Goal: Task Accomplishment & Management: Manage account settings

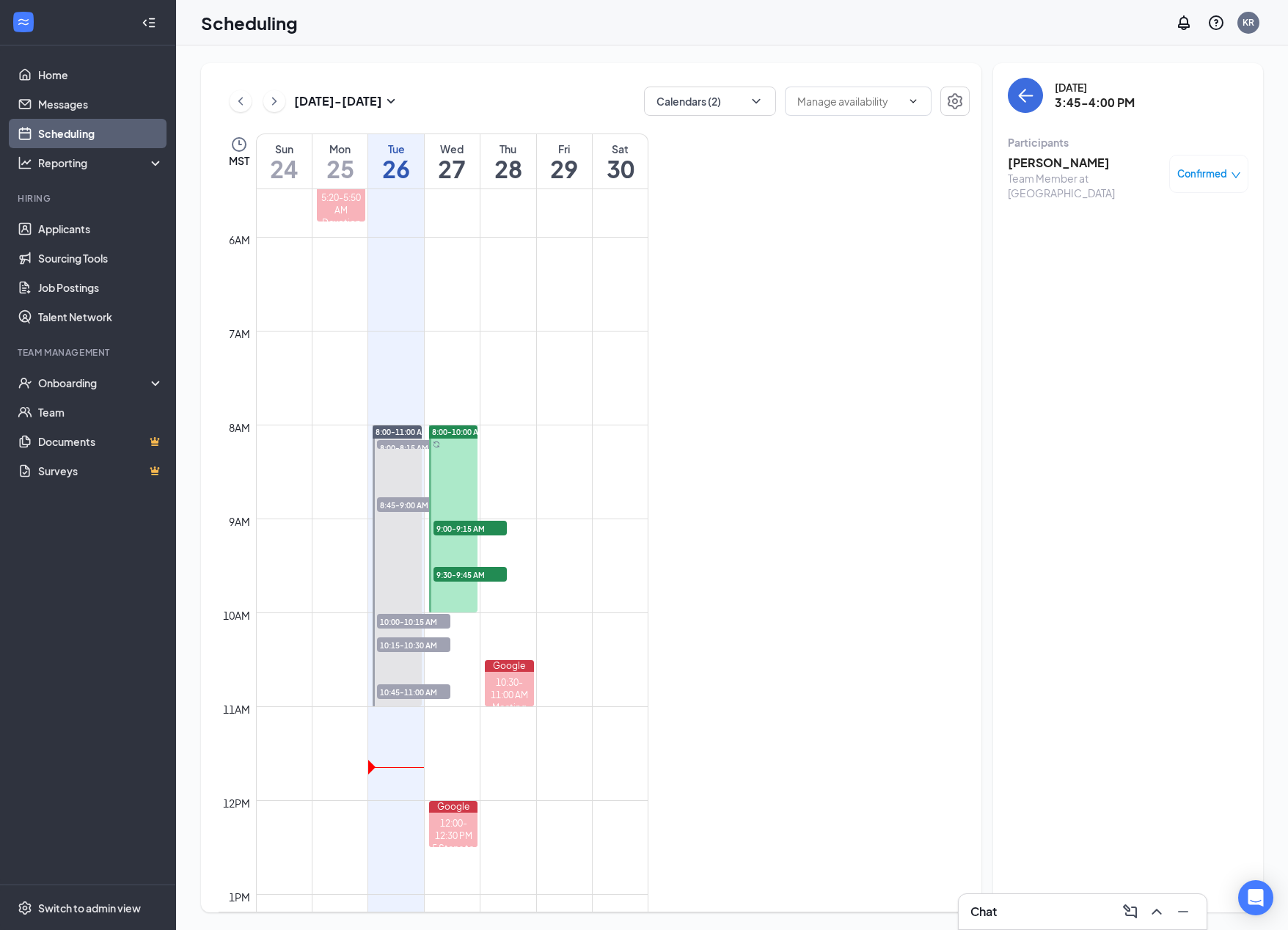
scroll to position [587, 0]
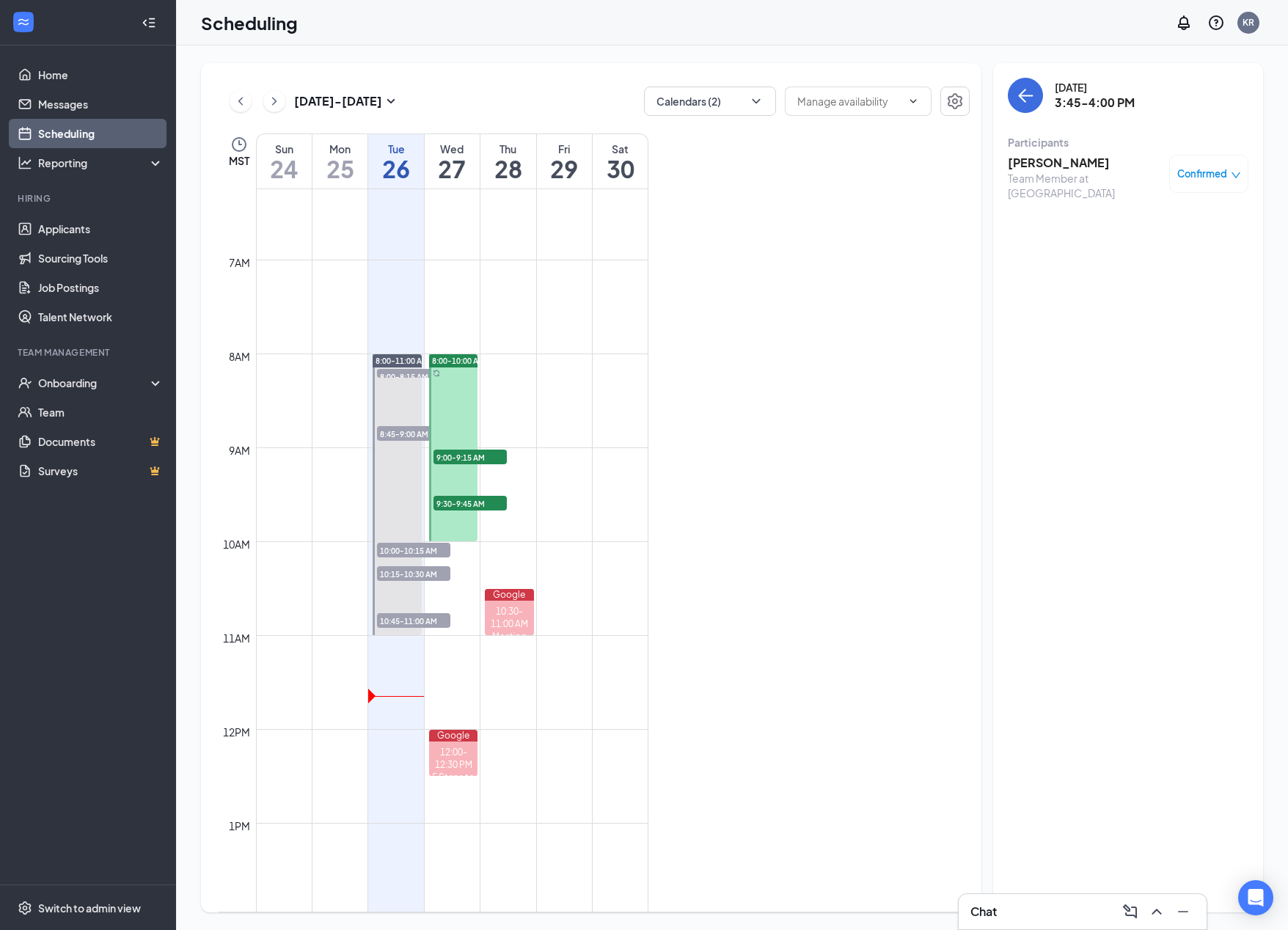
click at [395, 374] on span "8:00-8:15 AM" at bounding box center [414, 376] width 73 height 15
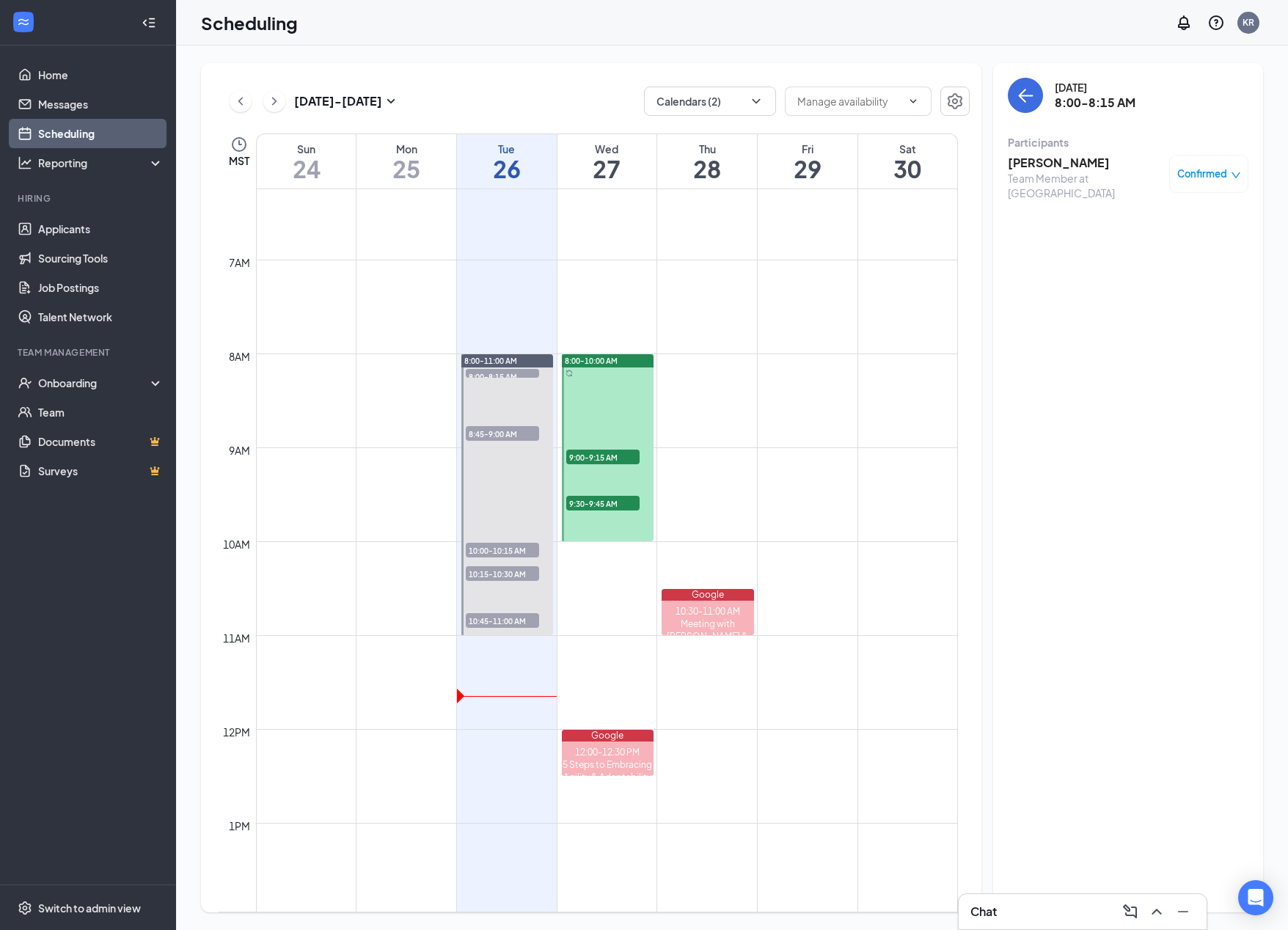
click at [821, 156] on h3 "[PERSON_NAME]" at bounding box center [1085, 162] width 154 height 16
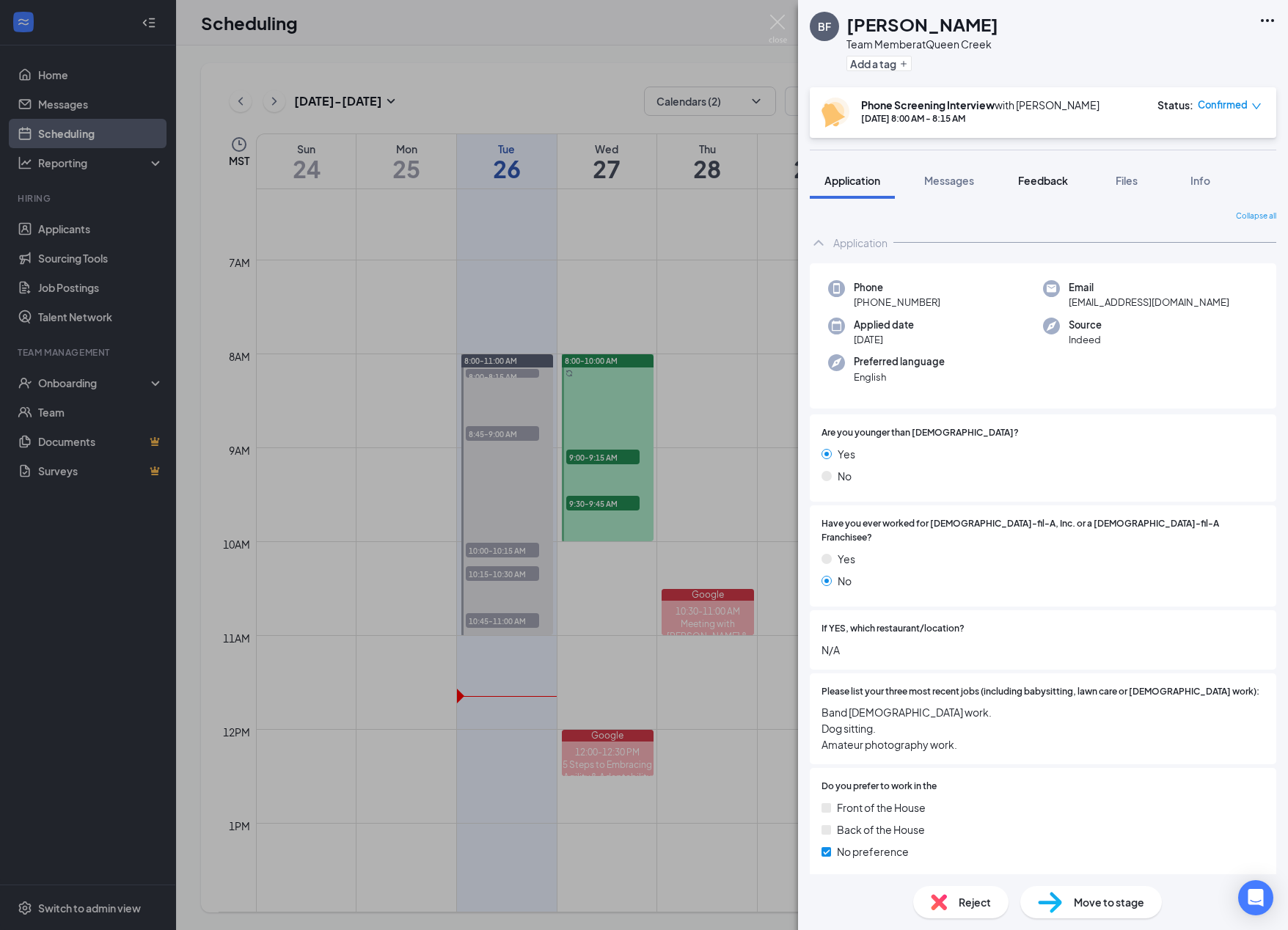
click at [821, 182] on span "Feedback" at bounding box center [1043, 180] width 50 height 13
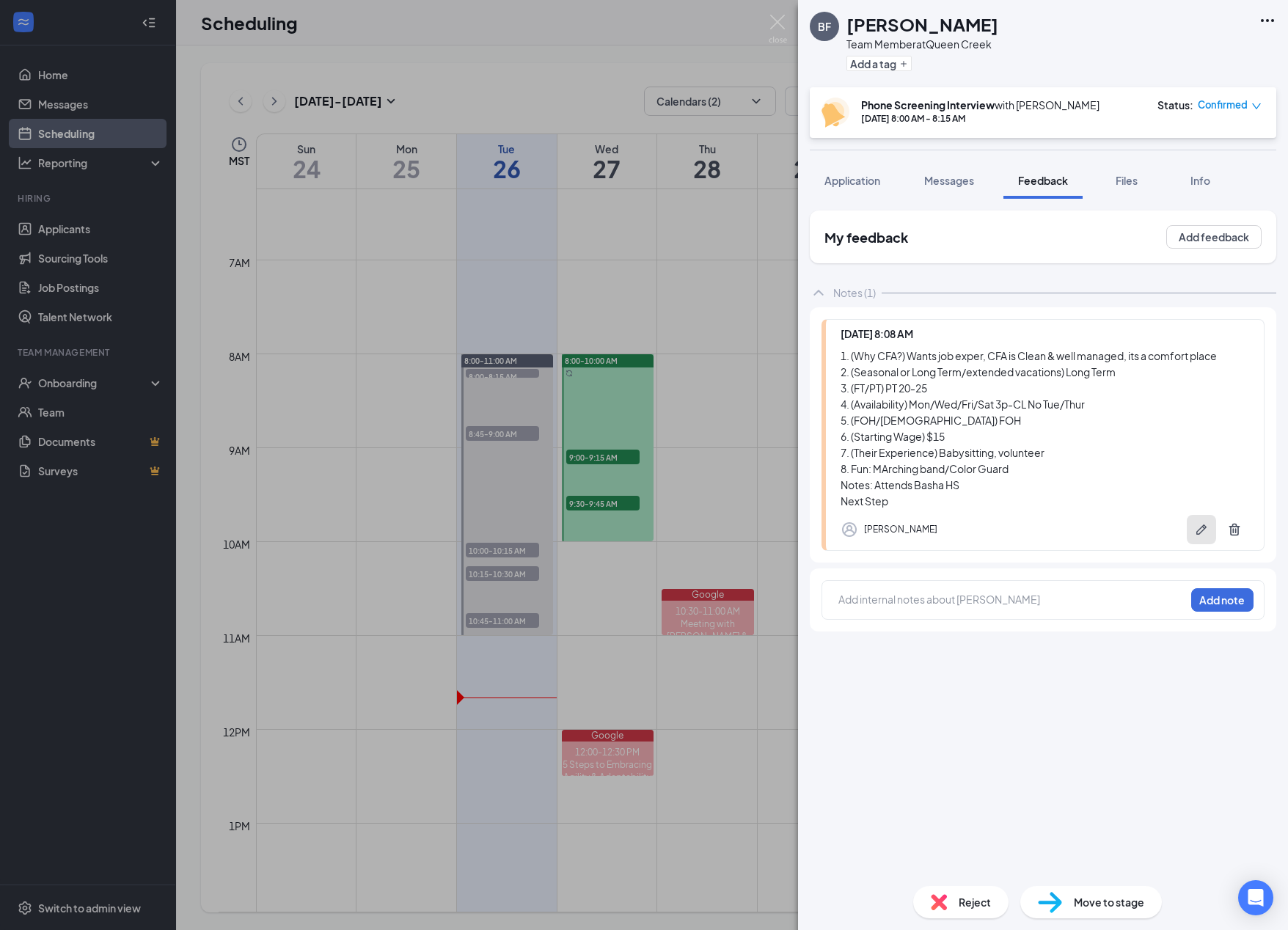
click at [821, 535] on icon "Pen" at bounding box center [1202, 529] width 15 height 15
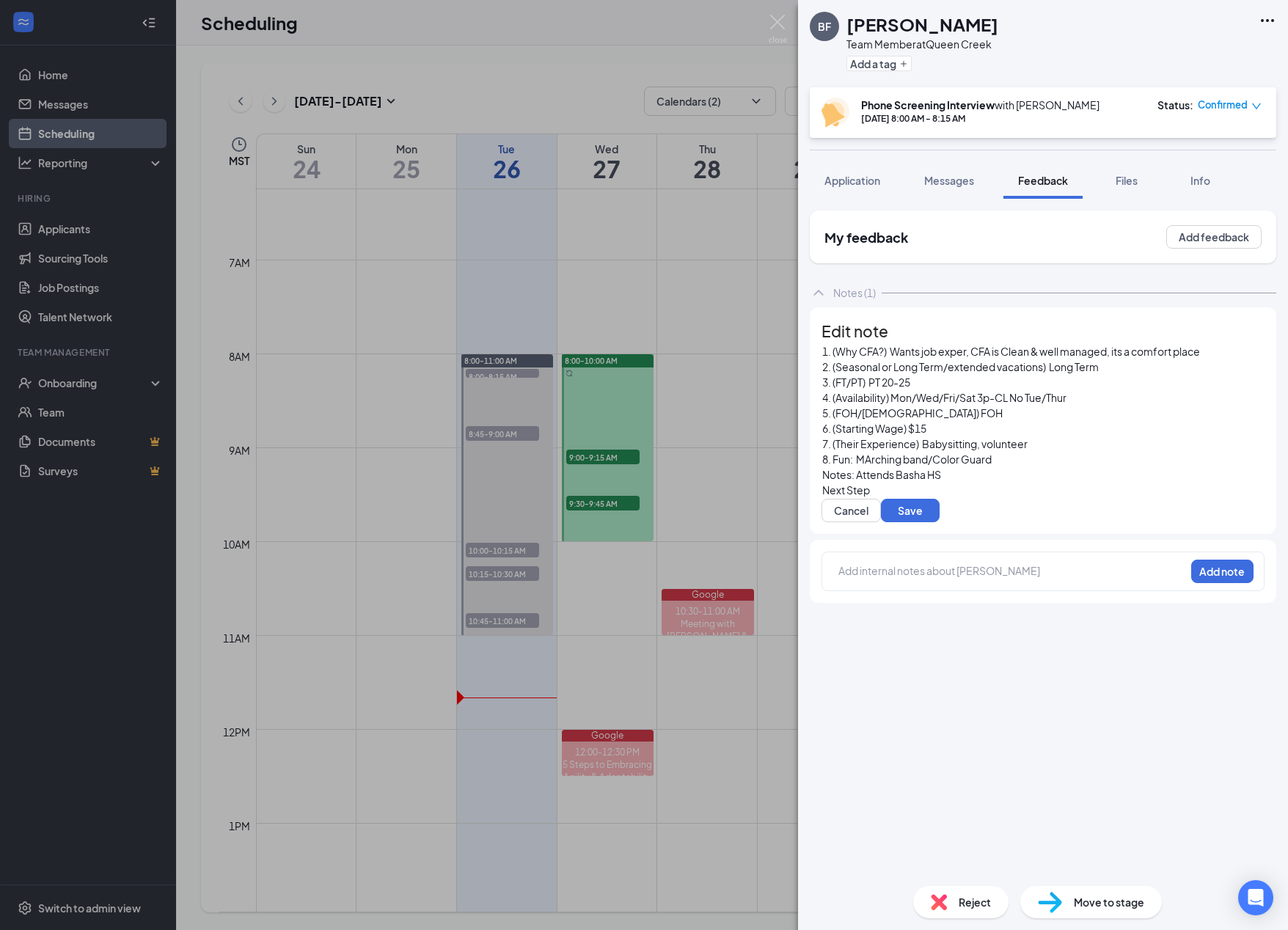
scroll to position [97, 0]
click at [821, 482] on div "Next Step" at bounding box center [1043, 490] width 441 height 15
click at [821, 498] on button "Cancel" at bounding box center [851, 510] width 59 height 23
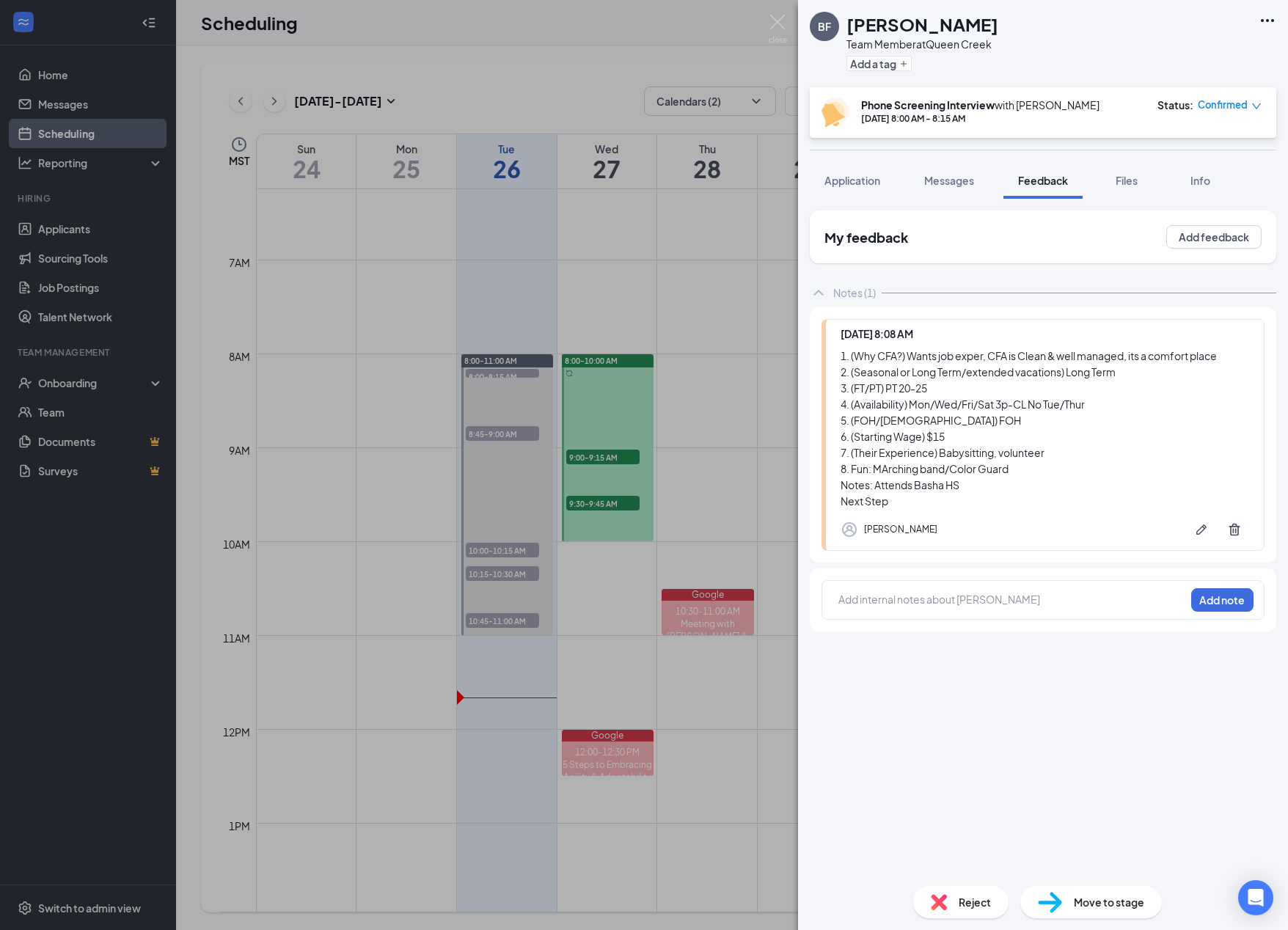
click at [501, 432] on div "BF [PERSON_NAME] Team Member at [GEOGRAPHIC_DATA] Add a tag Phone Screening Int…" at bounding box center [644, 465] width 1288 height 930
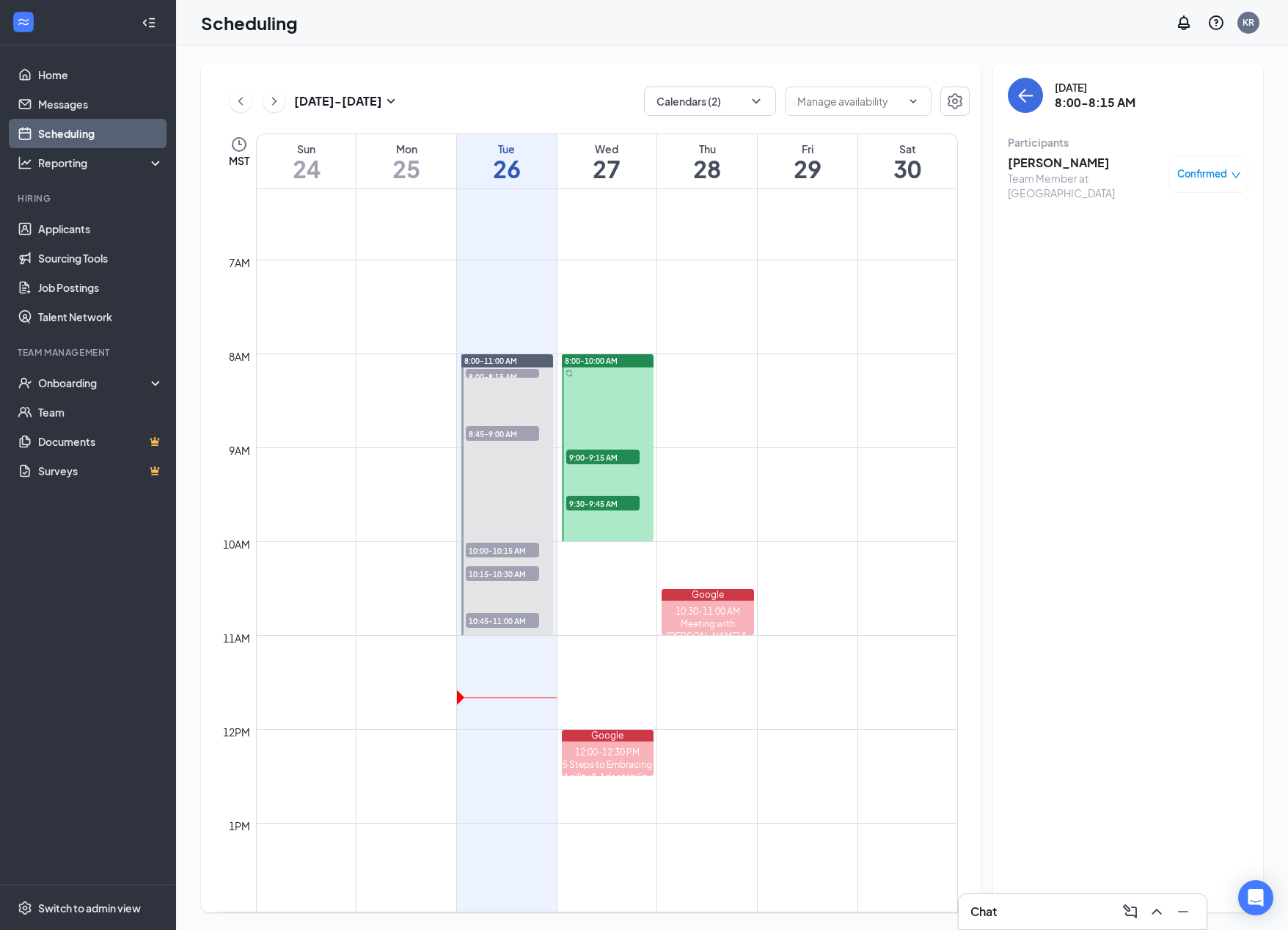
click at [522, 371] on span "8:00-8:15 AM" at bounding box center [502, 376] width 73 height 15
click at [520, 429] on span "8:45-9:00 AM" at bounding box center [502, 434] width 73 height 15
click at [821, 162] on h3 "[PERSON_NAME]" at bounding box center [1085, 162] width 154 height 16
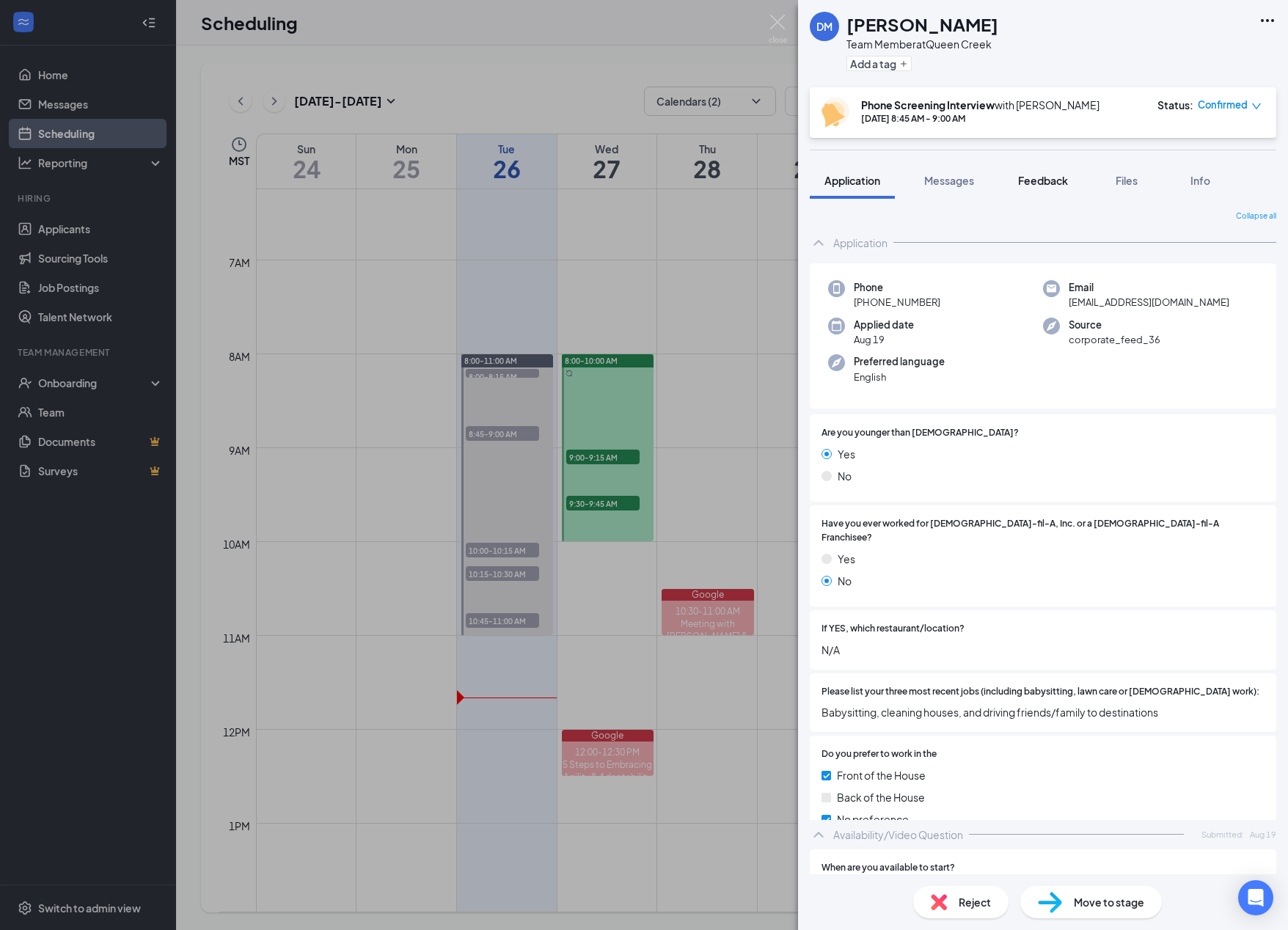
click at [821, 182] on span "Feedback" at bounding box center [1043, 180] width 50 height 13
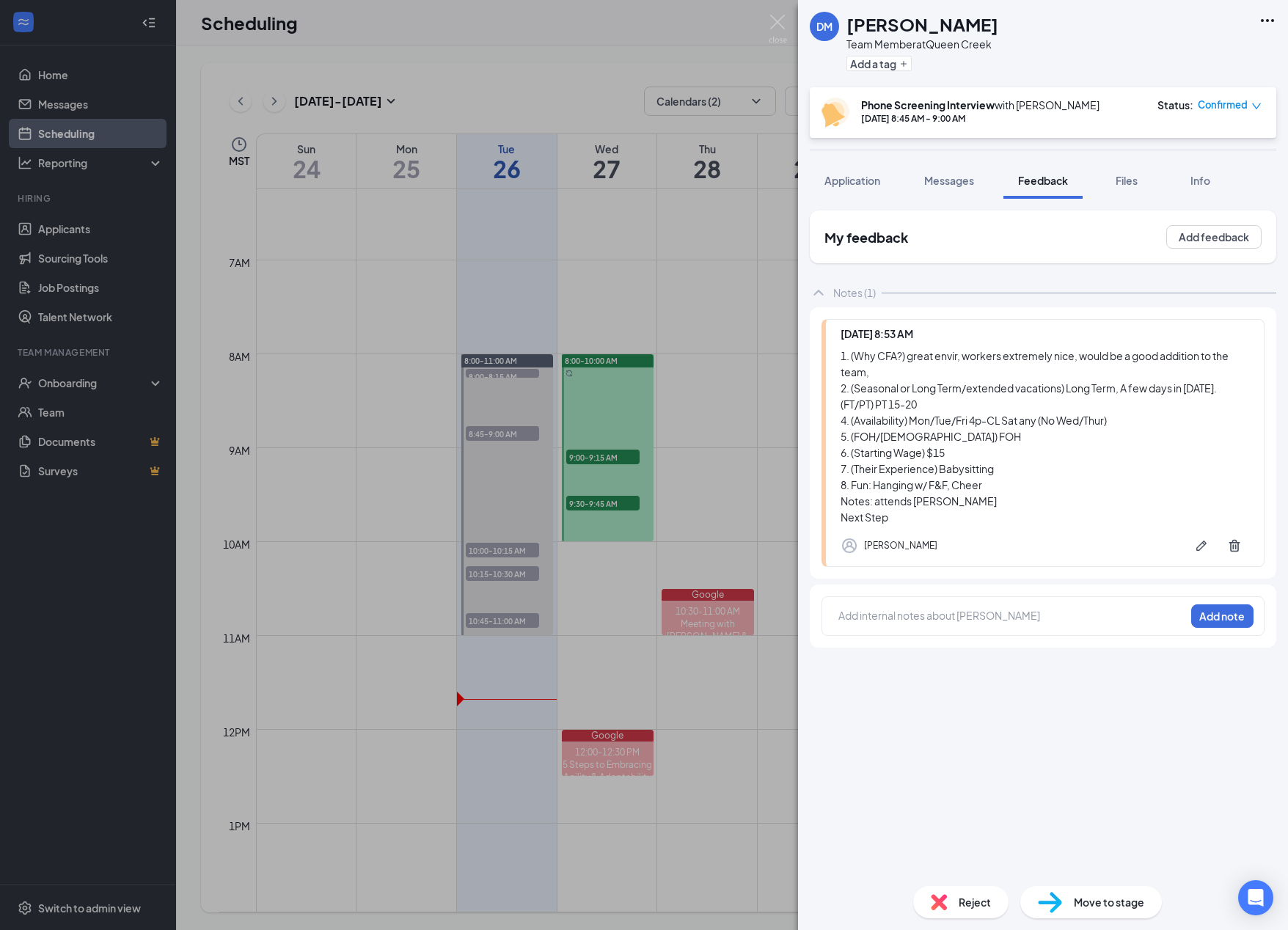
click at [490, 545] on div "[PERSON_NAME] Team Member at [GEOGRAPHIC_DATA] Add a tag Phone Screening Interv…" at bounding box center [644, 465] width 1288 height 930
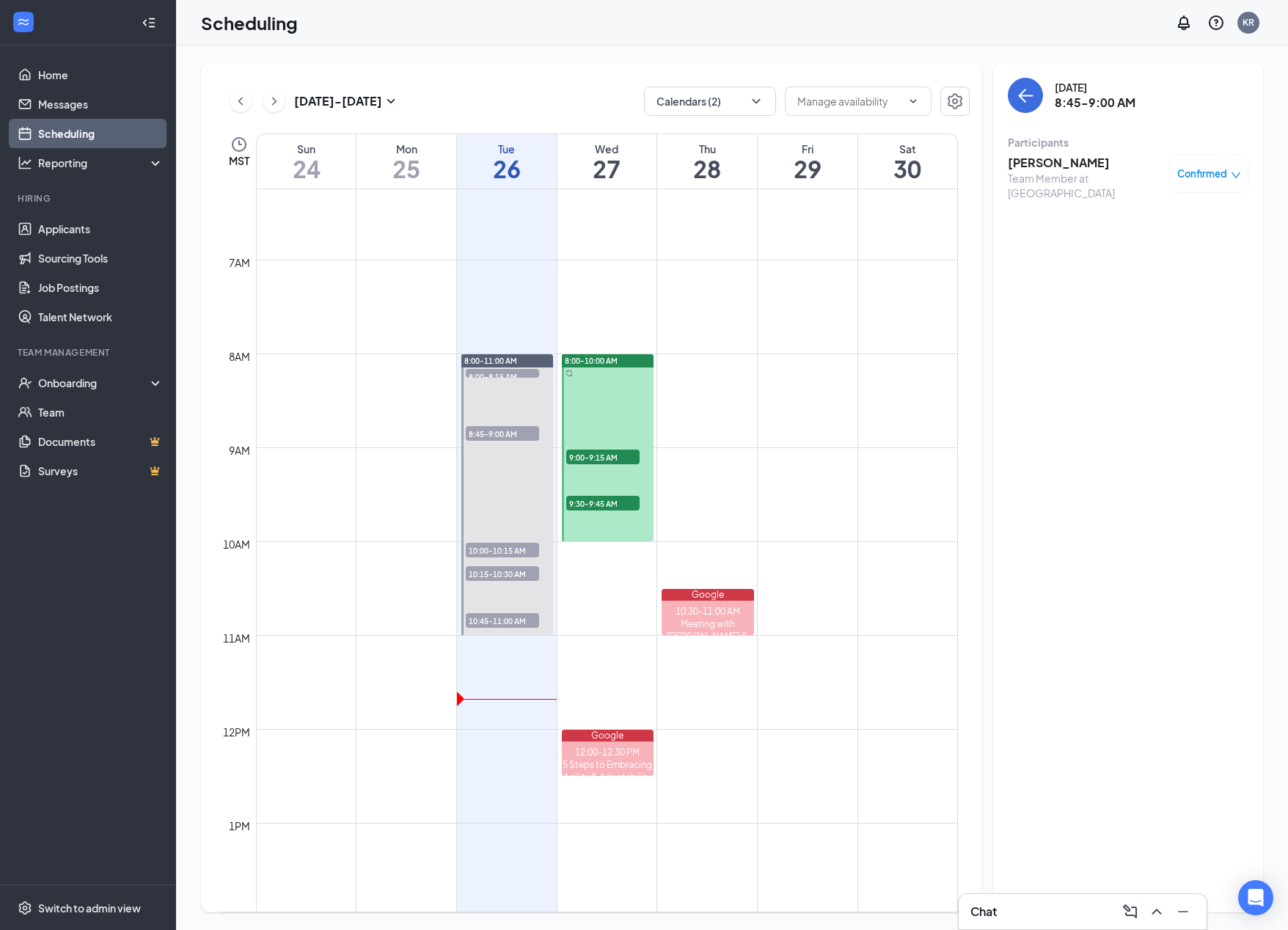
click at [488, 548] on span "10:00-10:15 AM" at bounding box center [502, 550] width 73 height 15
click at [821, 160] on h3 "[PERSON_NAME]" at bounding box center [1085, 162] width 154 height 16
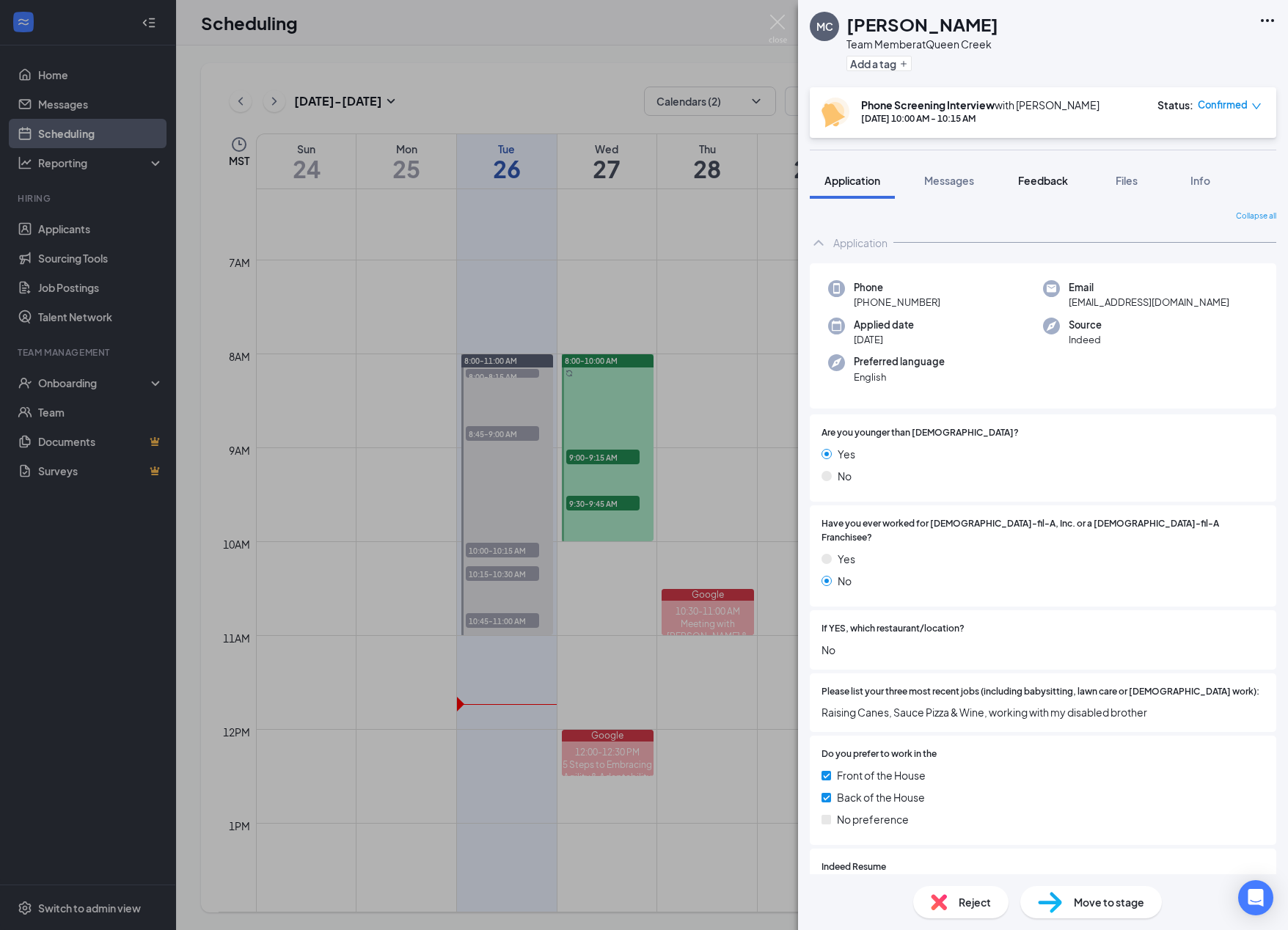
click at [821, 182] on span "Feedback" at bounding box center [1043, 180] width 50 height 13
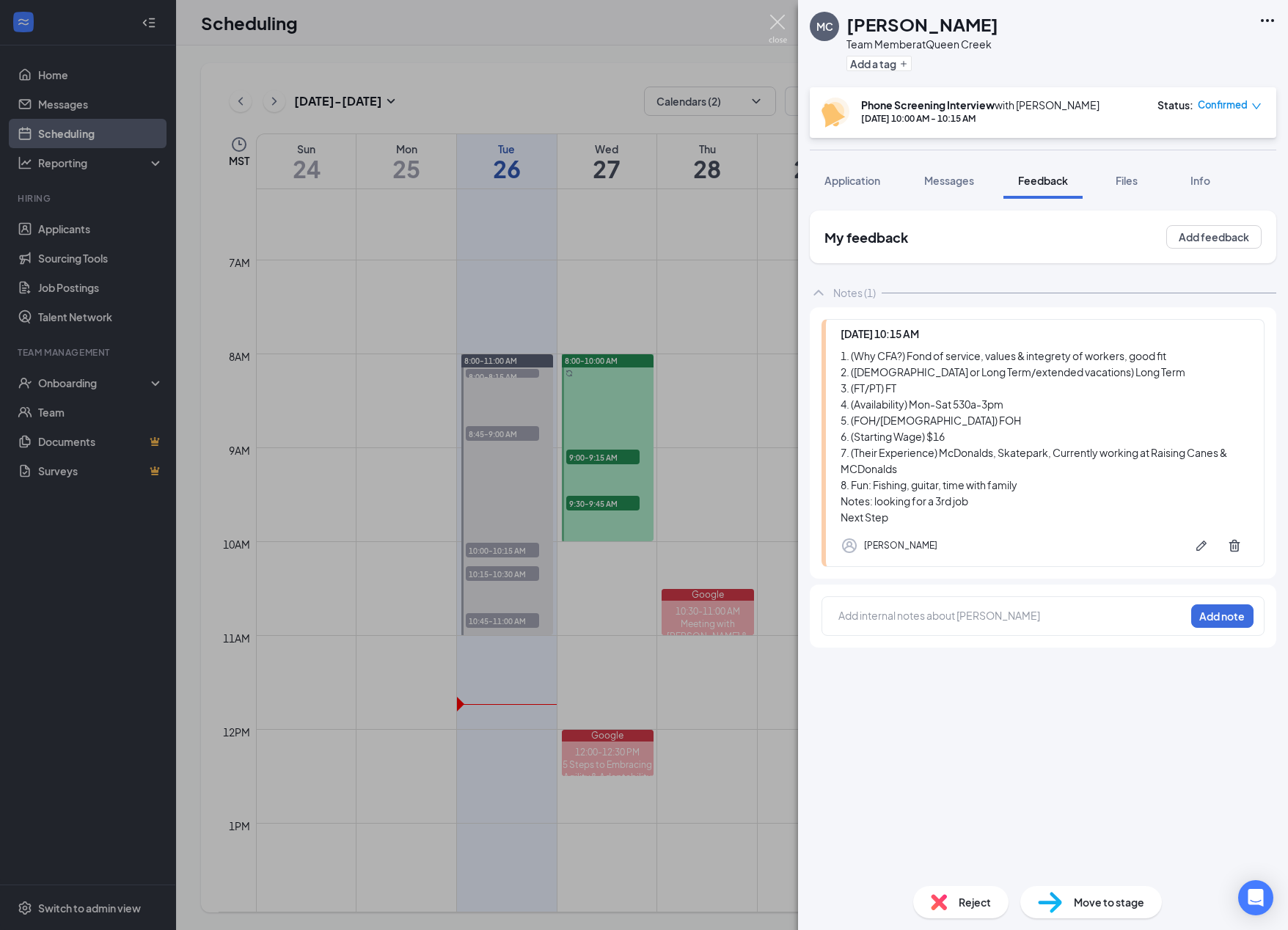
click at [781, 23] on img at bounding box center [778, 29] width 19 height 28
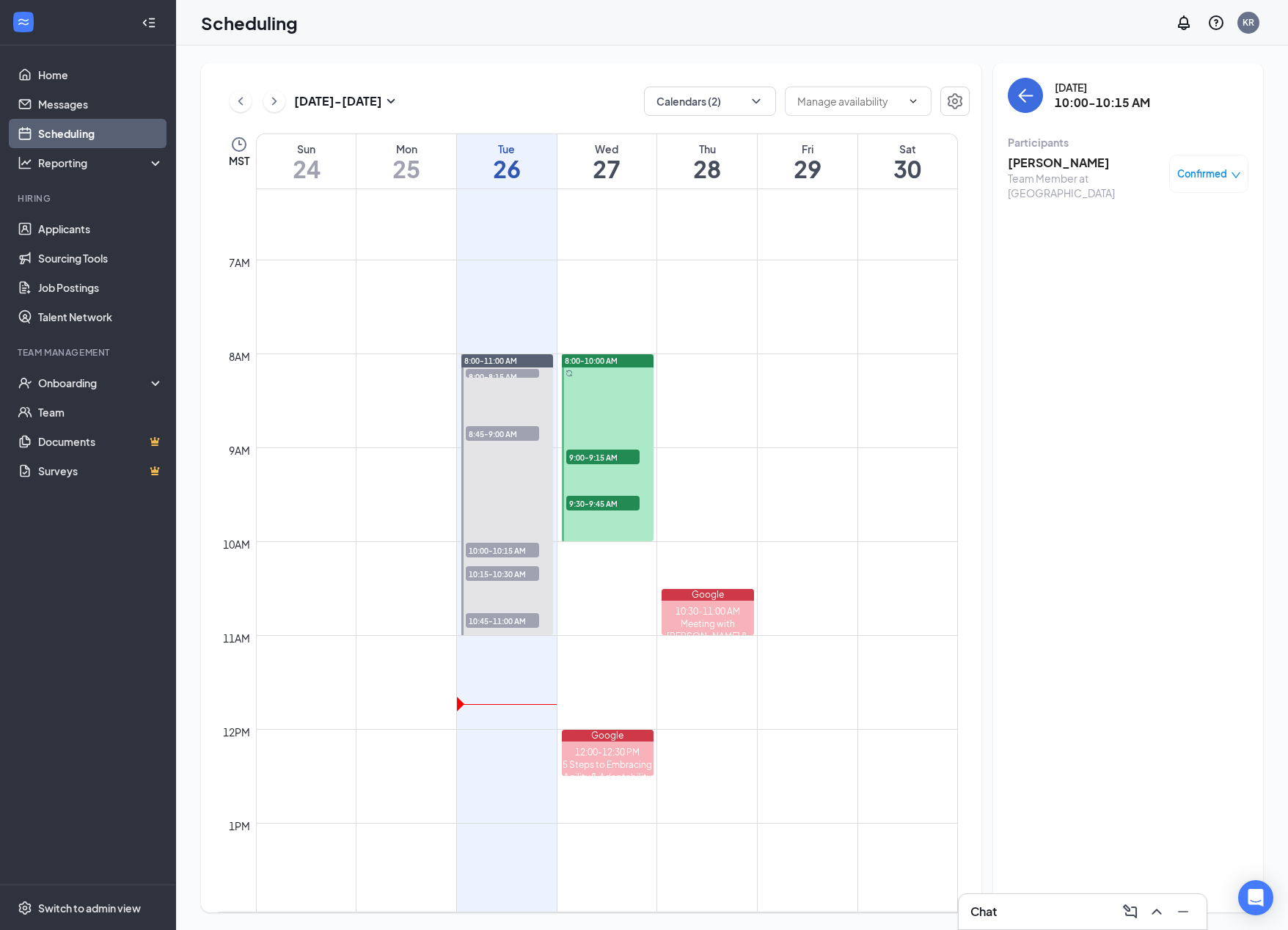
click at [524, 572] on span "10:15-10:30 AM" at bounding box center [502, 573] width 73 height 15
click at [821, 160] on h3 "[PERSON_NAME]" at bounding box center [1085, 162] width 154 height 16
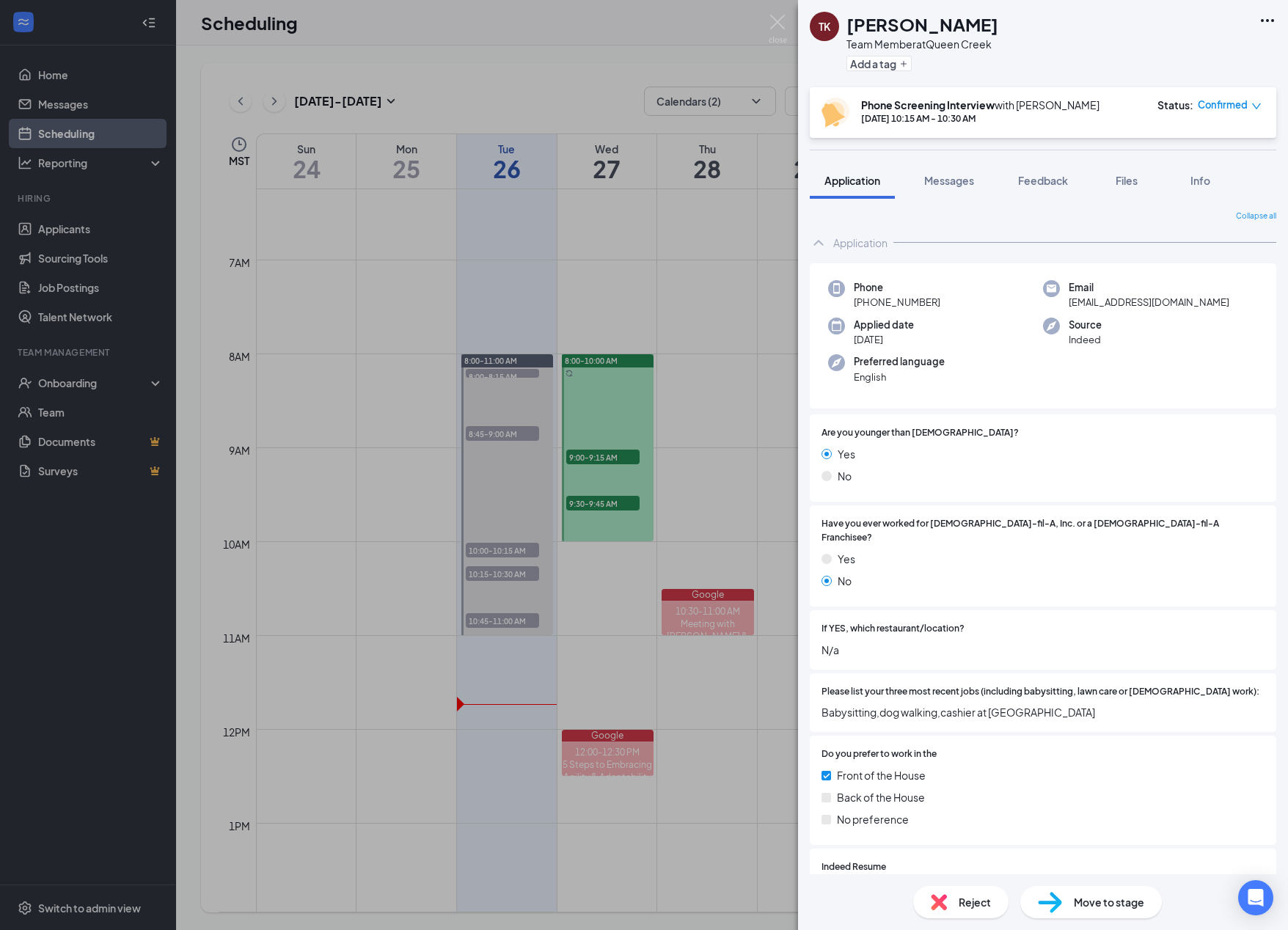
click at [505, 619] on div "TK [PERSON_NAME] Team Member at [GEOGRAPHIC_DATA] Add a tag Phone Screening Int…" at bounding box center [644, 465] width 1288 height 930
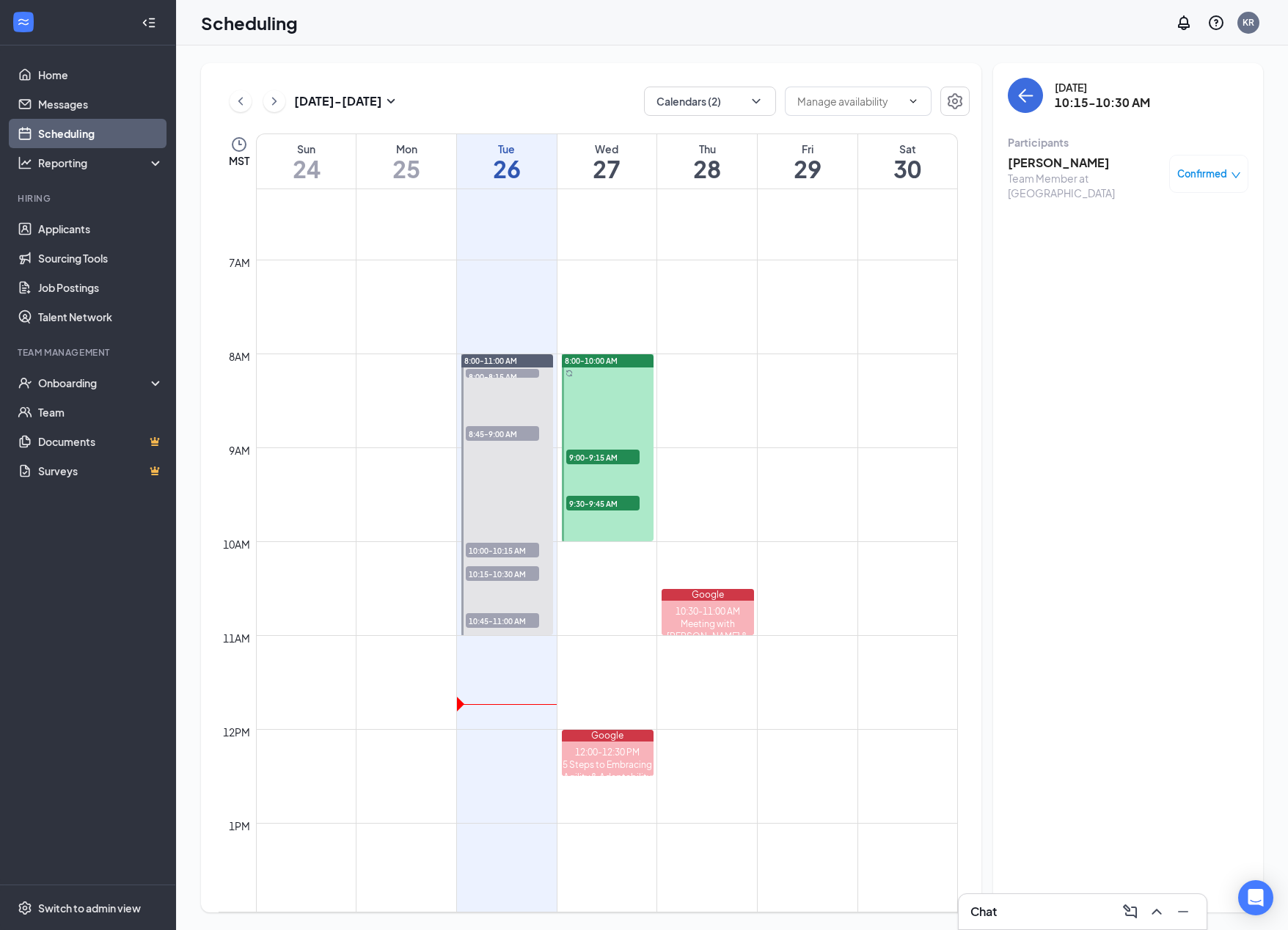
click at [505, 622] on span "10:45-11:00 AM" at bounding box center [502, 620] width 73 height 15
click at [821, 165] on h3 "[PERSON_NAME]" at bounding box center [1085, 162] width 154 height 16
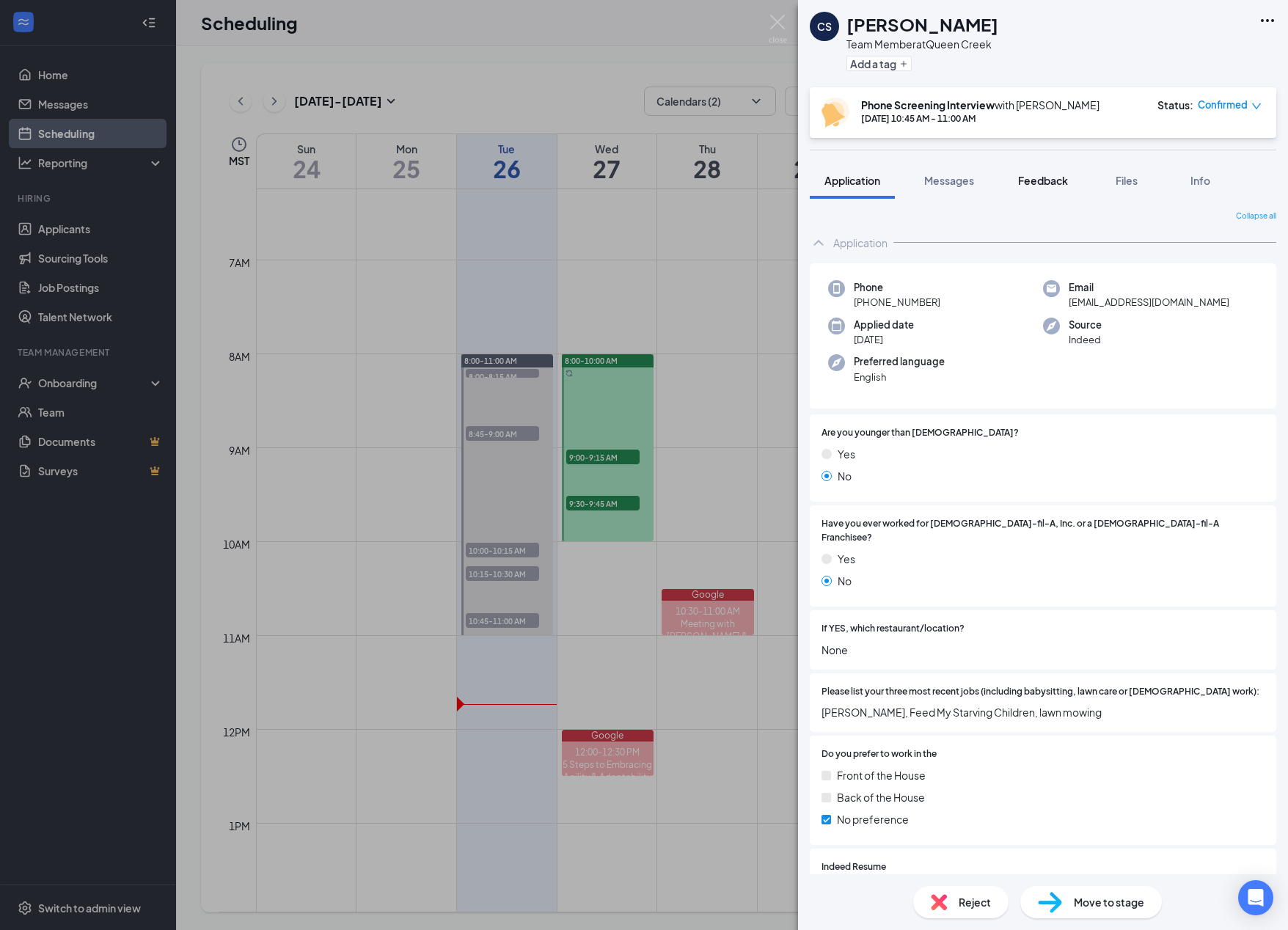
click at [821, 179] on span "Feedback" at bounding box center [1043, 180] width 50 height 13
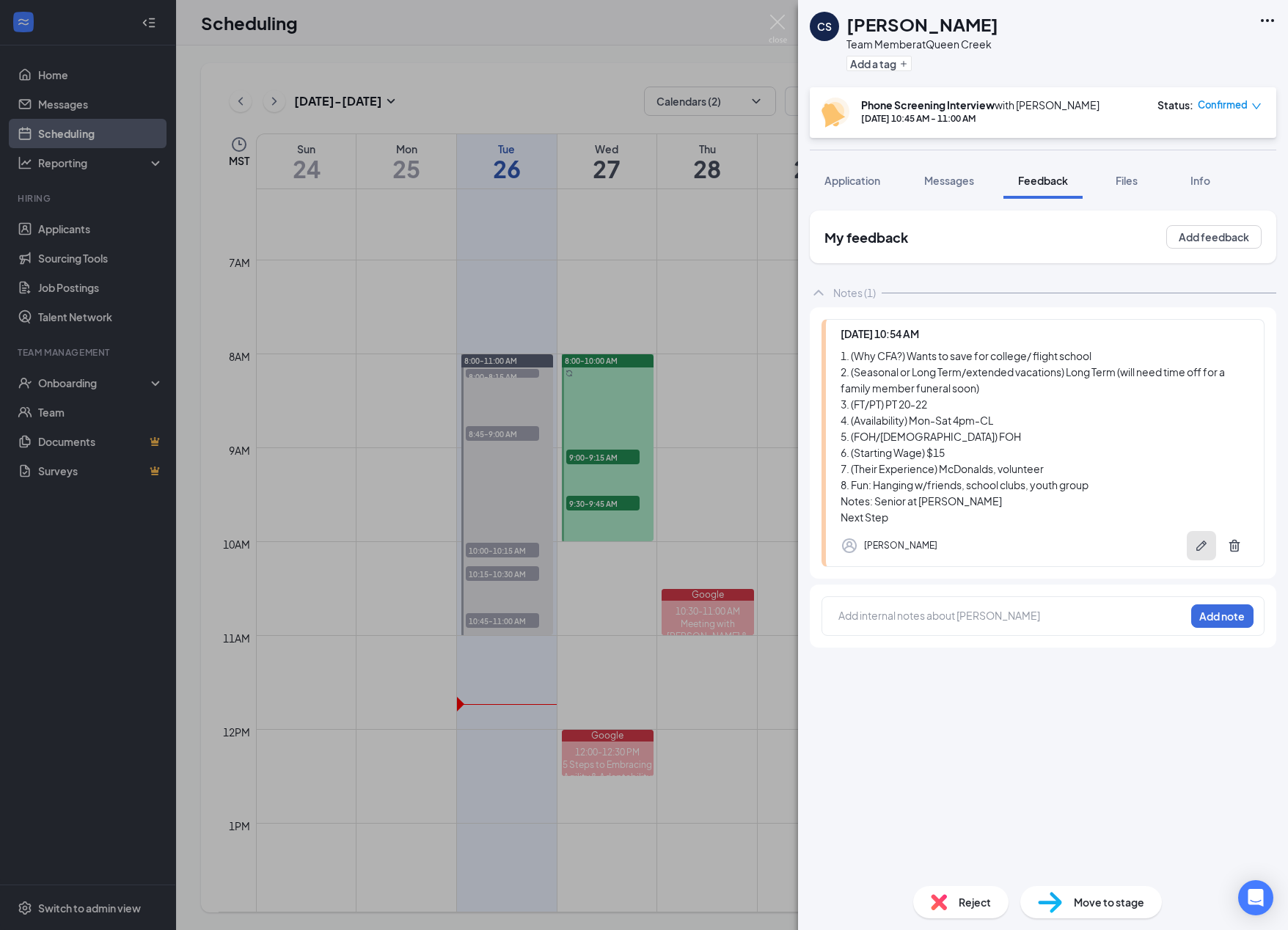
click at [821, 552] on button "button" at bounding box center [1201, 545] width 29 height 29
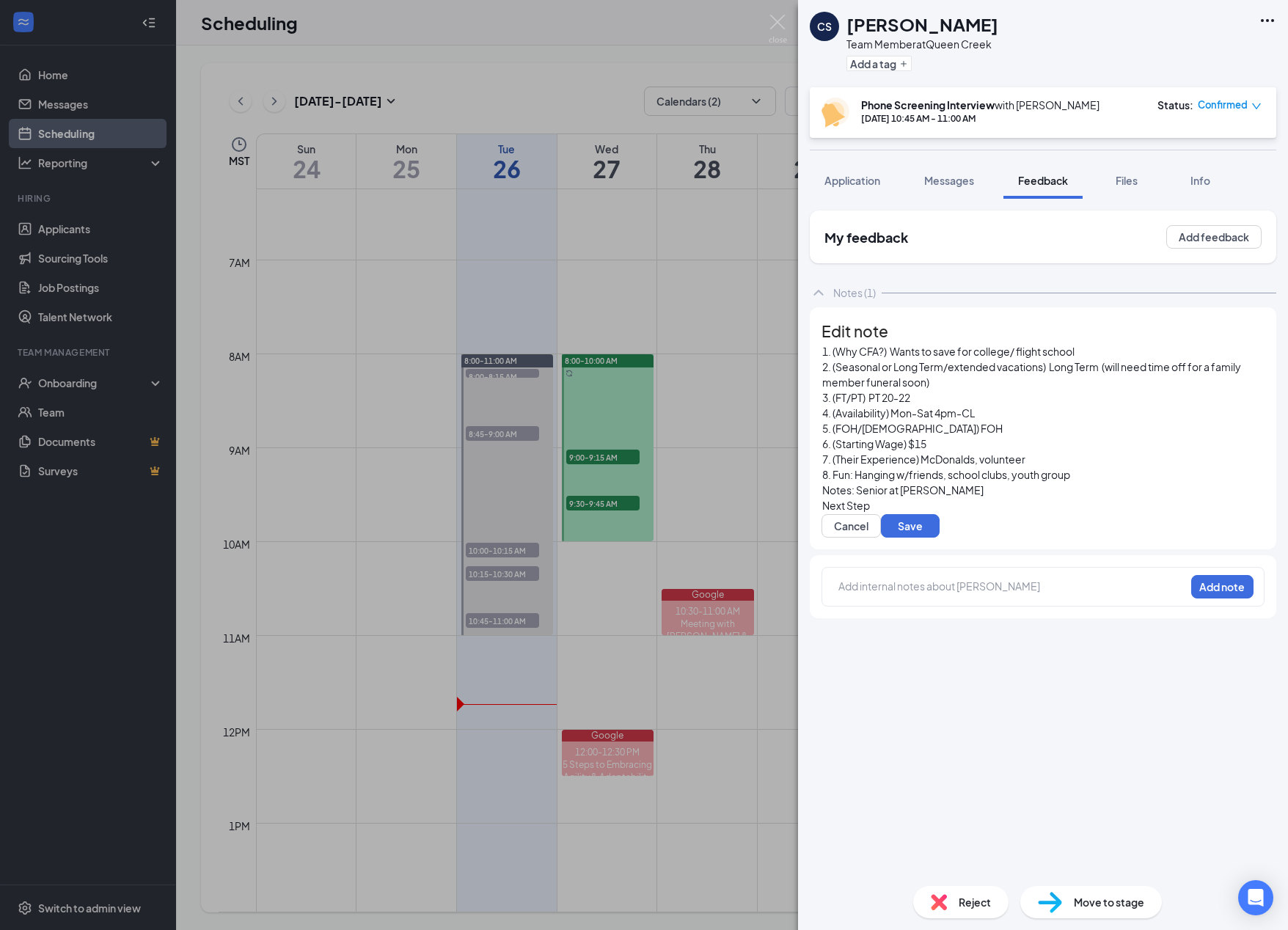
scroll to position [113, 0]
click at [821, 498] on div "Next Step" at bounding box center [1043, 506] width 441 height 15
click at [821, 514] on button "Save" at bounding box center [911, 526] width 59 height 23
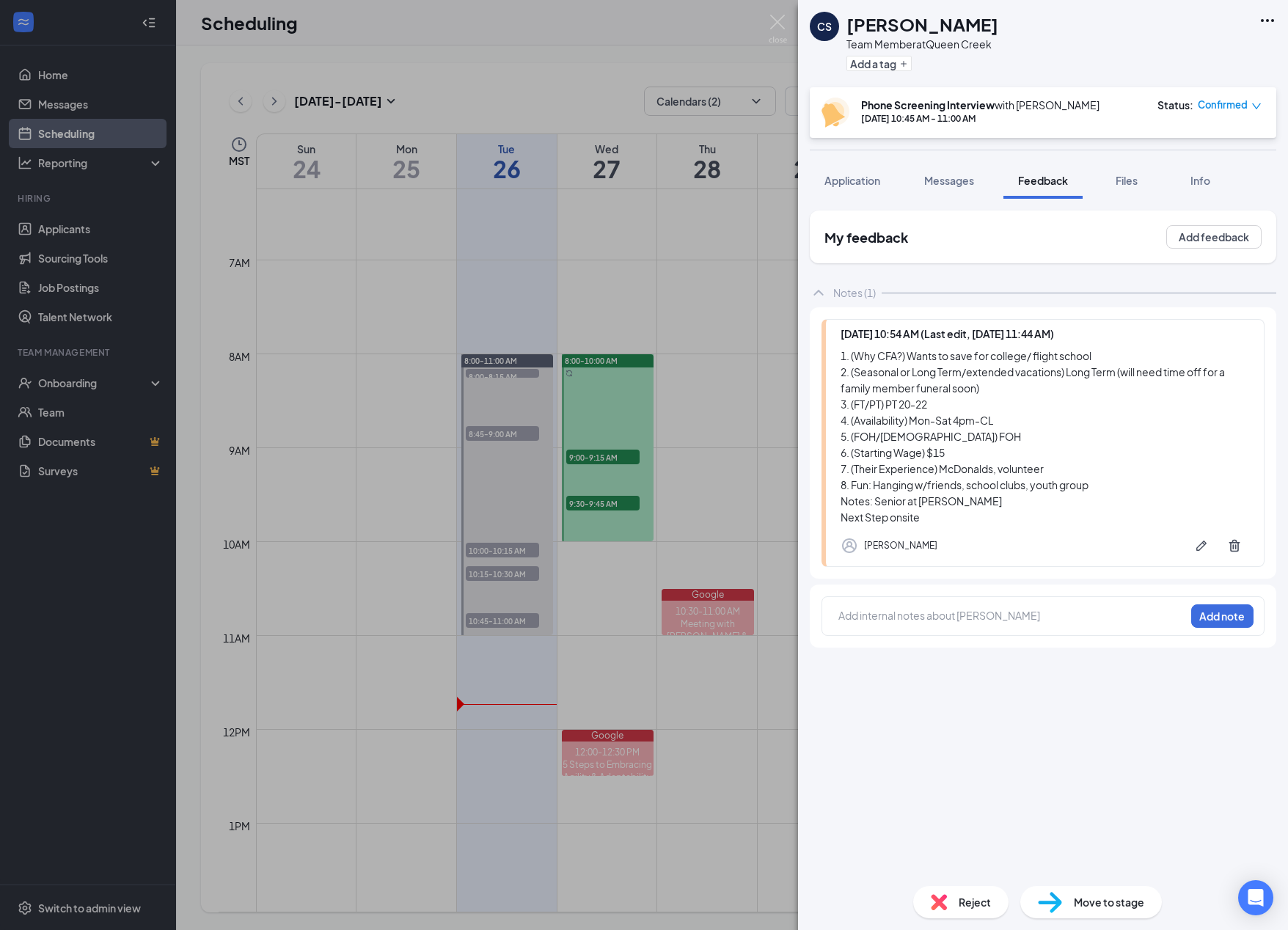
click at [821, 106] on icon "down" at bounding box center [1256, 106] width 10 height 10
click at [821, 181] on span "Mark complete" at bounding box center [1183, 177] width 73 height 16
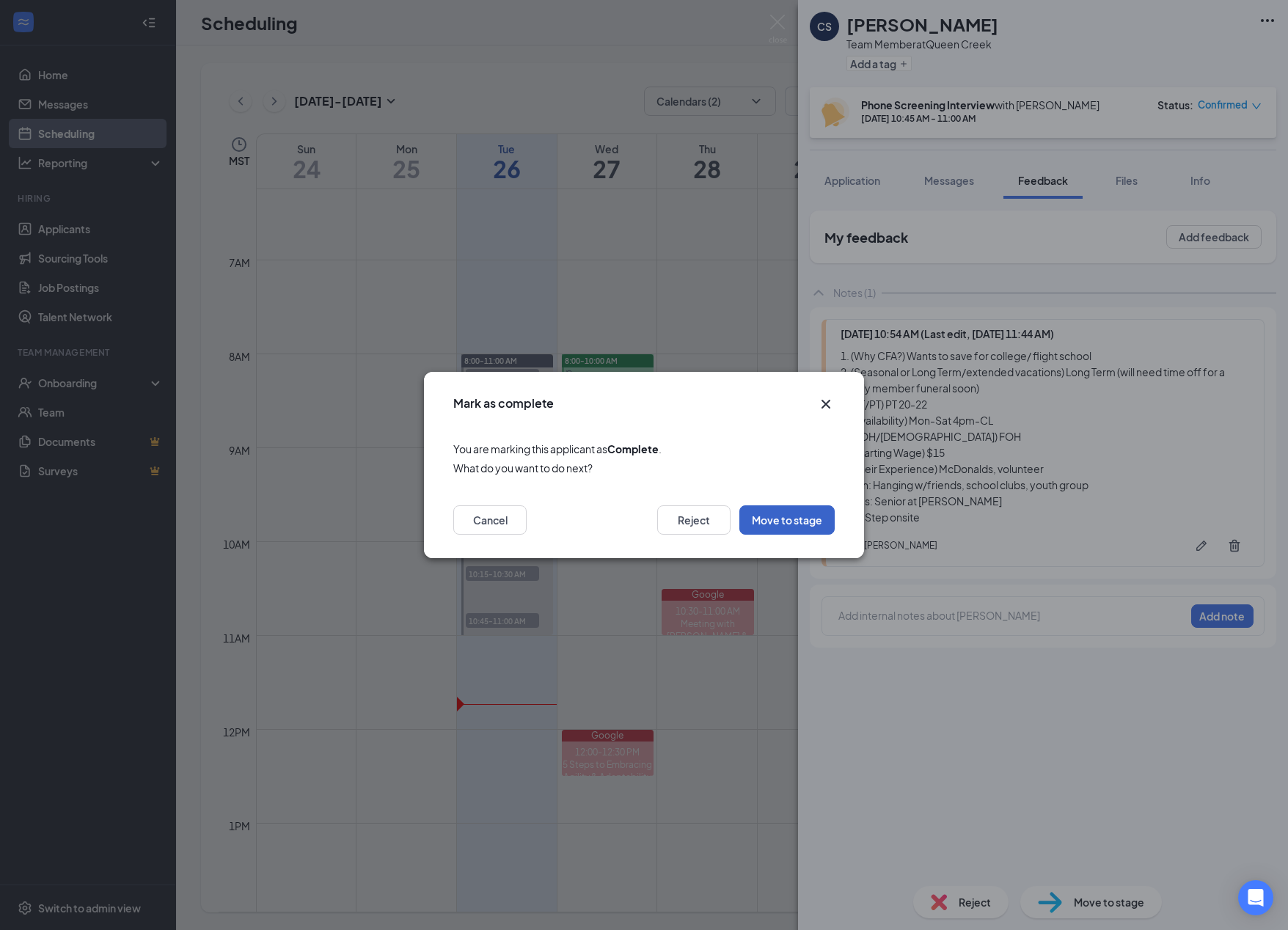
click at [791, 529] on button "Move to stage" at bounding box center [788, 519] width 96 height 29
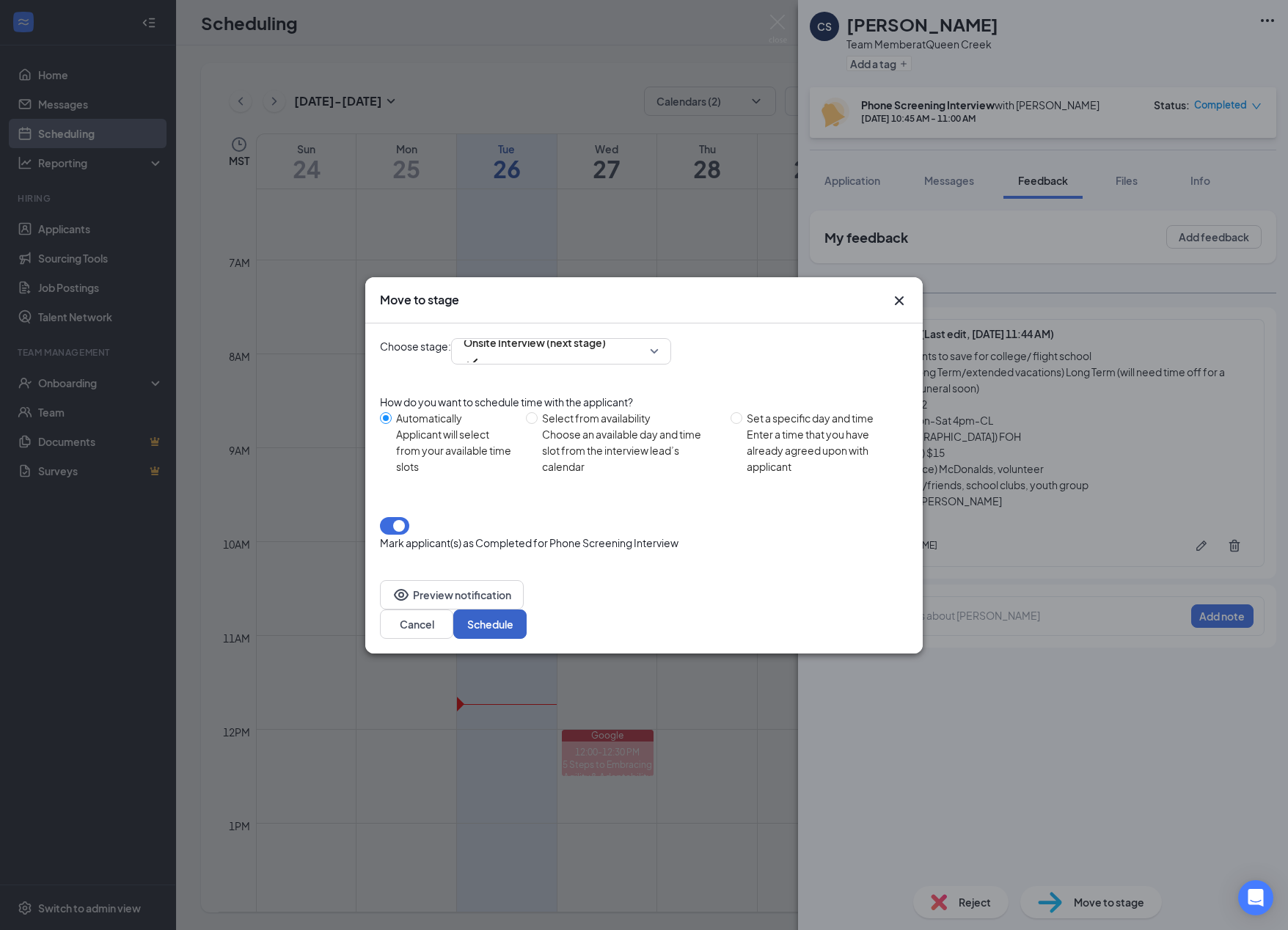
click at [527, 609] on button "Schedule" at bounding box center [490, 623] width 73 height 29
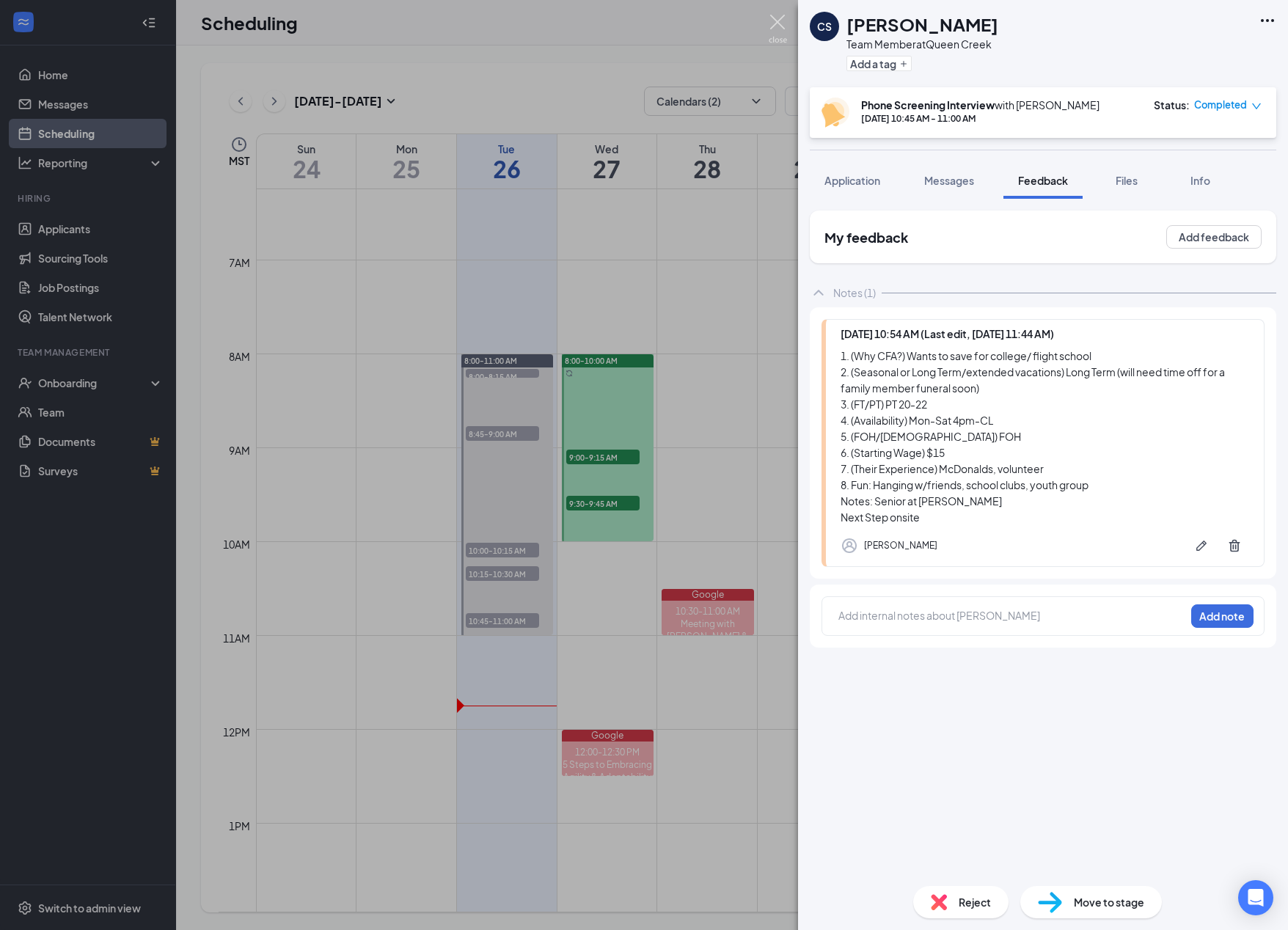
click at [784, 30] on img at bounding box center [778, 29] width 19 height 28
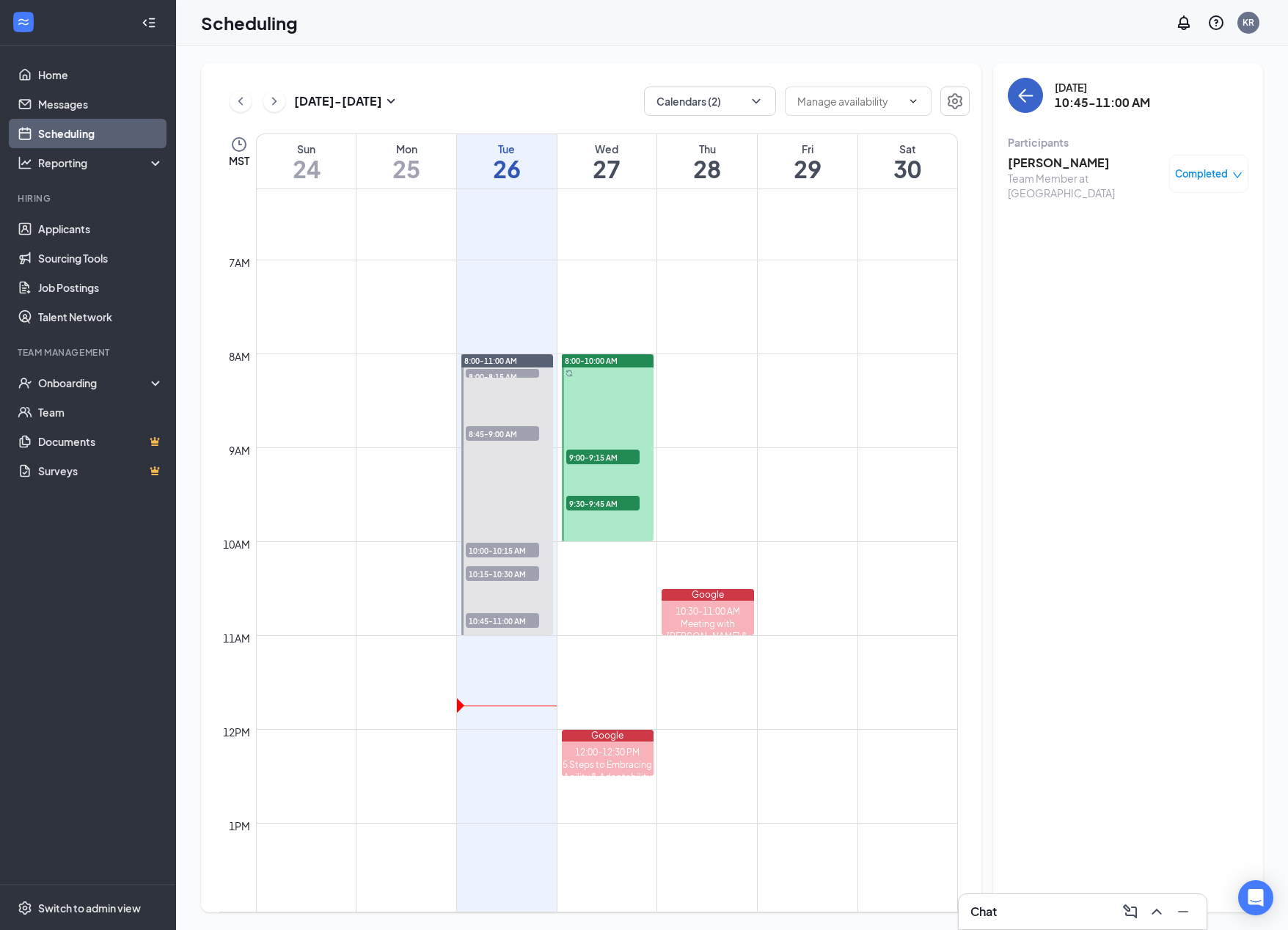
click at [821, 97] on icon "ArrowLeft" at bounding box center [1025, 95] width 18 height 18
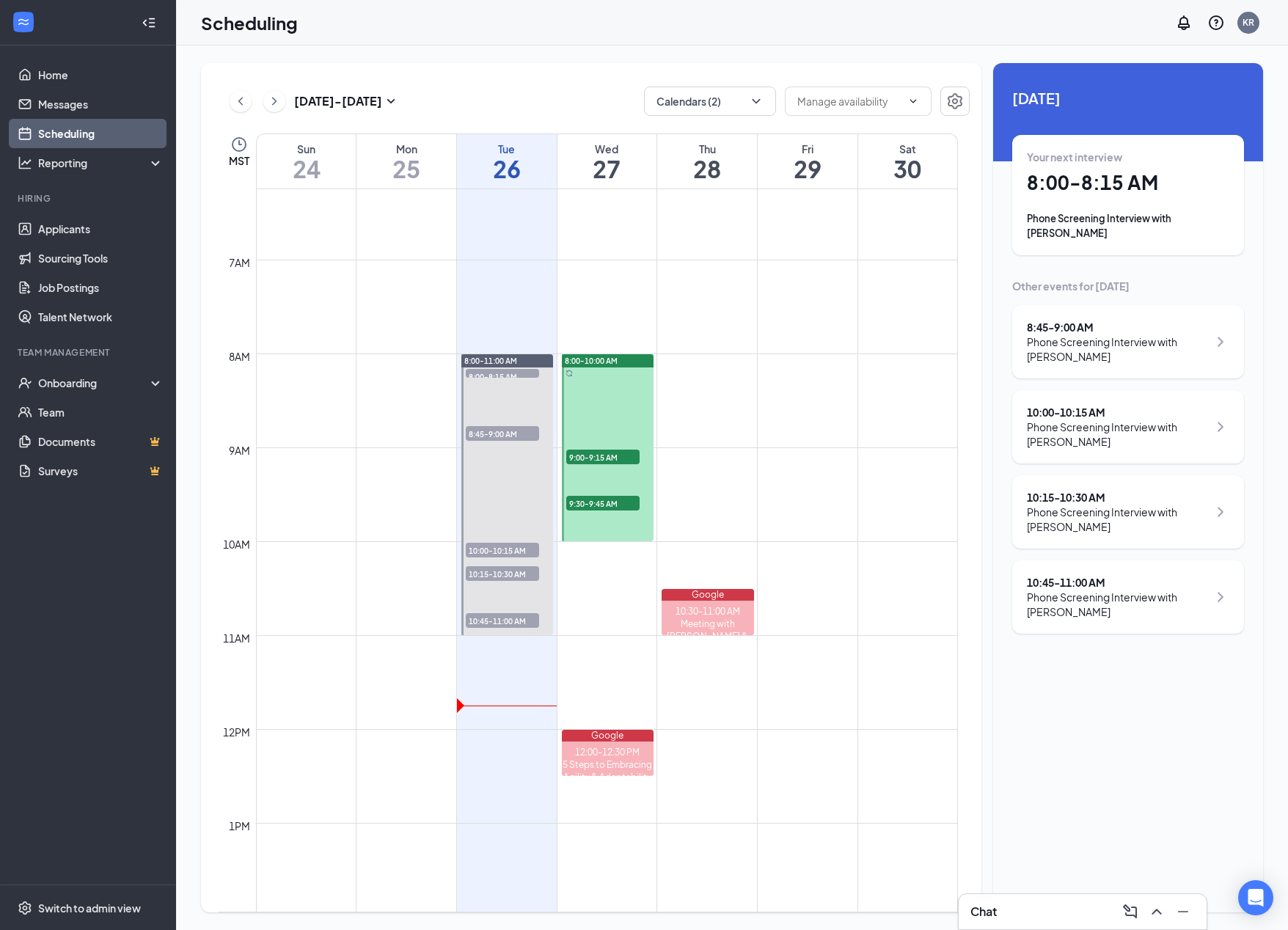
click at [821, 509] on div "Phone Screening Interview with [PERSON_NAME]" at bounding box center [1117, 519] width 181 height 29
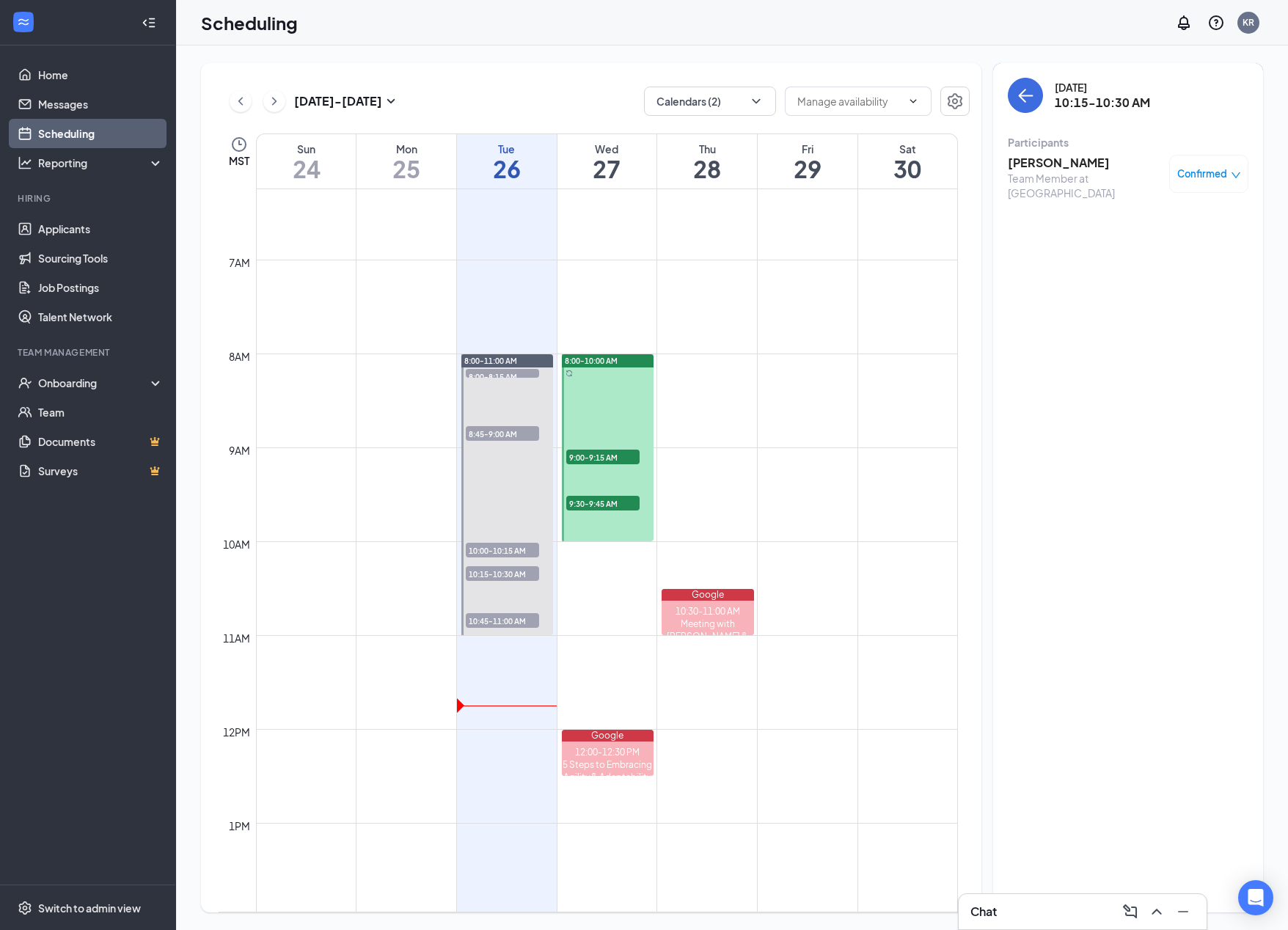
click at [821, 165] on h3 "[PERSON_NAME]" at bounding box center [1085, 162] width 154 height 16
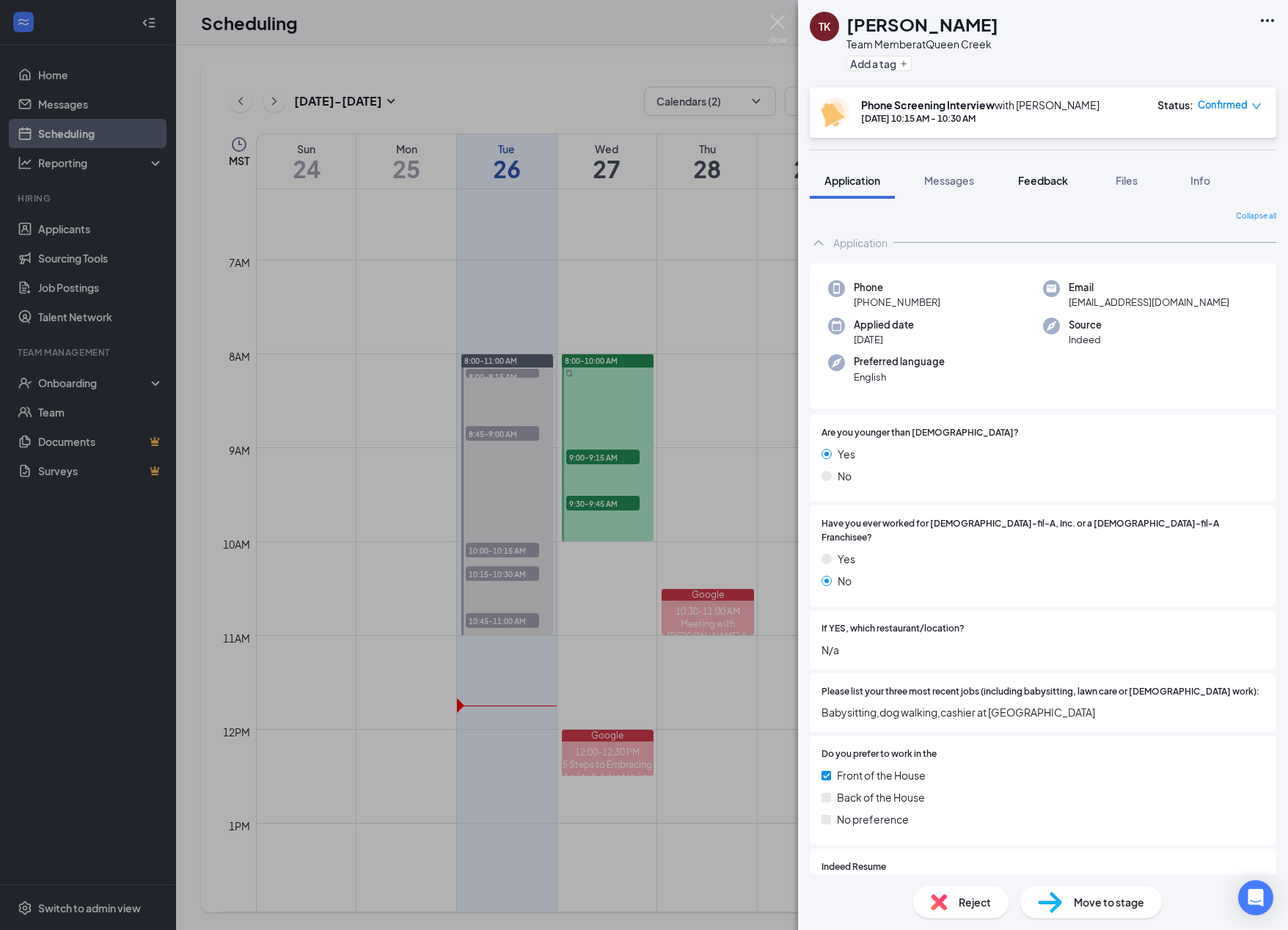
click at [821, 181] on span "Feedback" at bounding box center [1043, 180] width 50 height 13
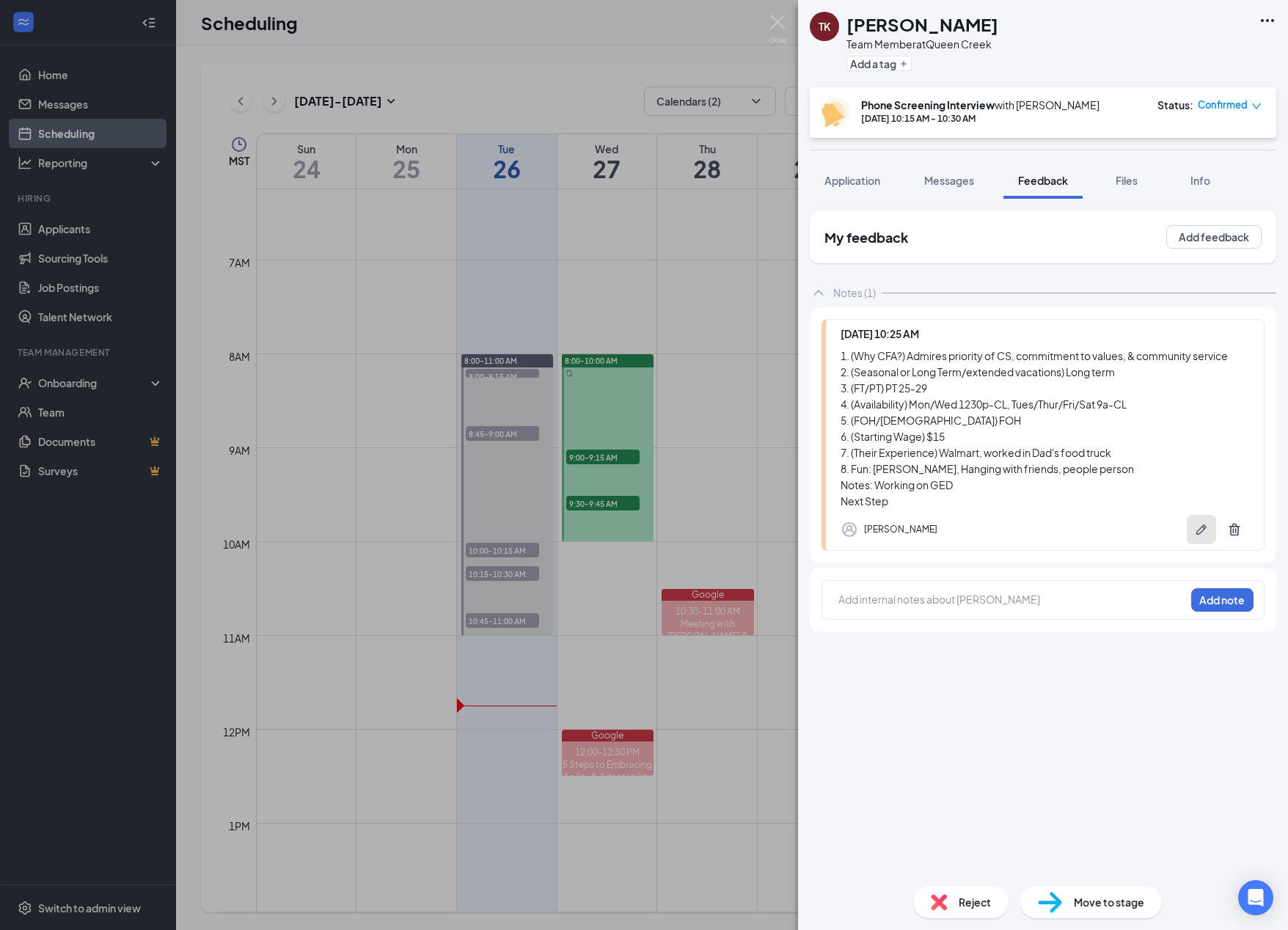
click at [821, 529] on icon "Pen" at bounding box center [1202, 529] width 15 height 15
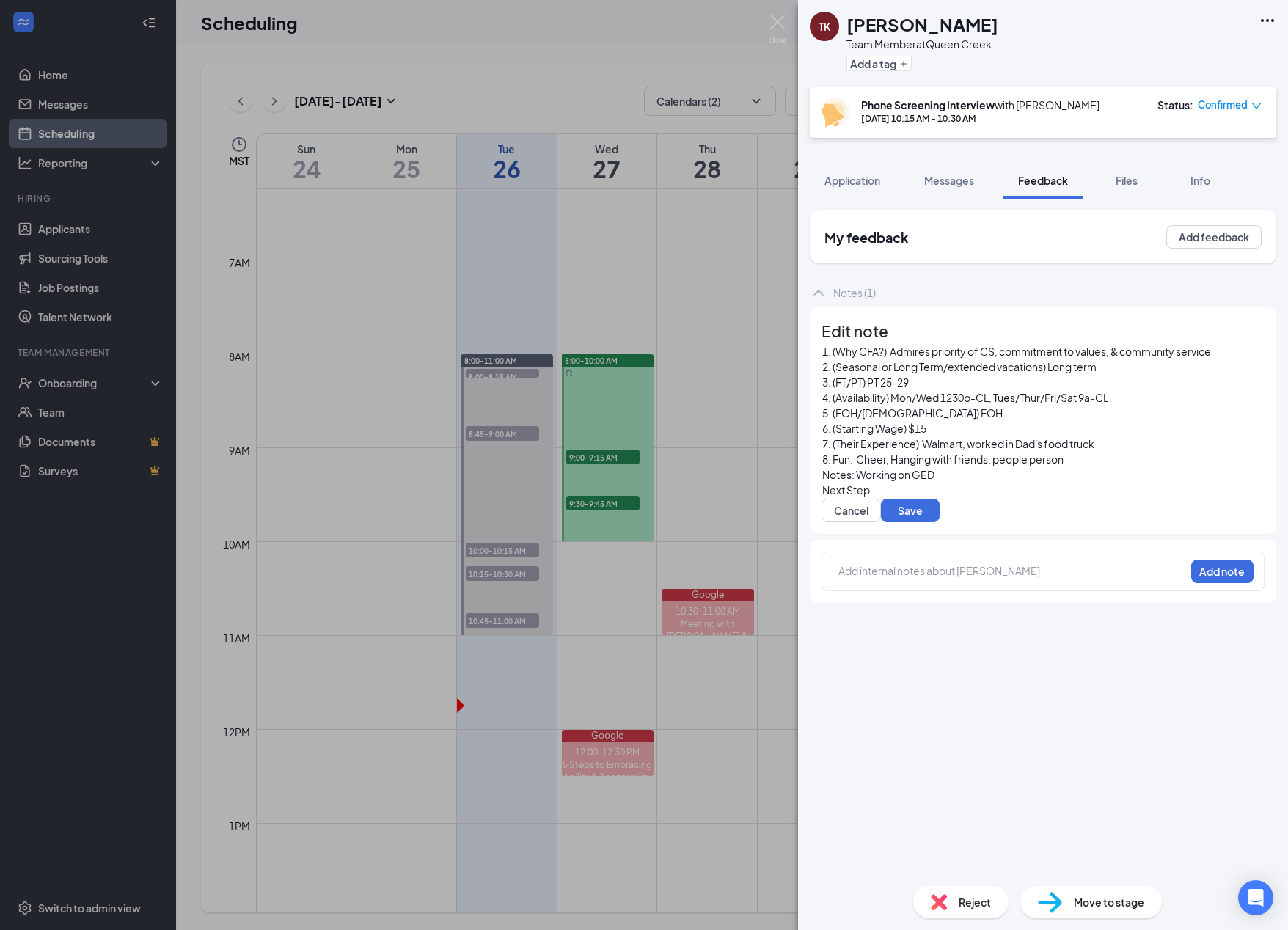
scroll to position [113, 0]
click at [821, 482] on div "Next Step" at bounding box center [1043, 490] width 441 height 15
click at [821, 498] on button "Save" at bounding box center [911, 510] width 59 height 23
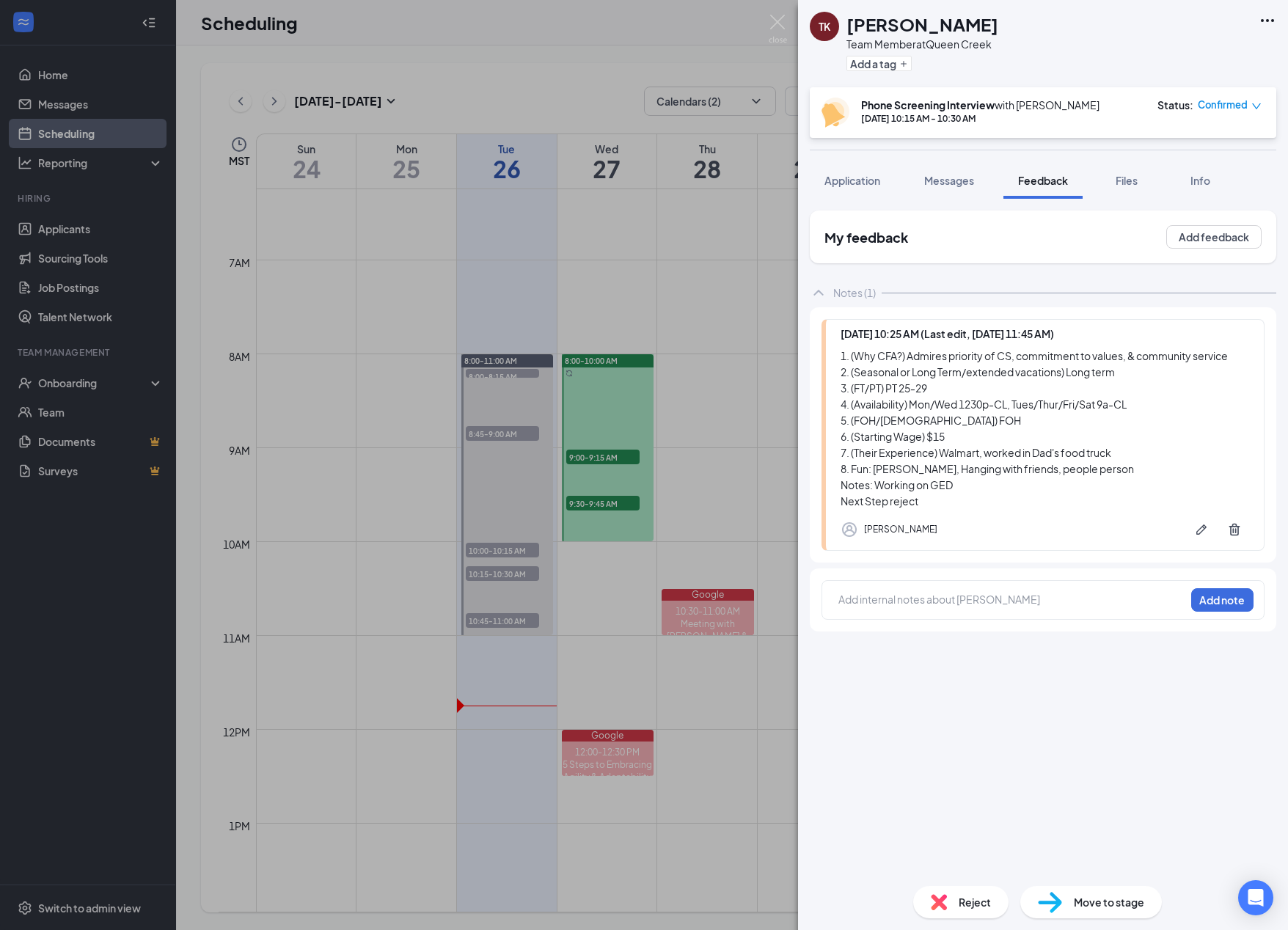
click at [821, 100] on div "Confirmed" at bounding box center [1230, 105] width 64 height 15
click at [821, 174] on span "Mark complete" at bounding box center [1183, 177] width 73 height 16
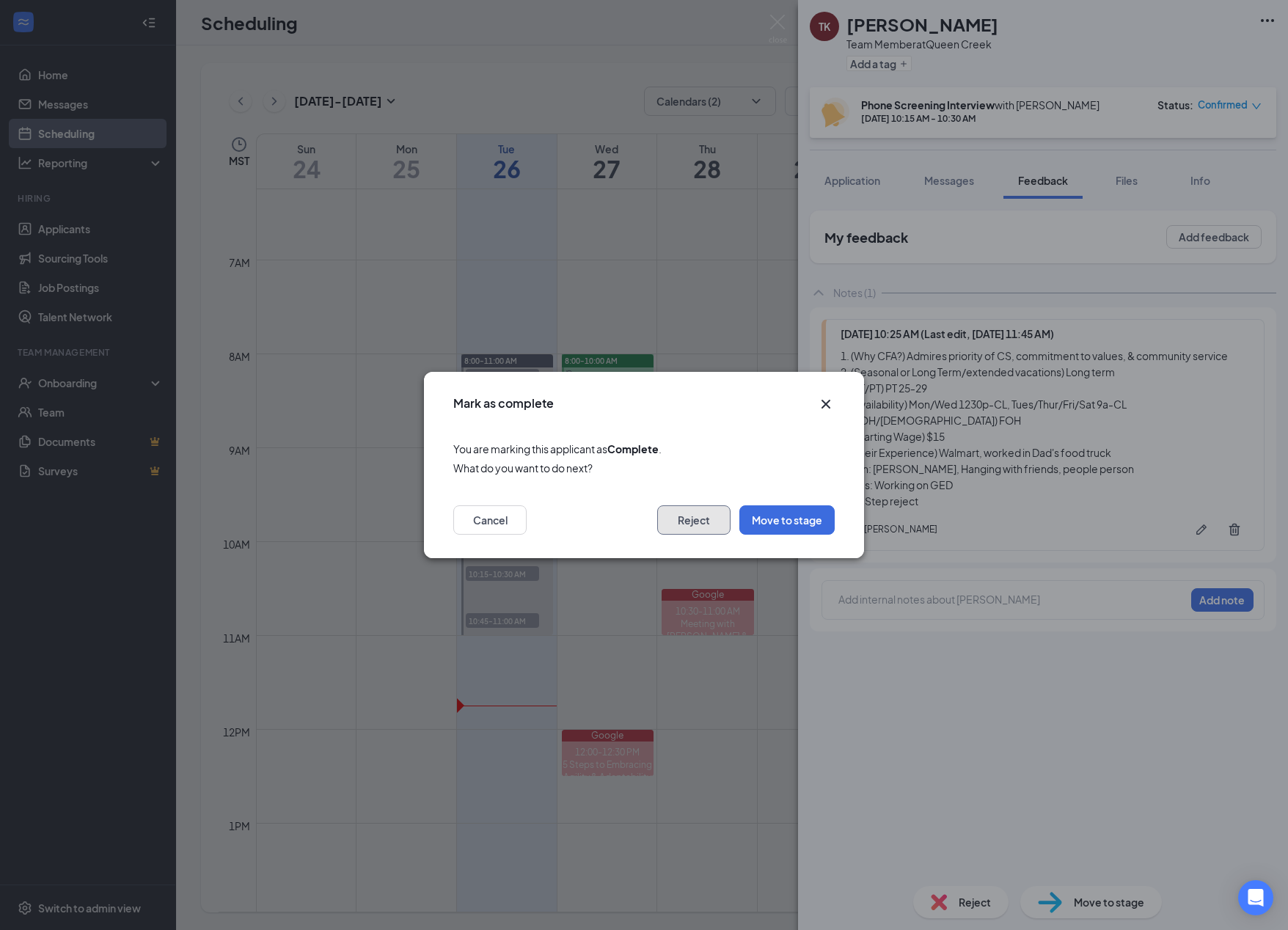
click at [687, 520] on button "Reject" at bounding box center [694, 519] width 73 height 29
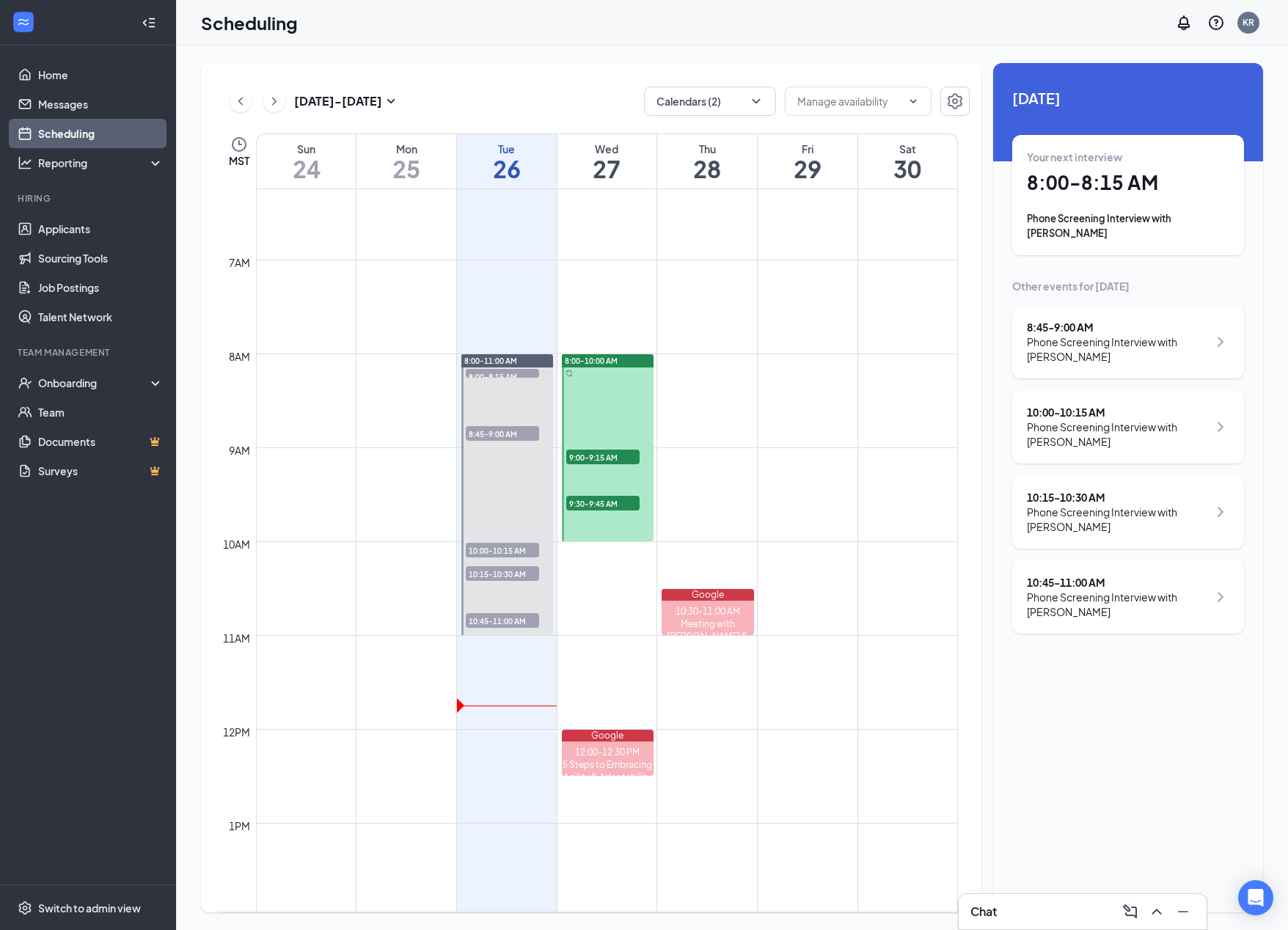
click at [821, 509] on div "Phone Screening Interview with [PERSON_NAME]" at bounding box center [1117, 519] width 181 height 29
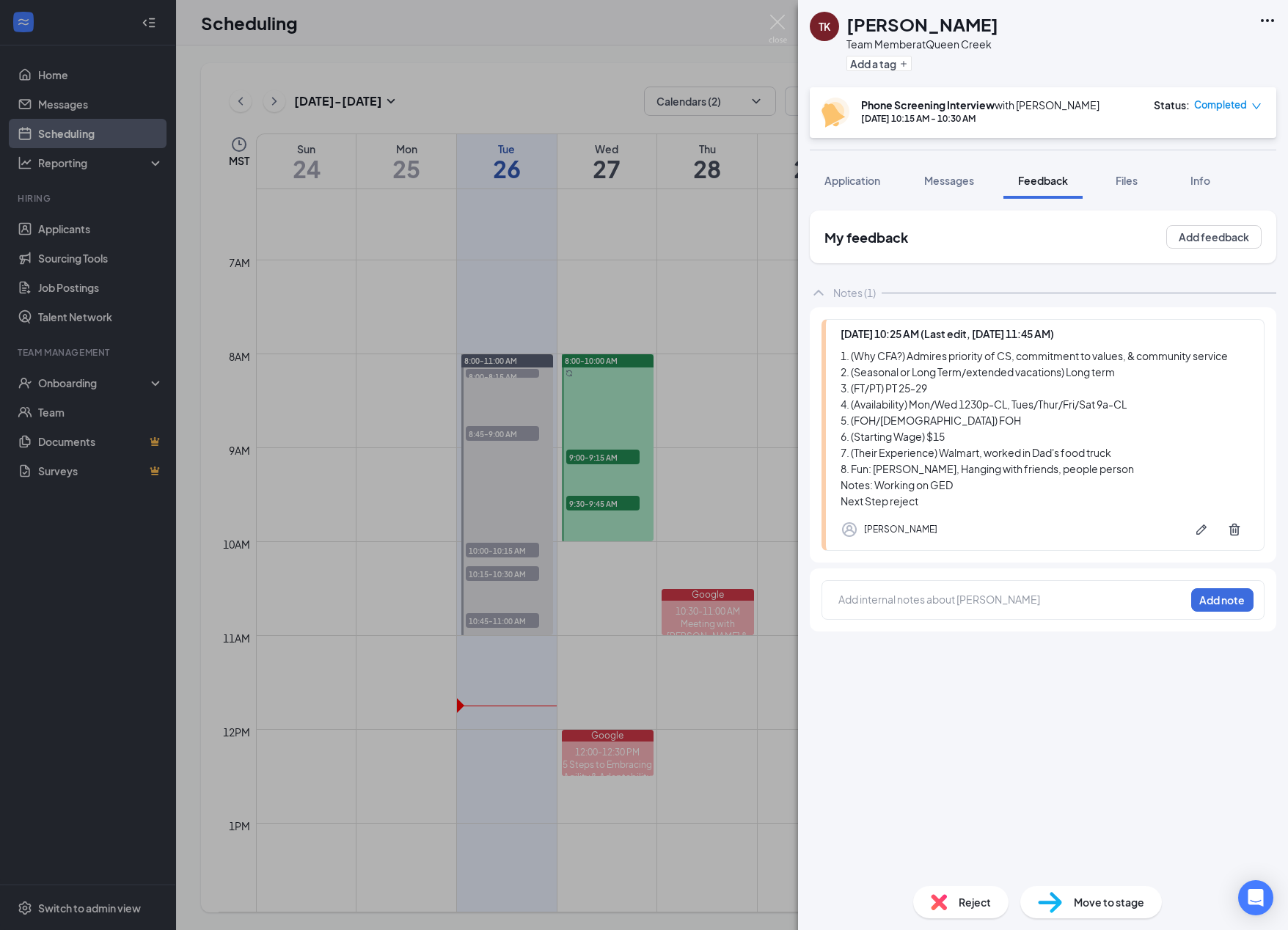
click at [821, 905] on span "Reject" at bounding box center [974, 902] width 32 height 16
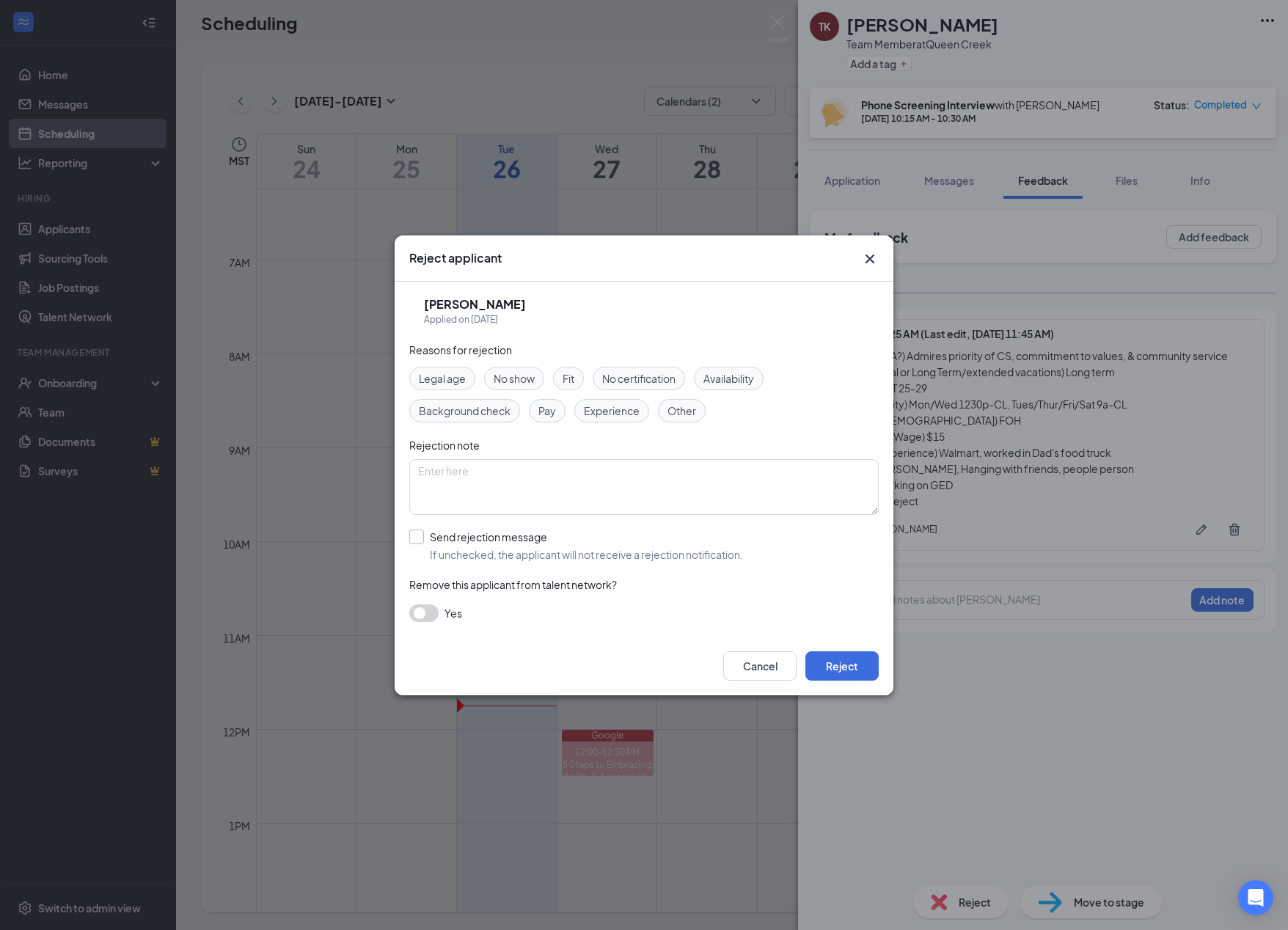
click at [471, 541] on input "Send rejection message If unchecked, the applicant will not receive a rejection…" at bounding box center [576, 545] width 334 height 32
checkbox input "true"
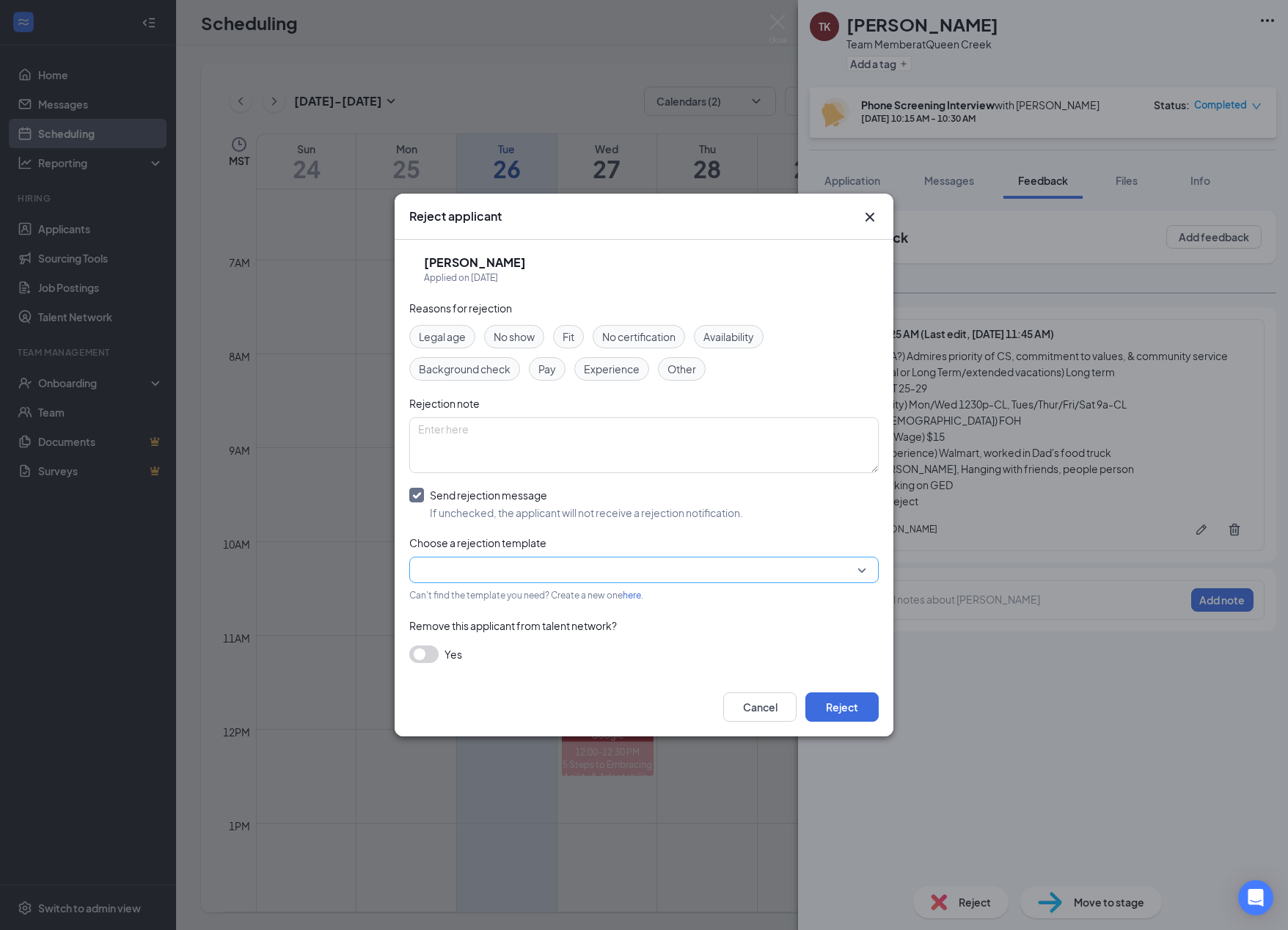
click at [453, 567] on input "search" at bounding box center [638, 570] width 441 height 25
click at [463, 511] on span "Post Interview Rejection Template" at bounding box center [498, 502] width 162 height 16
click at [821, 715] on button "Reject" at bounding box center [842, 707] width 73 height 29
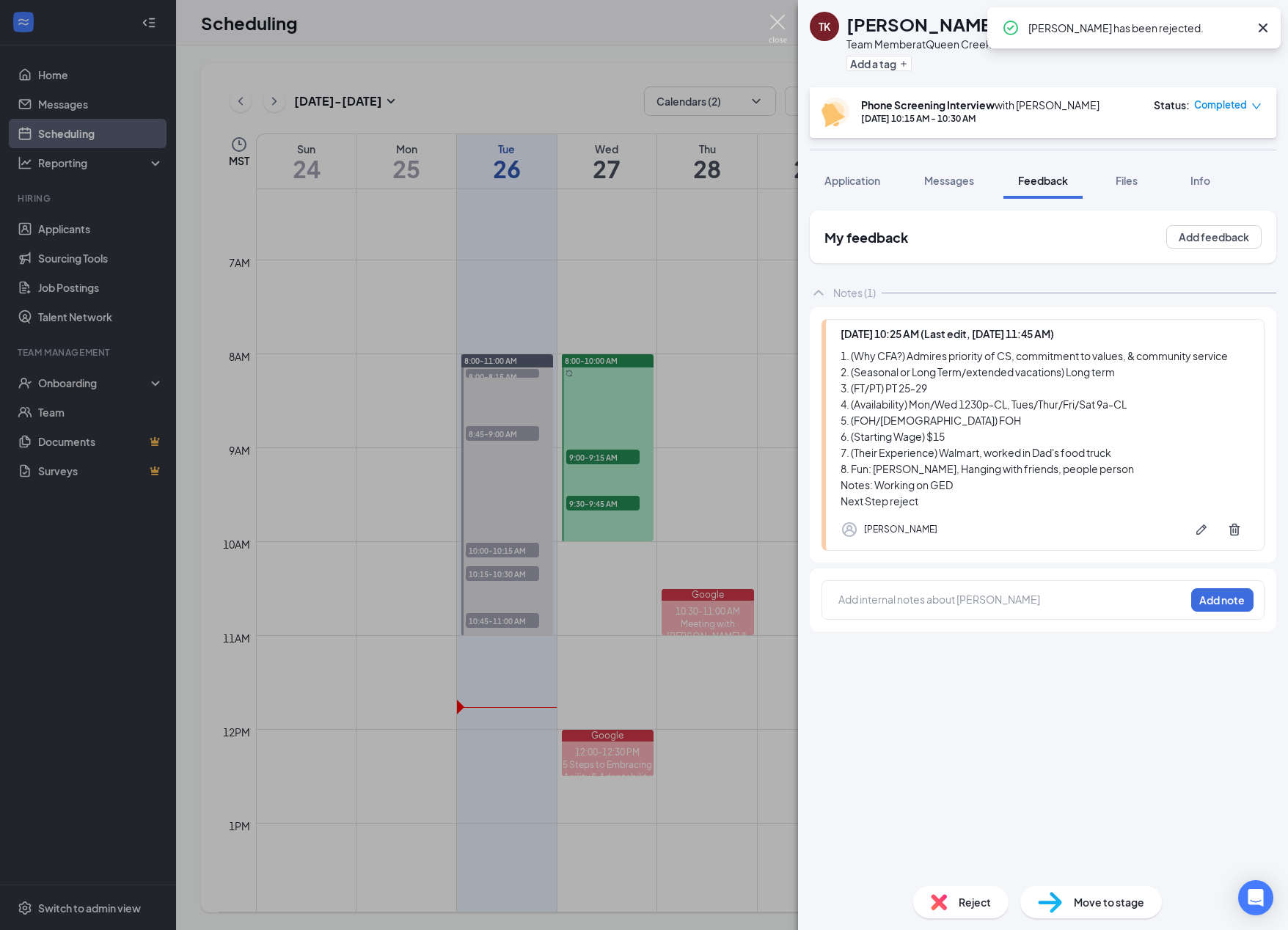
click at [779, 21] on img at bounding box center [778, 29] width 19 height 28
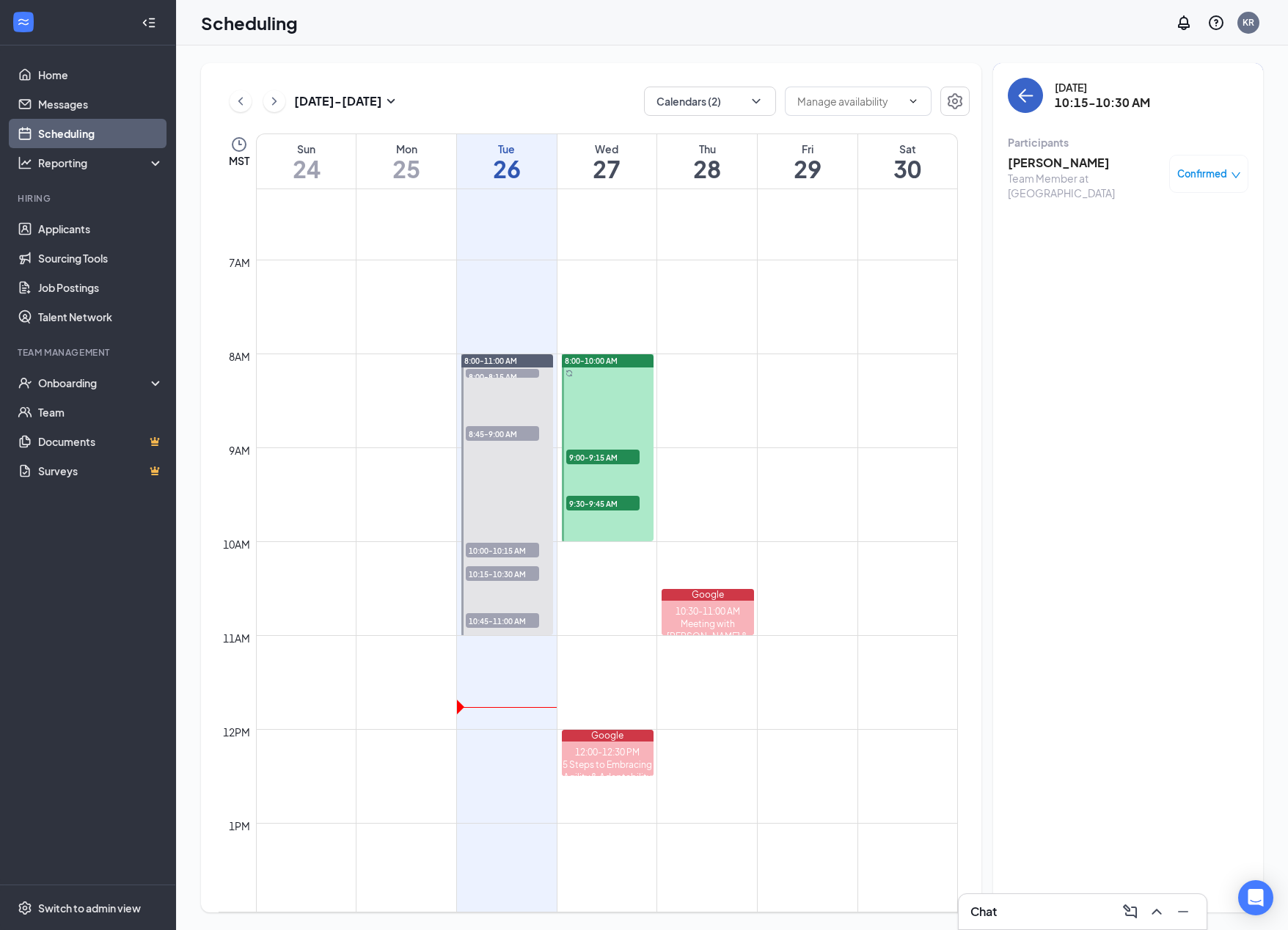
click at [821, 106] on button "back-button" at bounding box center [1026, 96] width 36 height 36
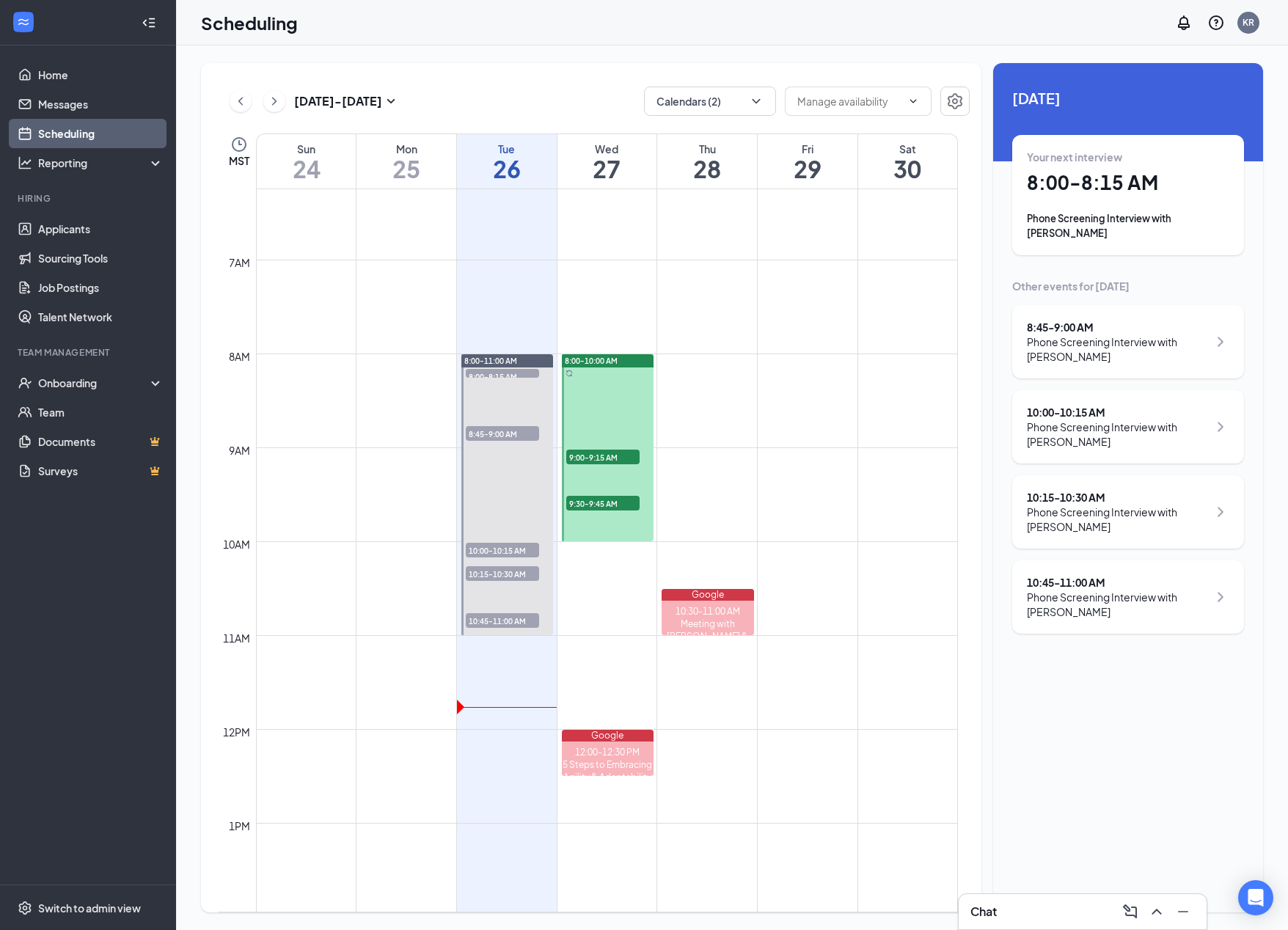
click at [821, 404] on div "10:00 - 10:15 AM" at bounding box center [1117, 412] width 181 height 15
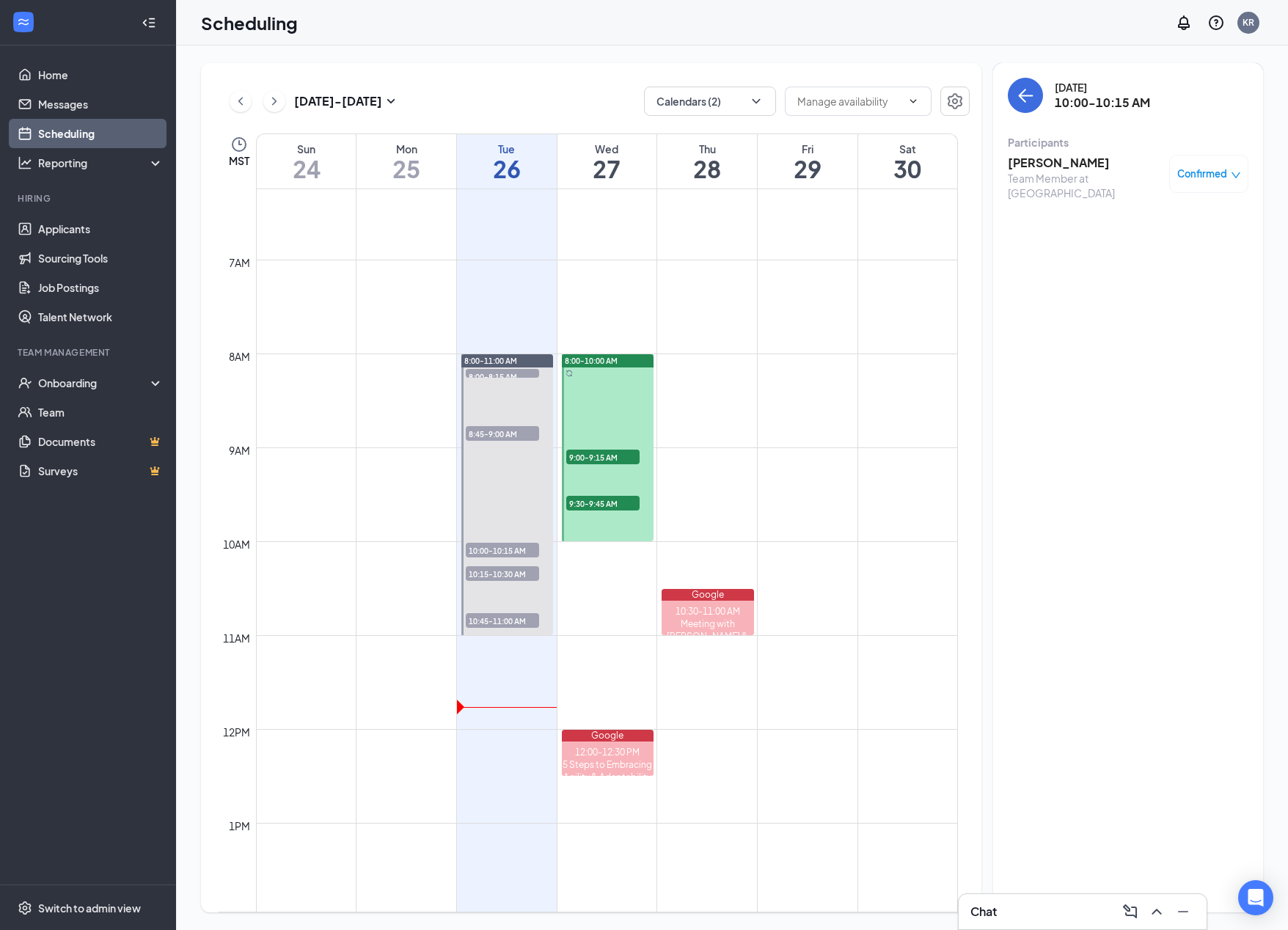
click at [821, 163] on h3 "[PERSON_NAME]" at bounding box center [1085, 162] width 154 height 16
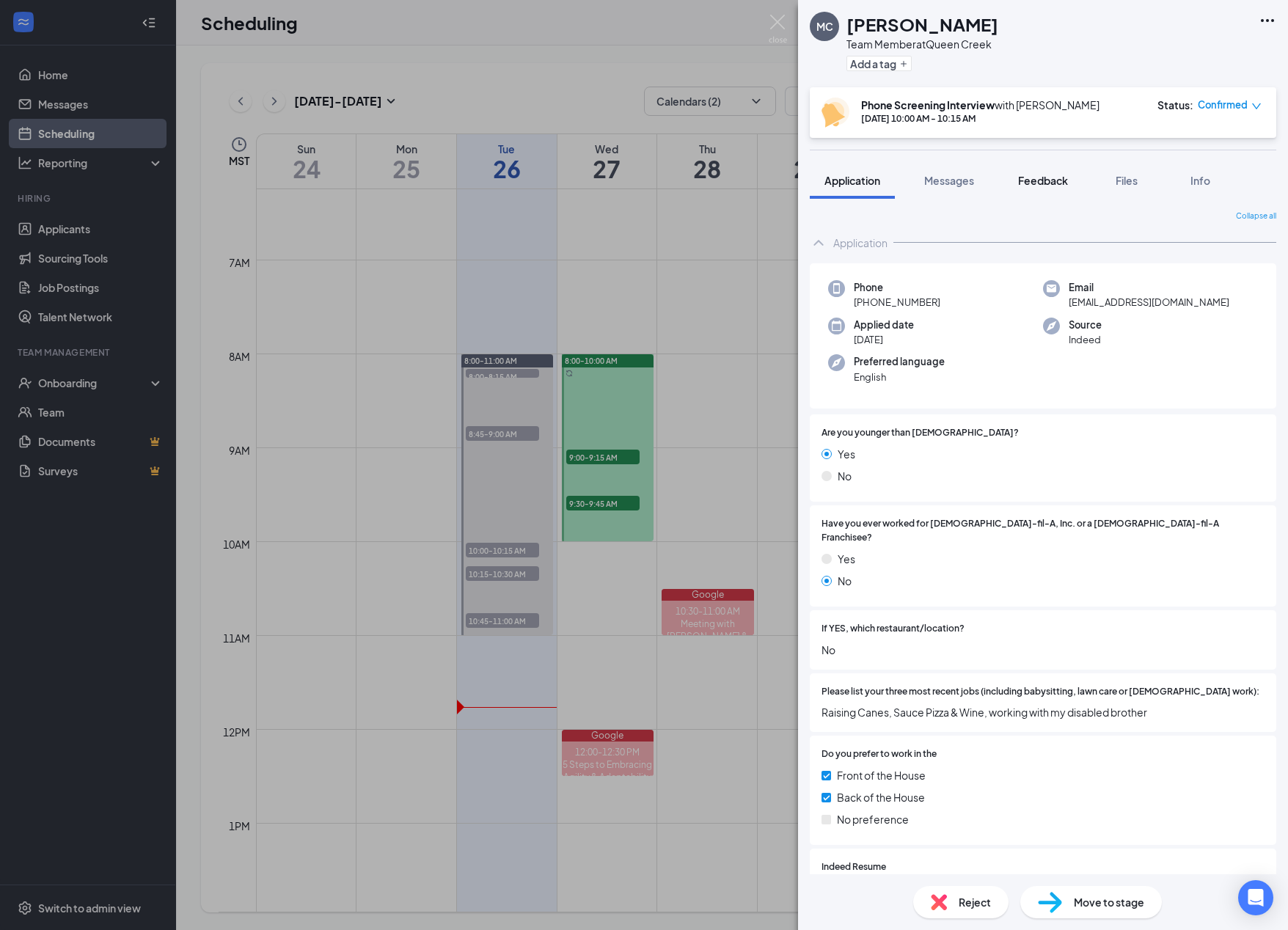
click at [821, 183] on span "Feedback" at bounding box center [1043, 180] width 50 height 13
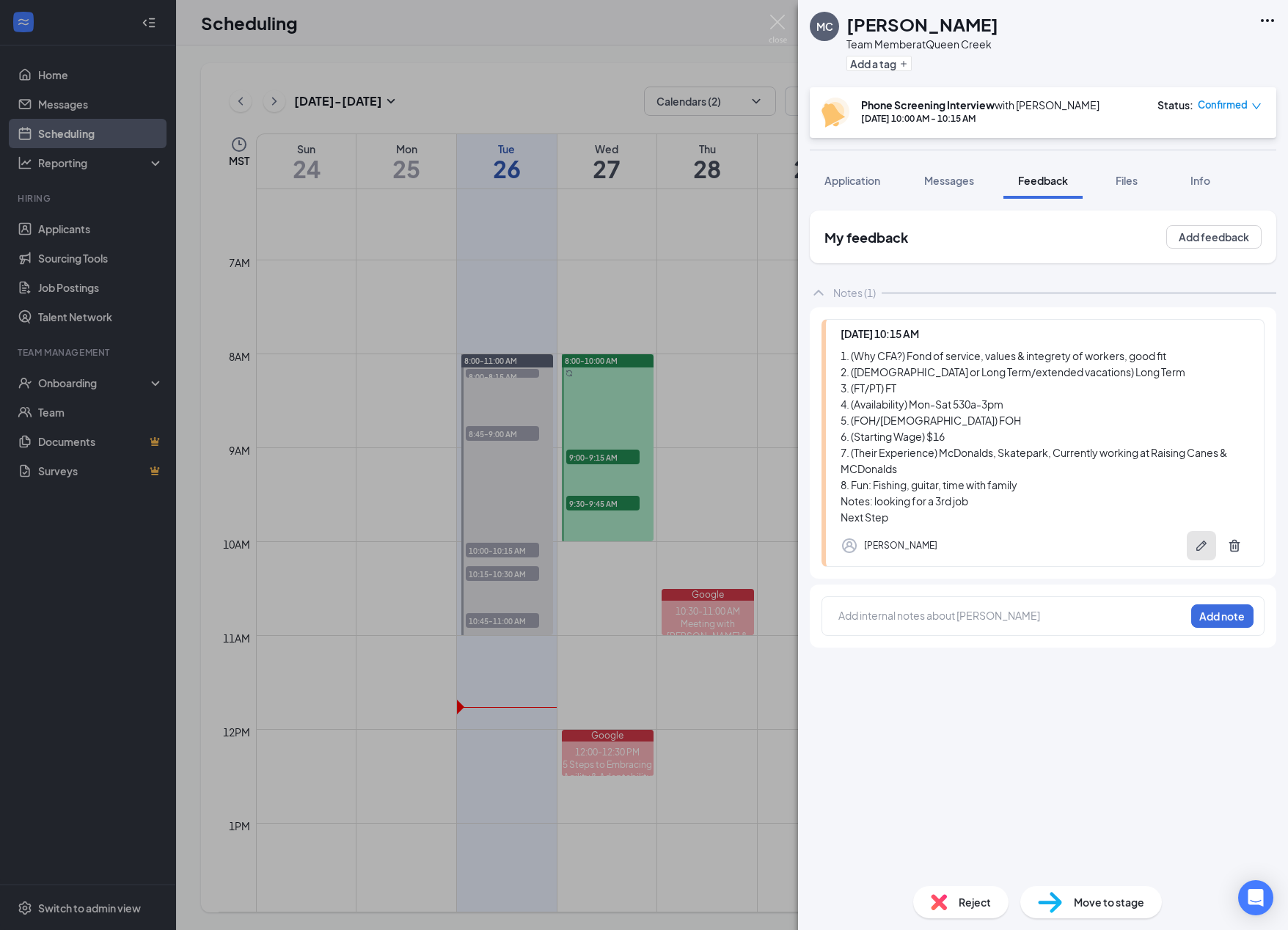
click at [821, 549] on icon "Pen" at bounding box center [1202, 545] width 10 height 10
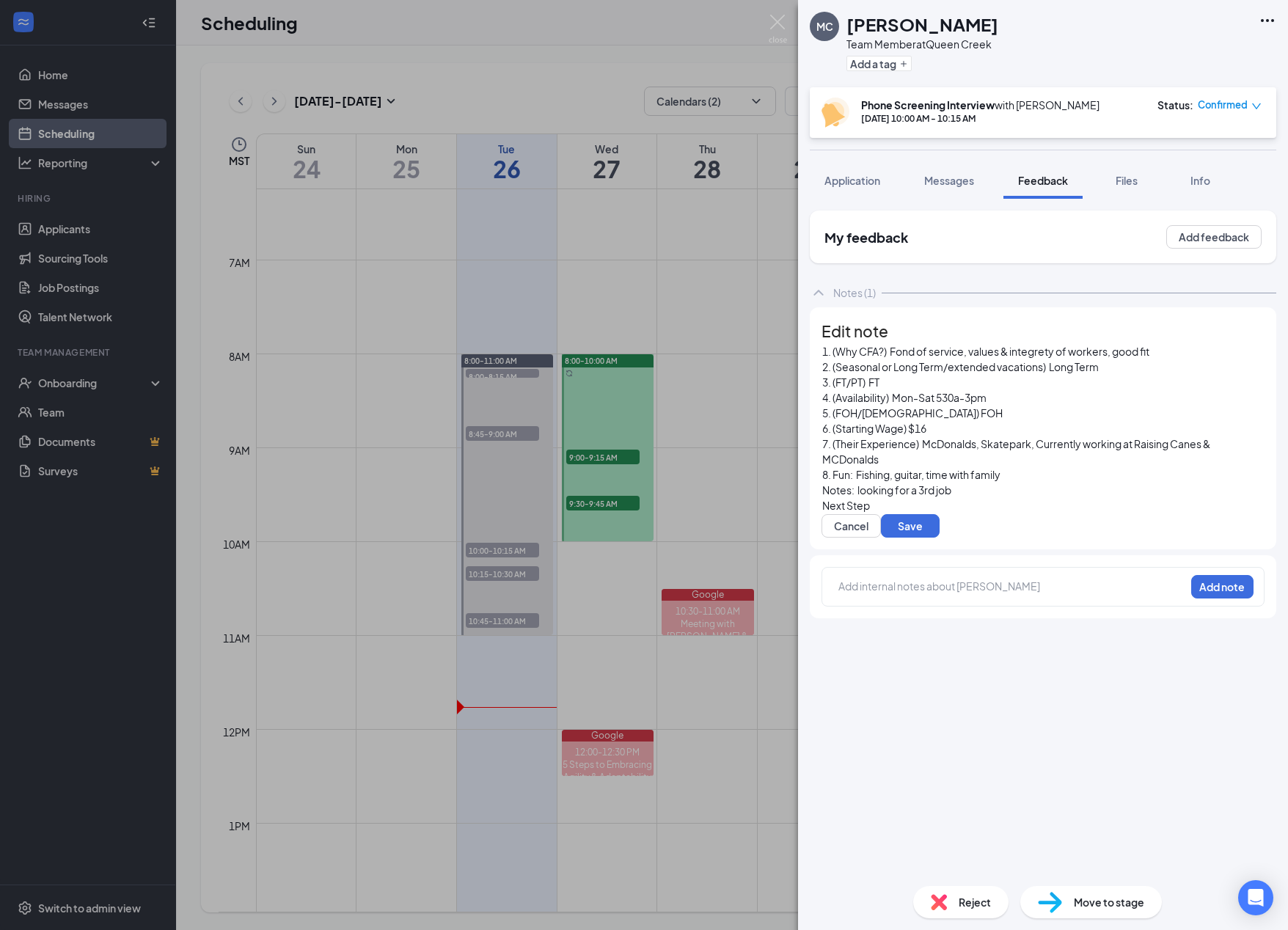
scroll to position [113, 0]
click at [821, 498] on div "Next Step" at bounding box center [1043, 506] width 441 height 15
click at [821, 514] on button "Save" at bounding box center [911, 526] width 59 height 23
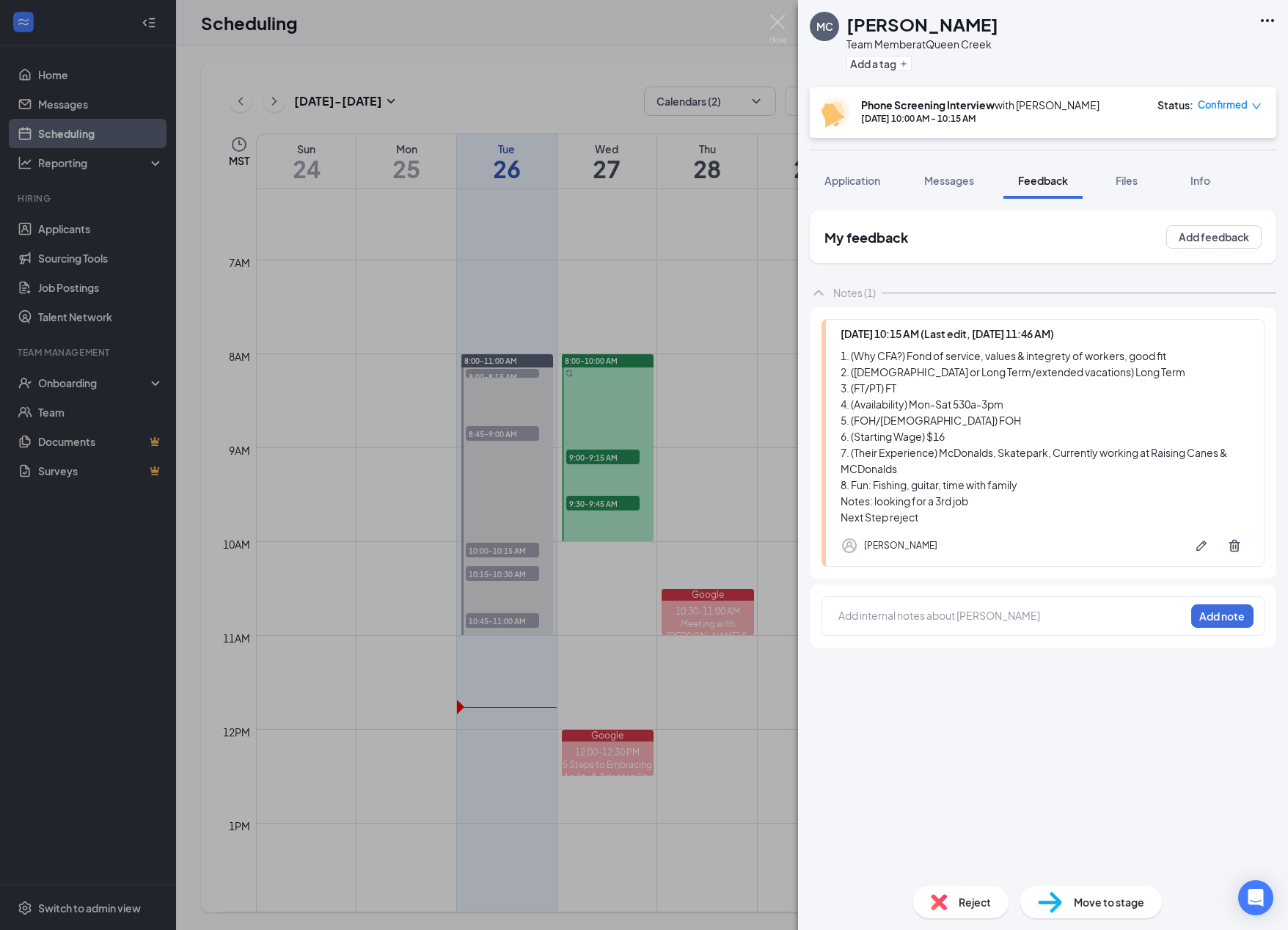
click at [821, 109] on icon "down" at bounding box center [1256, 106] width 10 height 10
click at [821, 184] on span "Mark complete" at bounding box center [1183, 177] width 73 height 16
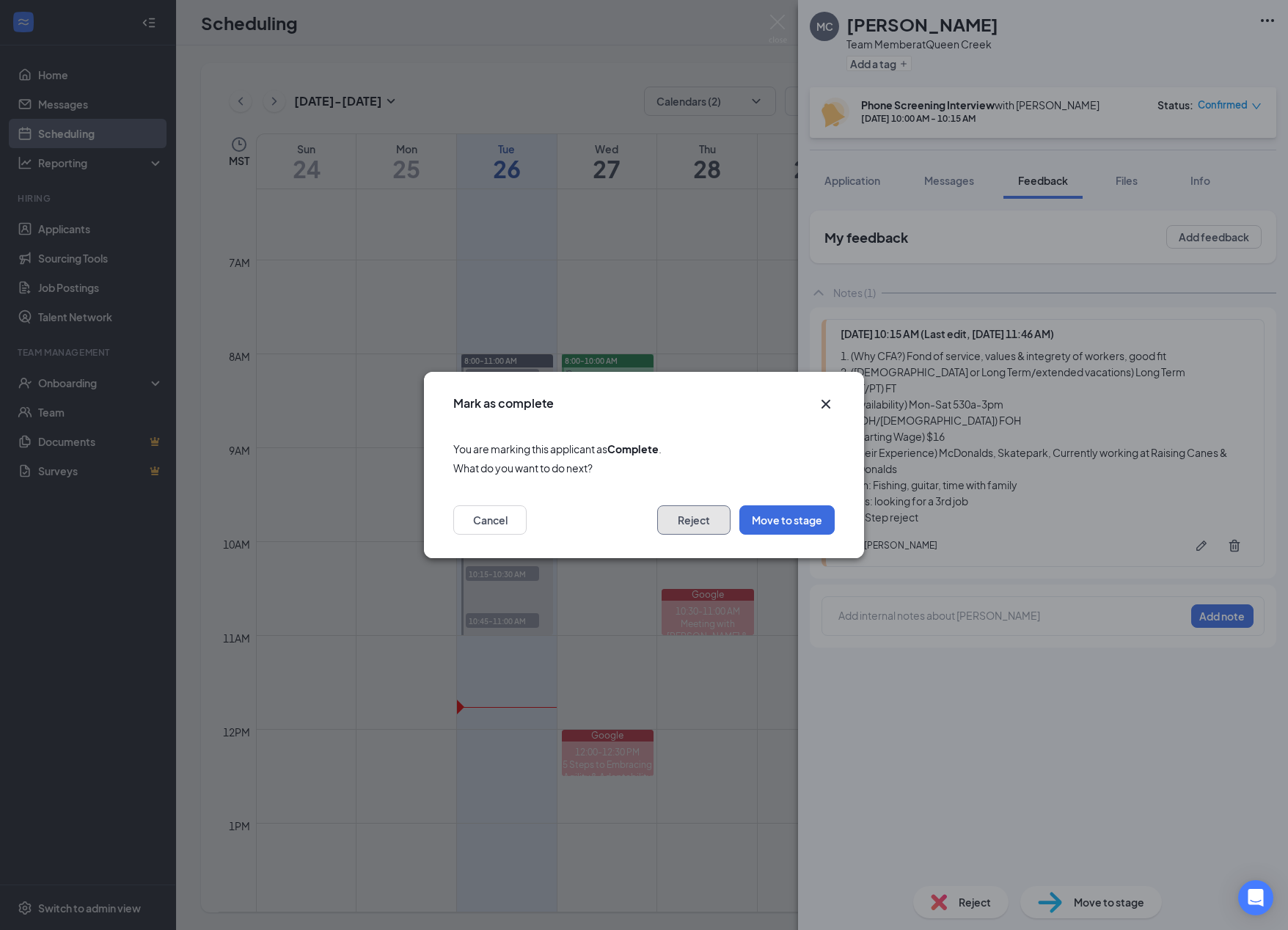
click at [696, 528] on button "Reject" at bounding box center [694, 519] width 73 height 29
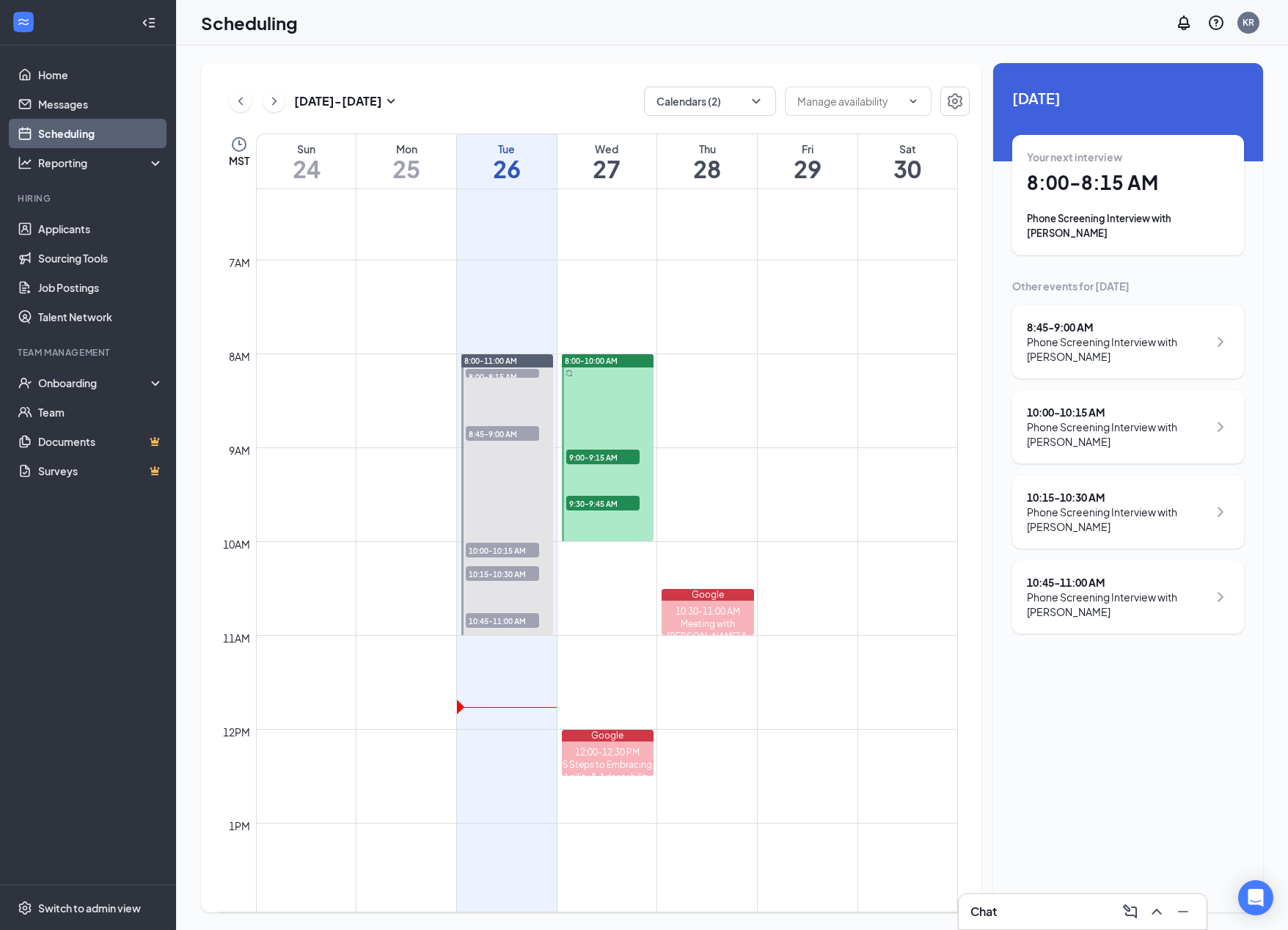
click at [821, 419] on div "Phone Screening Interview with [PERSON_NAME]" at bounding box center [1117, 434] width 181 height 29
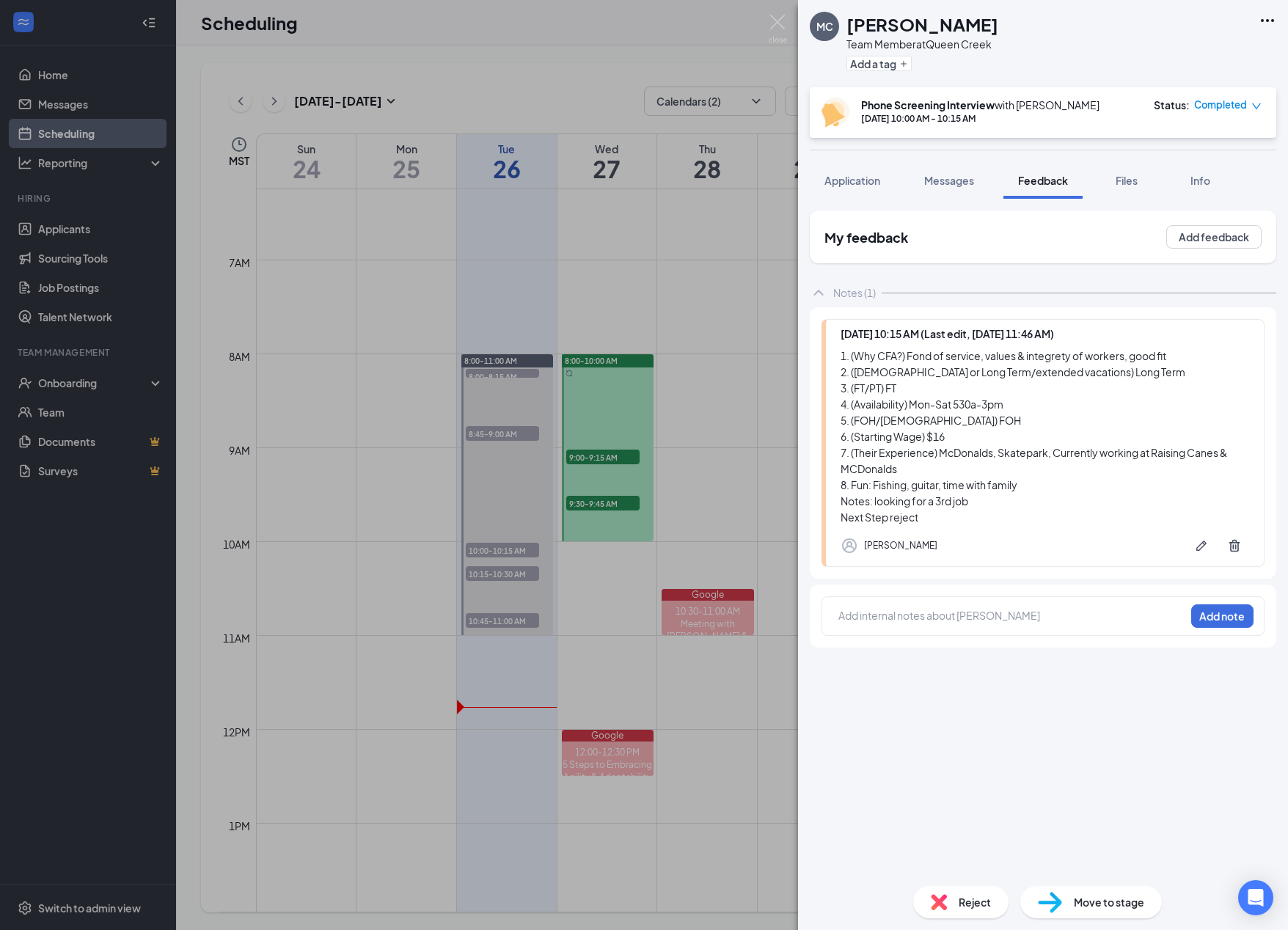
click at [821, 903] on span "Reject" at bounding box center [974, 902] width 32 height 16
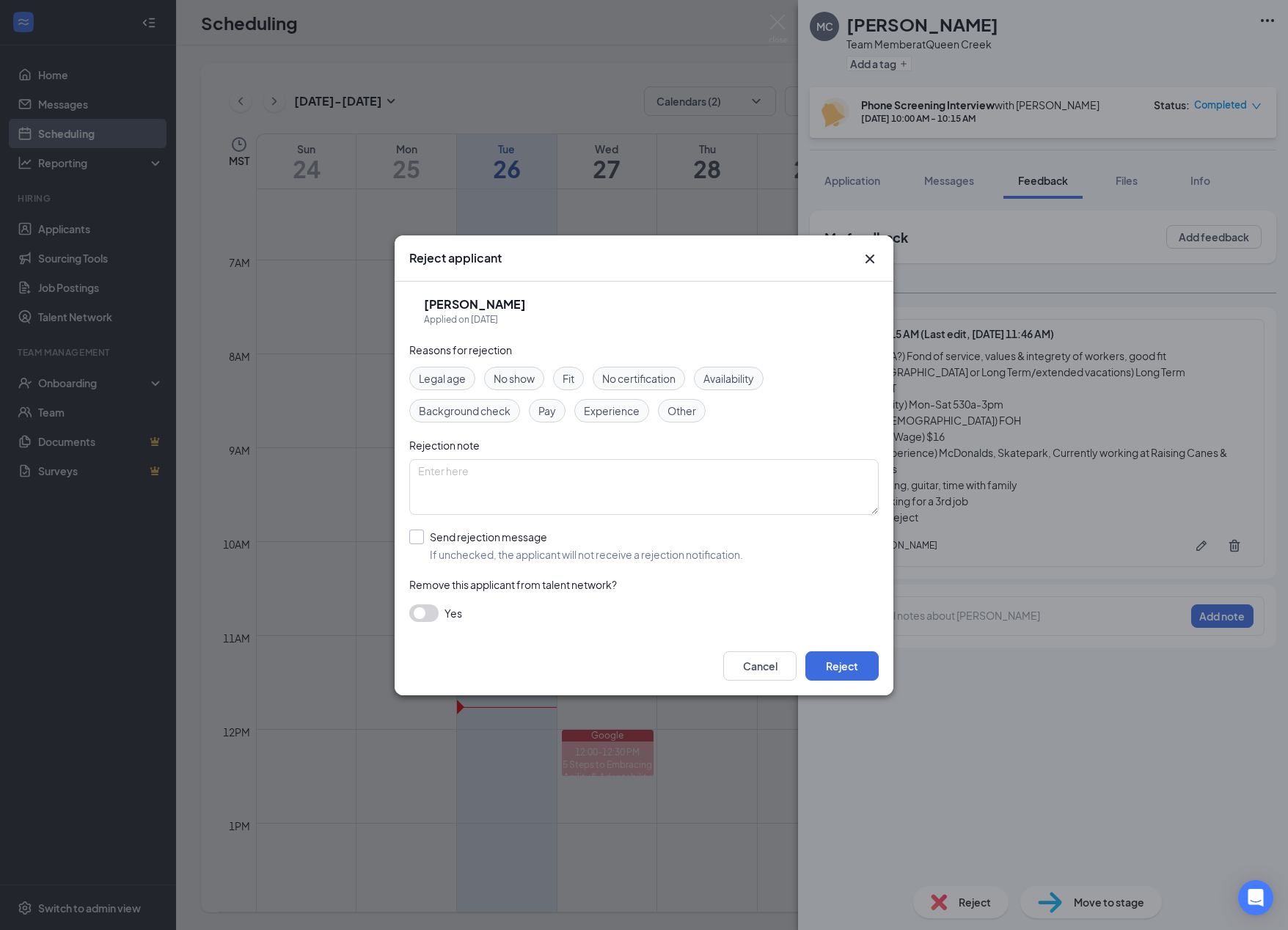
click at [421, 541] on input "Send rejection message If unchecked, the applicant will not receive a rejection…" at bounding box center [576, 545] width 334 height 32
checkbox input "true"
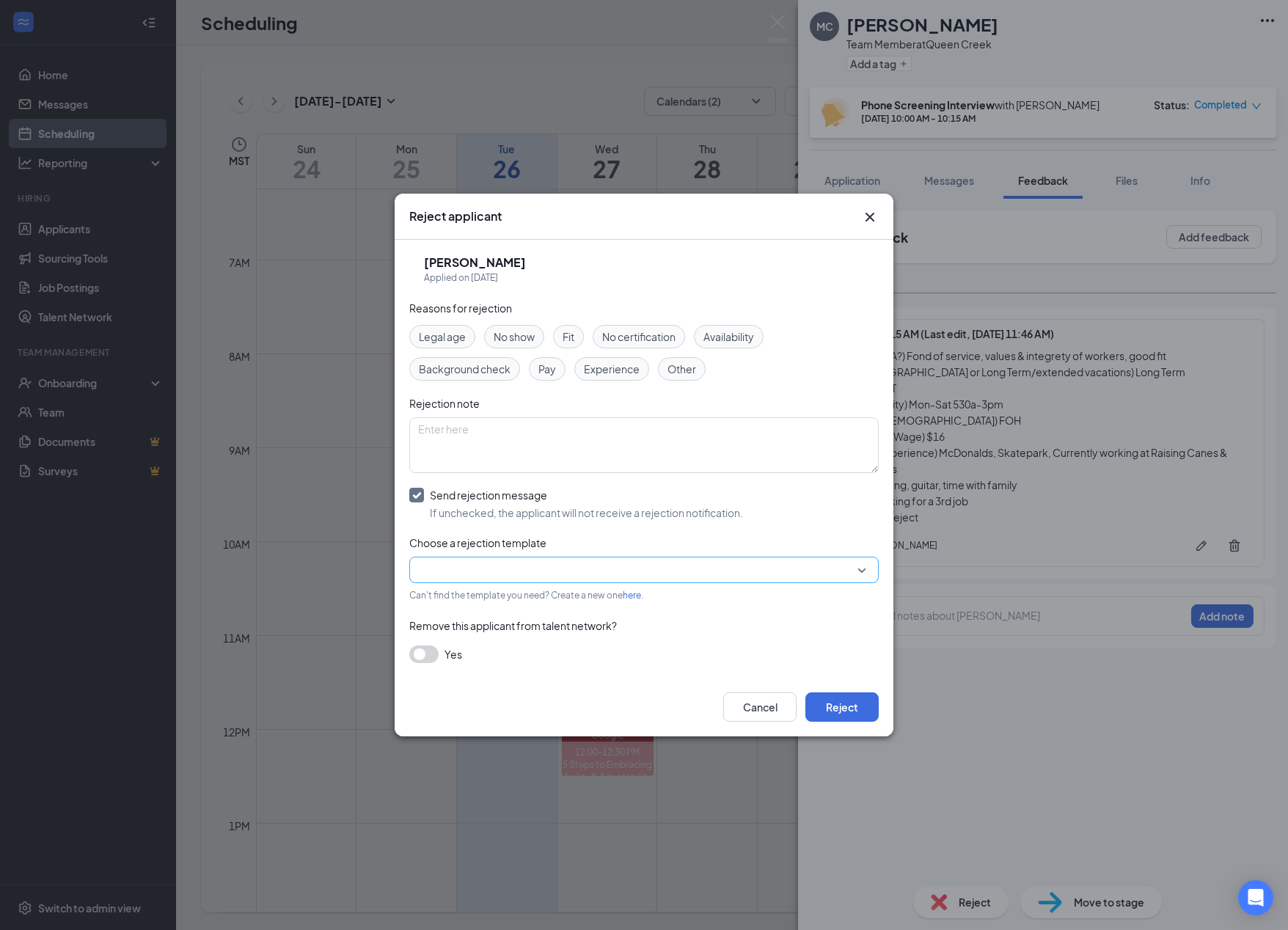
click at [473, 567] on input "search" at bounding box center [638, 570] width 441 height 25
click at [483, 511] on span "Post Interview Rejection Template" at bounding box center [498, 502] width 162 height 16
click at [821, 710] on button "Reject" at bounding box center [842, 707] width 73 height 29
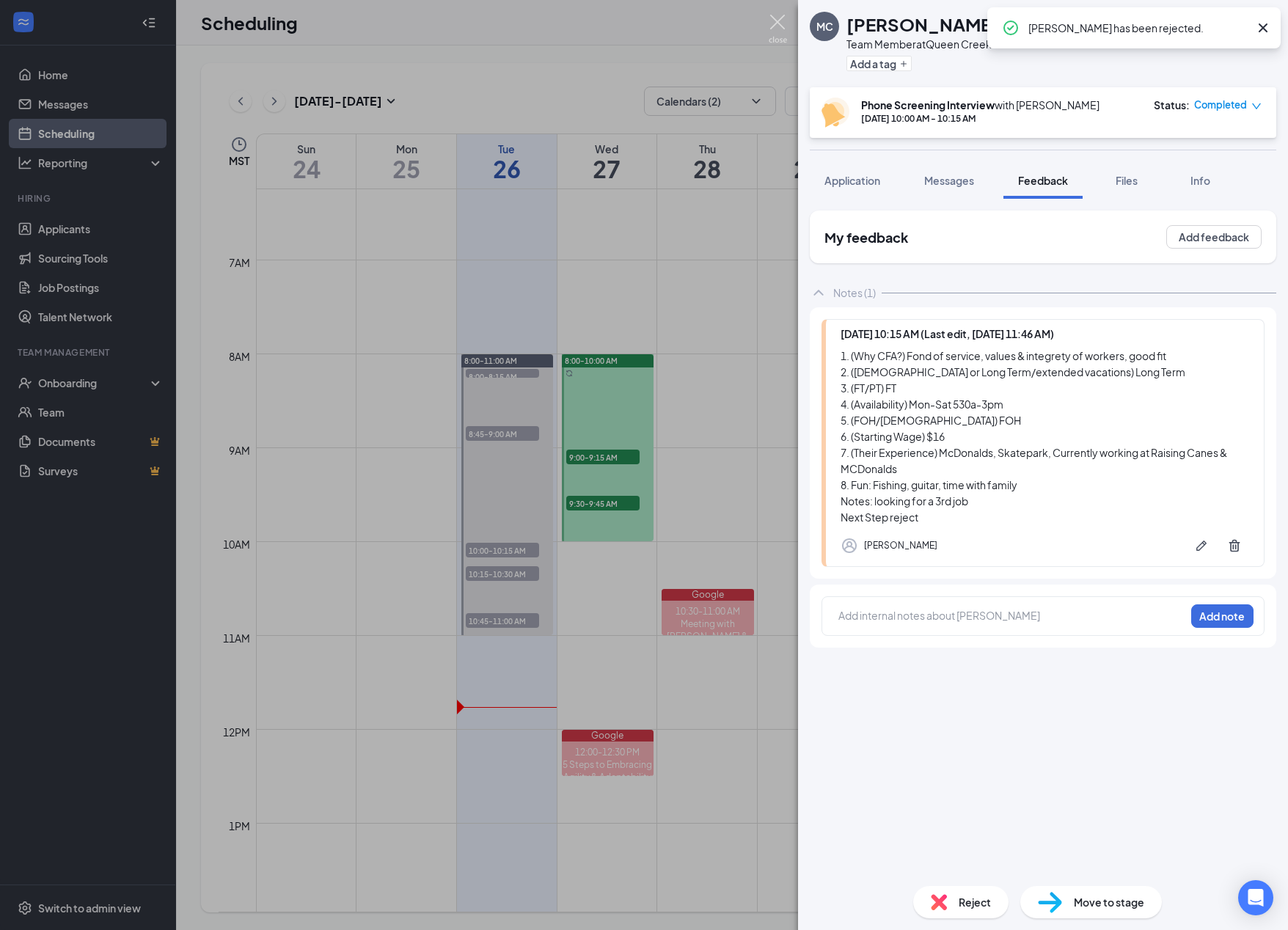
click at [783, 25] on img at bounding box center [778, 29] width 19 height 28
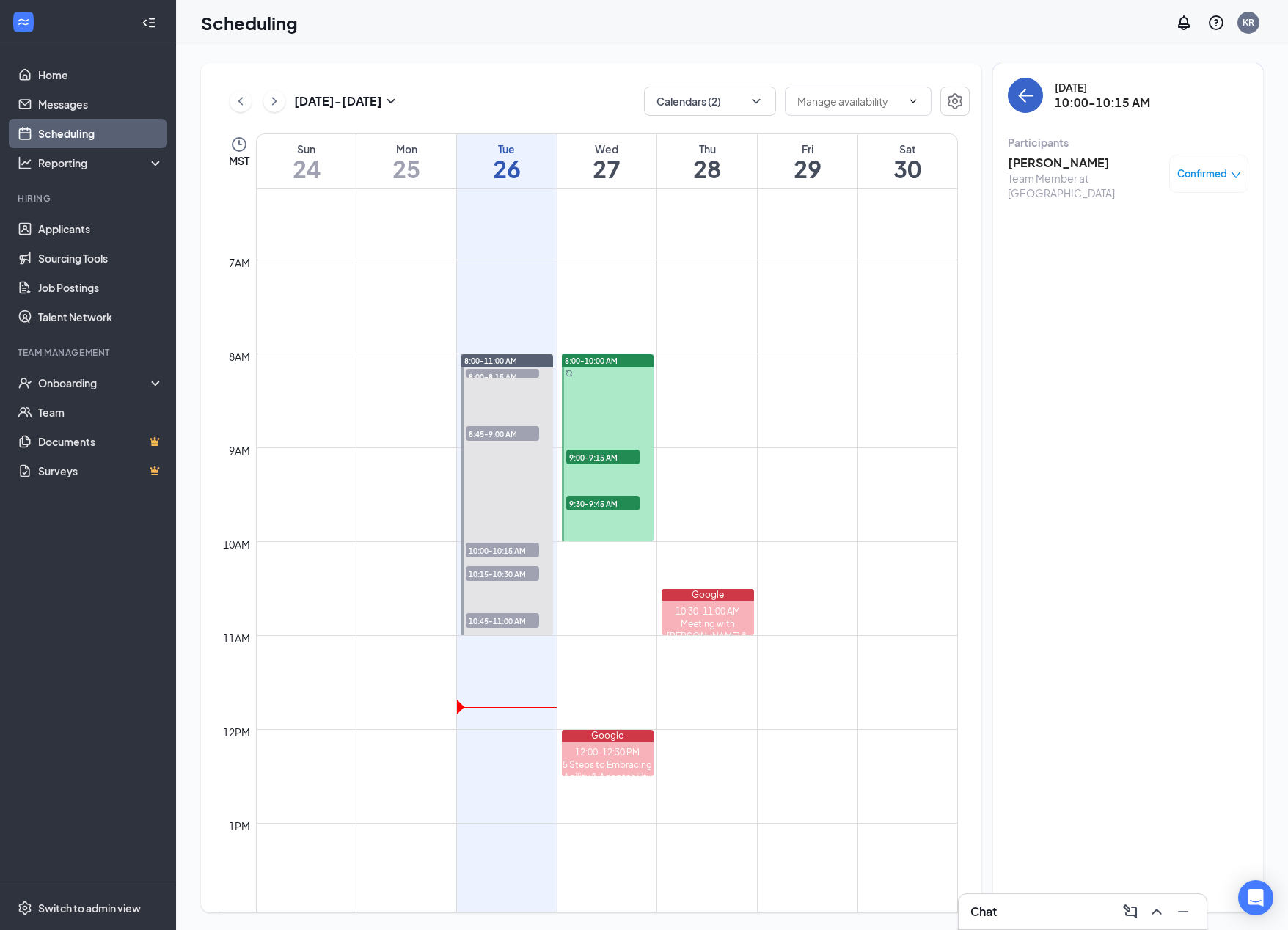
click at [821, 99] on button "back-button" at bounding box center [1026, 96] width 36 height 36
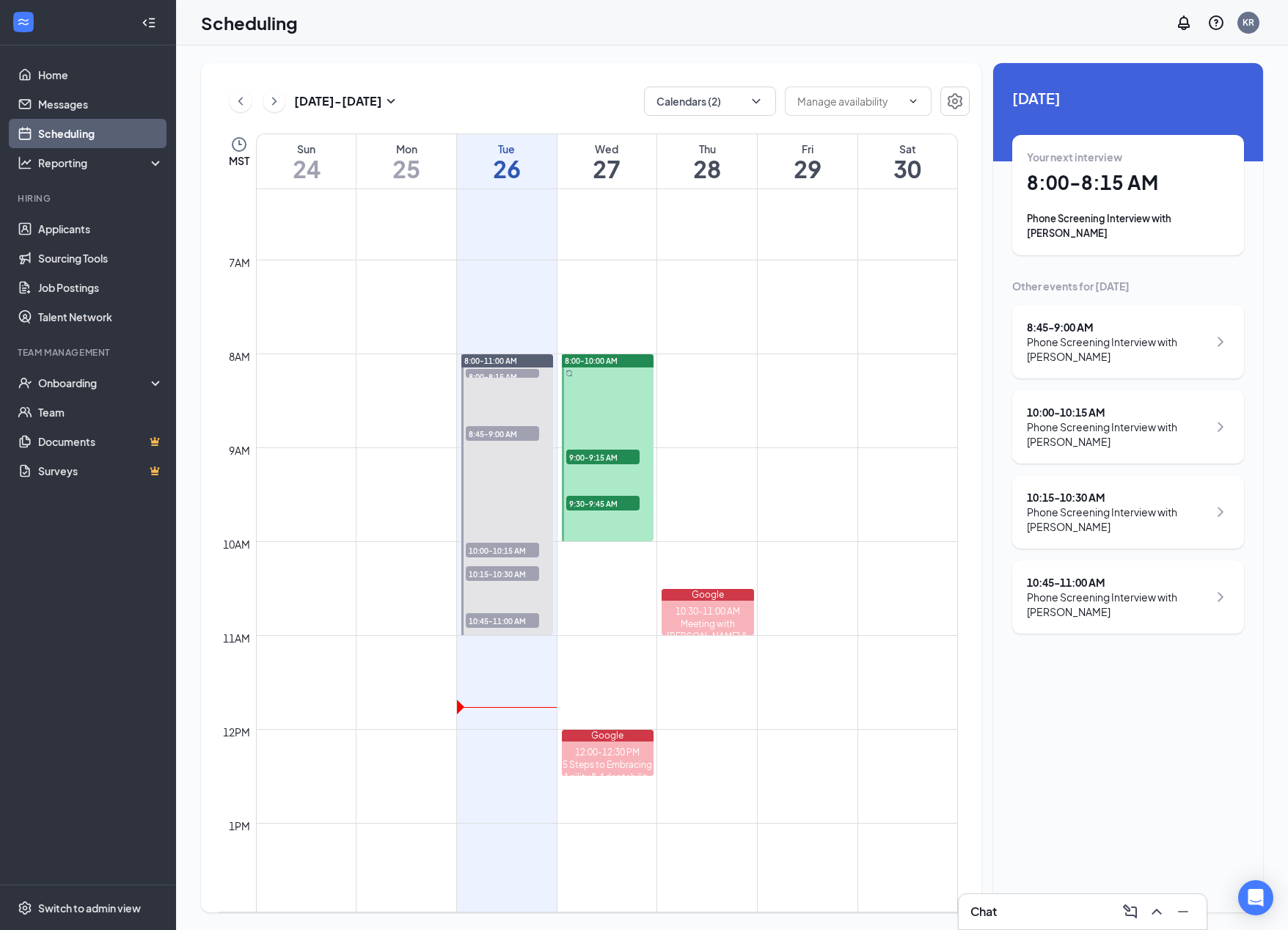
click at [821, 338] on div "Phone Screening Interview with [PERSON_NAME]" at bounding box center [1117, 348] width 181 height 29
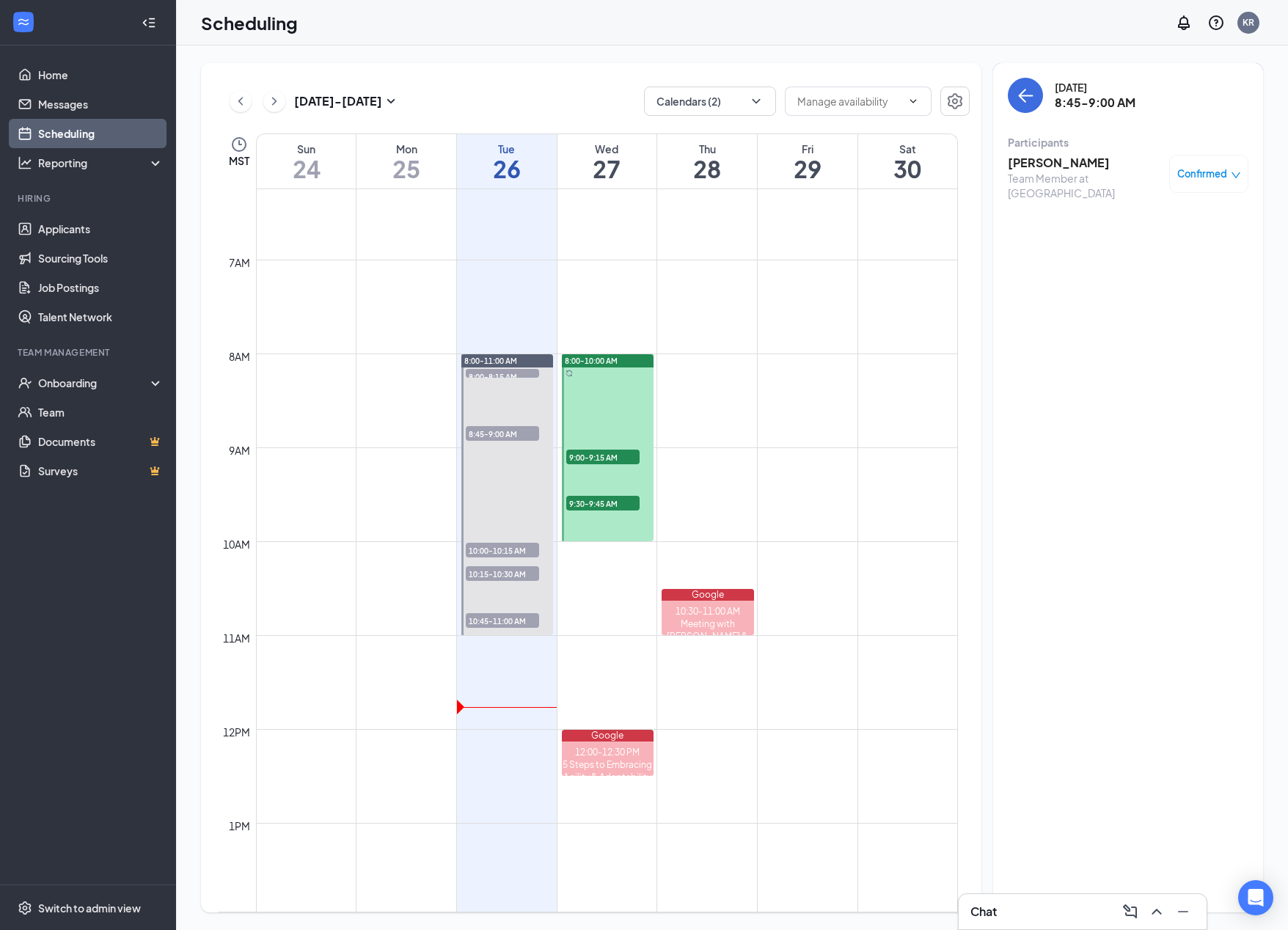
click at [821, 157] on h3 "[PERSON_NAME]" at bounding box center [1085, 162] width 154 height 16
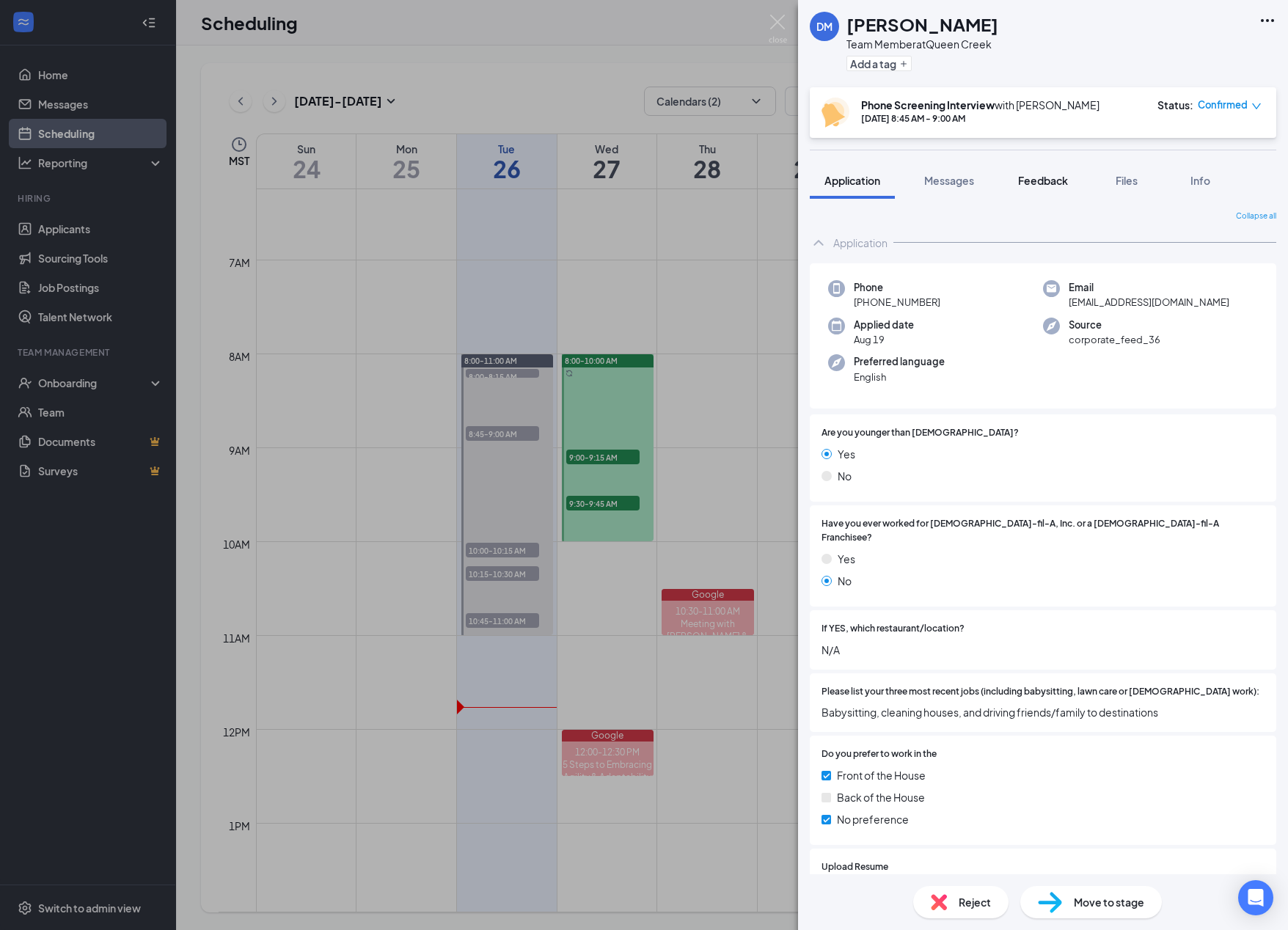
click at [821, 182] on span "Feedback" at bounding box center [1043, 180] width 50 height 13
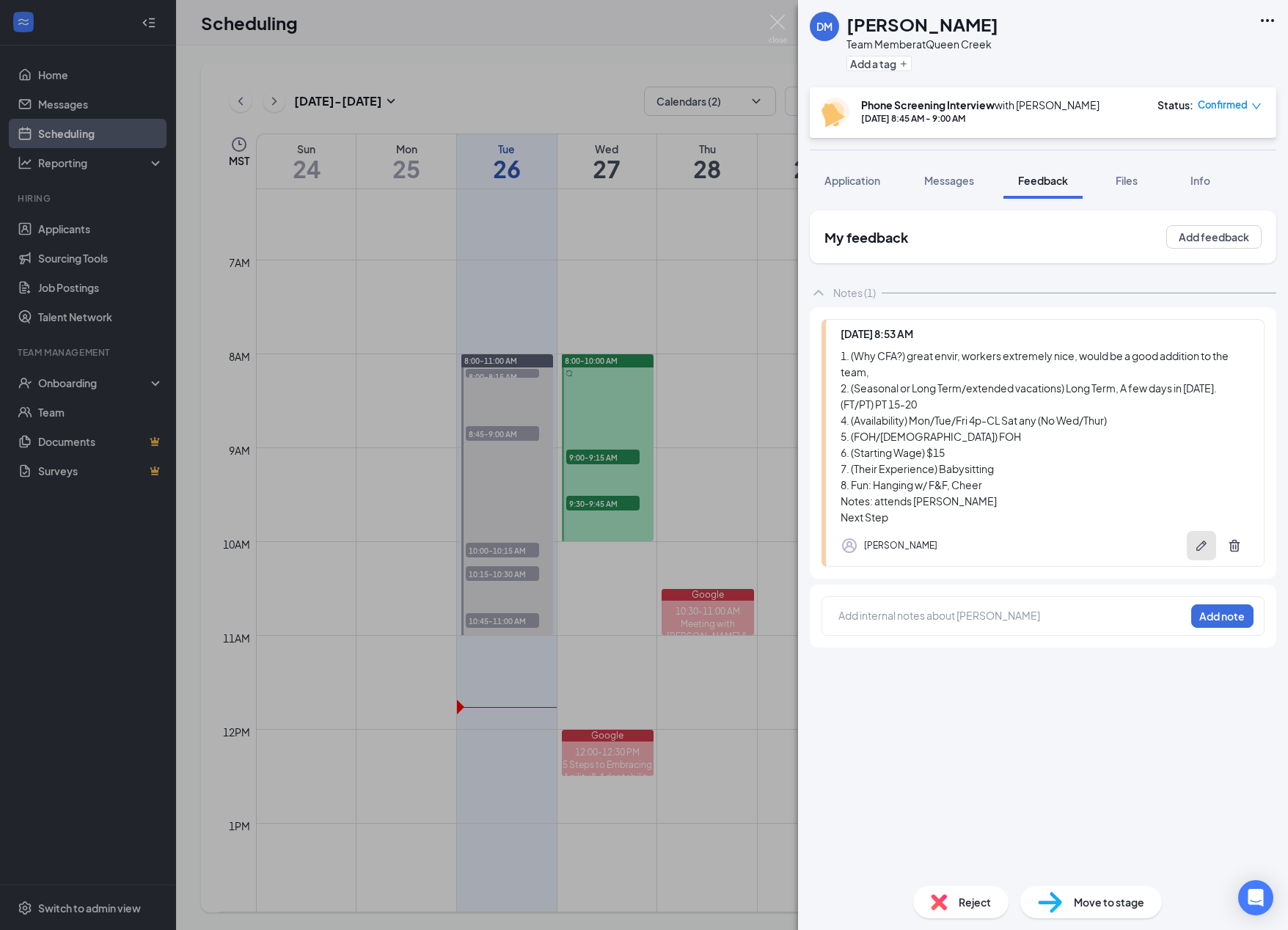
click at [821, 549] on icon "Pen" at bounding box center [1202, 546] width 15 height 15
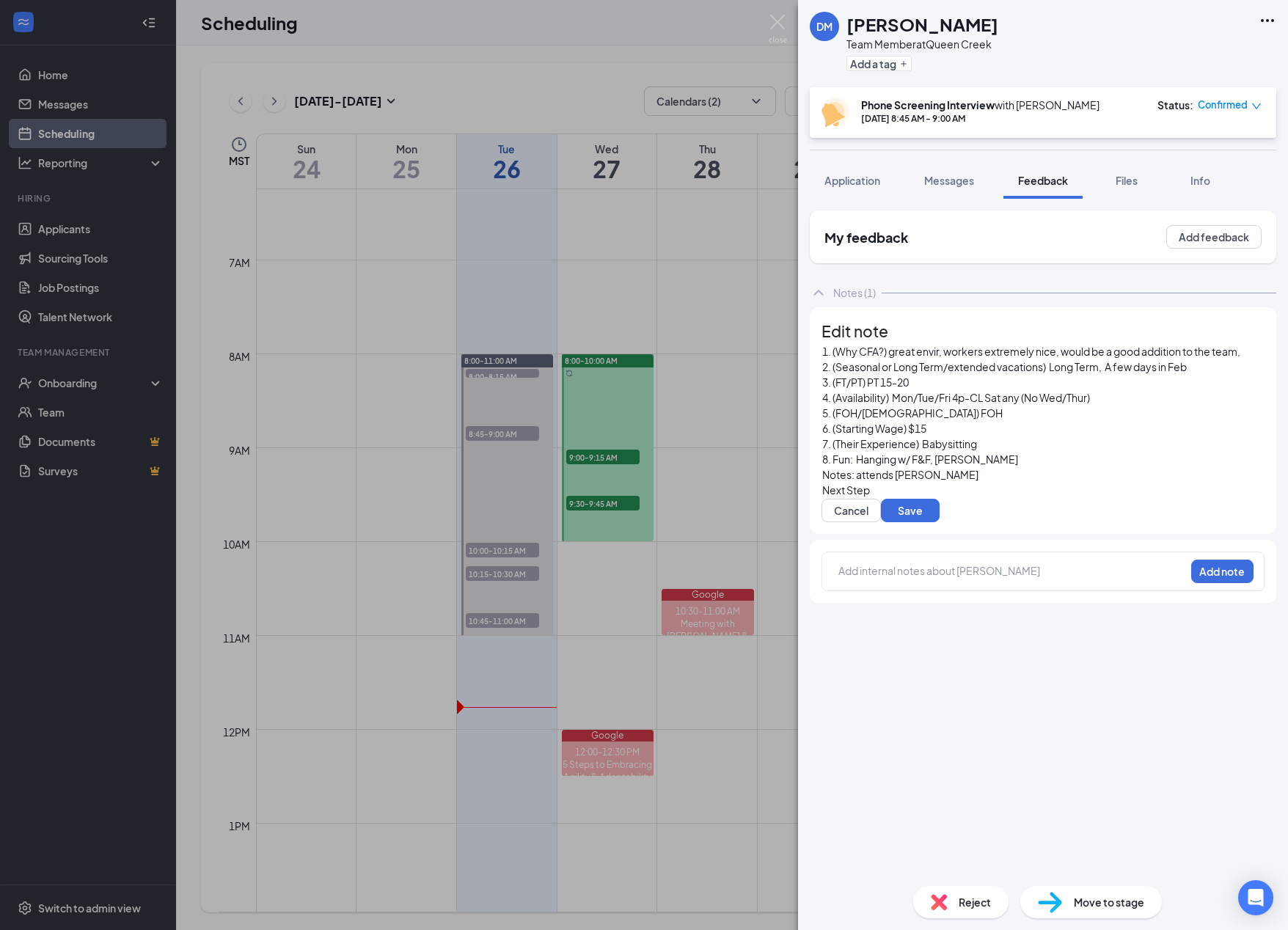
scroll to position [113, 0]
click at [821, 482] on div "Next Step" at bounding box center [1043, 490] width 441 height 15
click at [821, 498] on button "Save" at bounding box center [911, 510] width 59 height 23
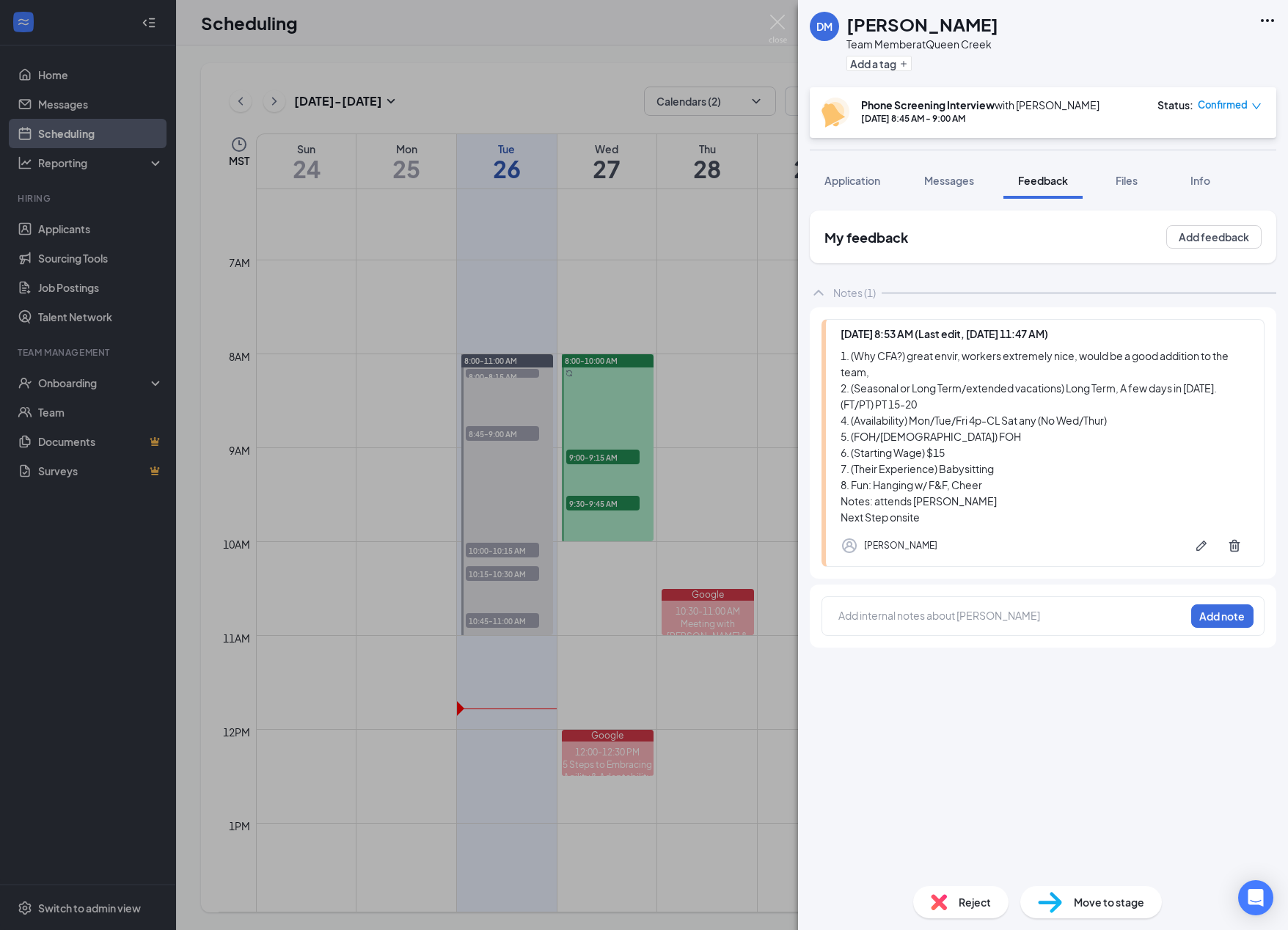
click at [821, 113] on div "Status : Confirmed" at bounding box center [1209, 113] width 104 height 30
click at [821, 108] on span "Confirmed" at bounding box center [1222, 105] width 50 height 15
click at [821, 179] on span "Mark complete" at bounding box center [1183, 177] width 73 height 16
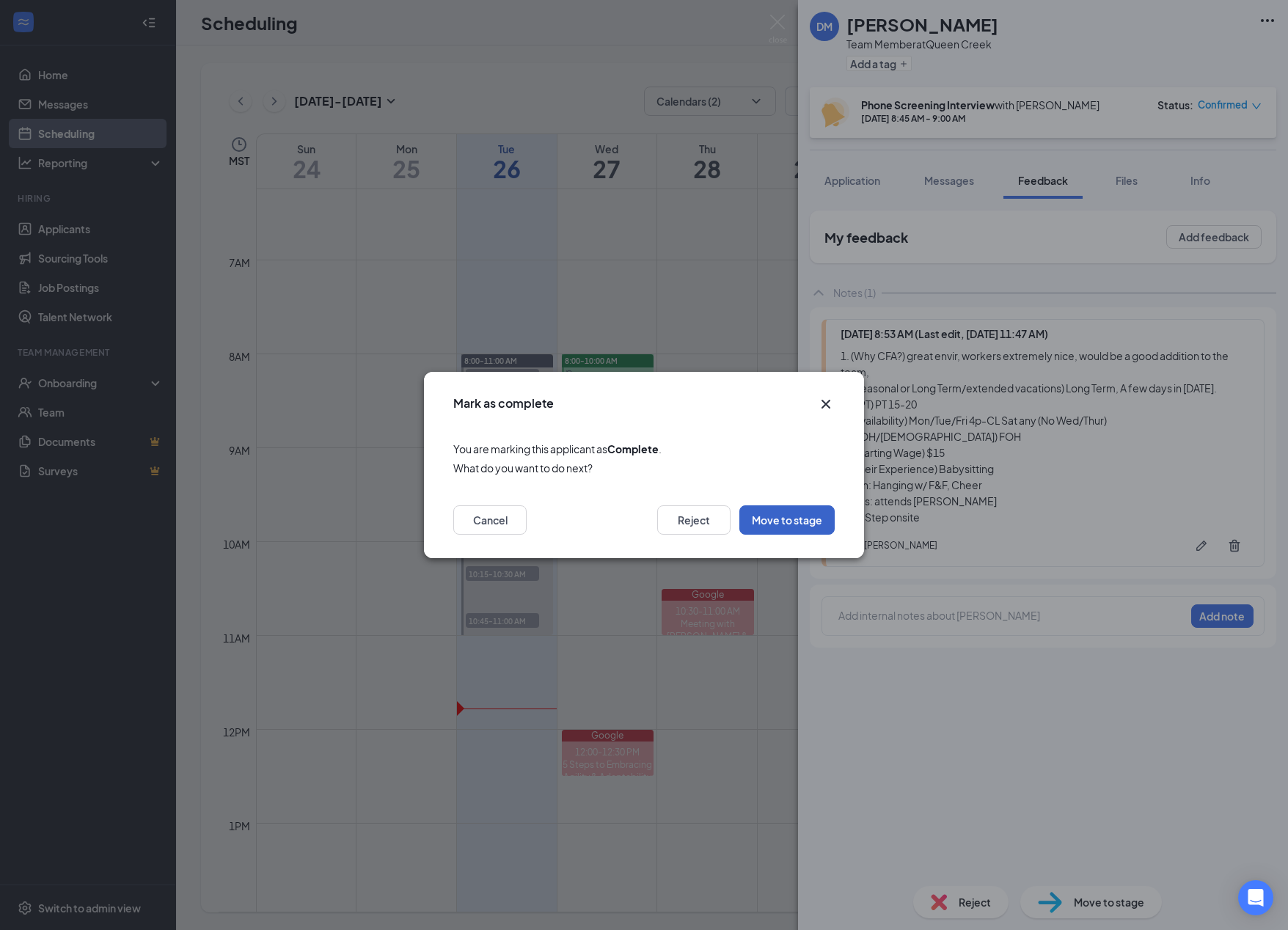
click at [805, 531] on button "Move to stage" at bounding box center [788, 519] width 96 height 29
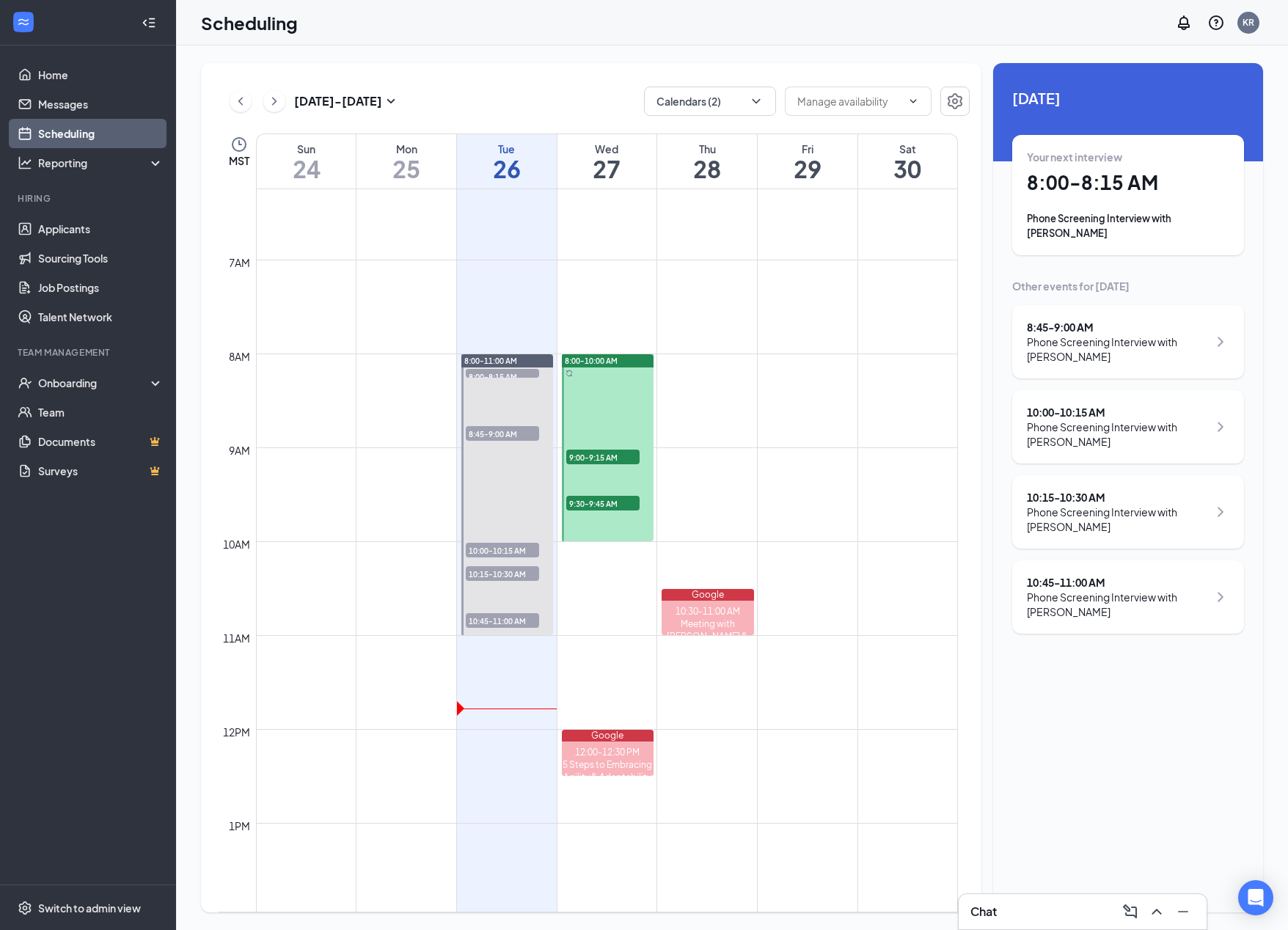
click at [821, 336] on div "Phone Screening Interview with [PERSON_NAME]" at bounding box center [1117, 348] width 181 height 29
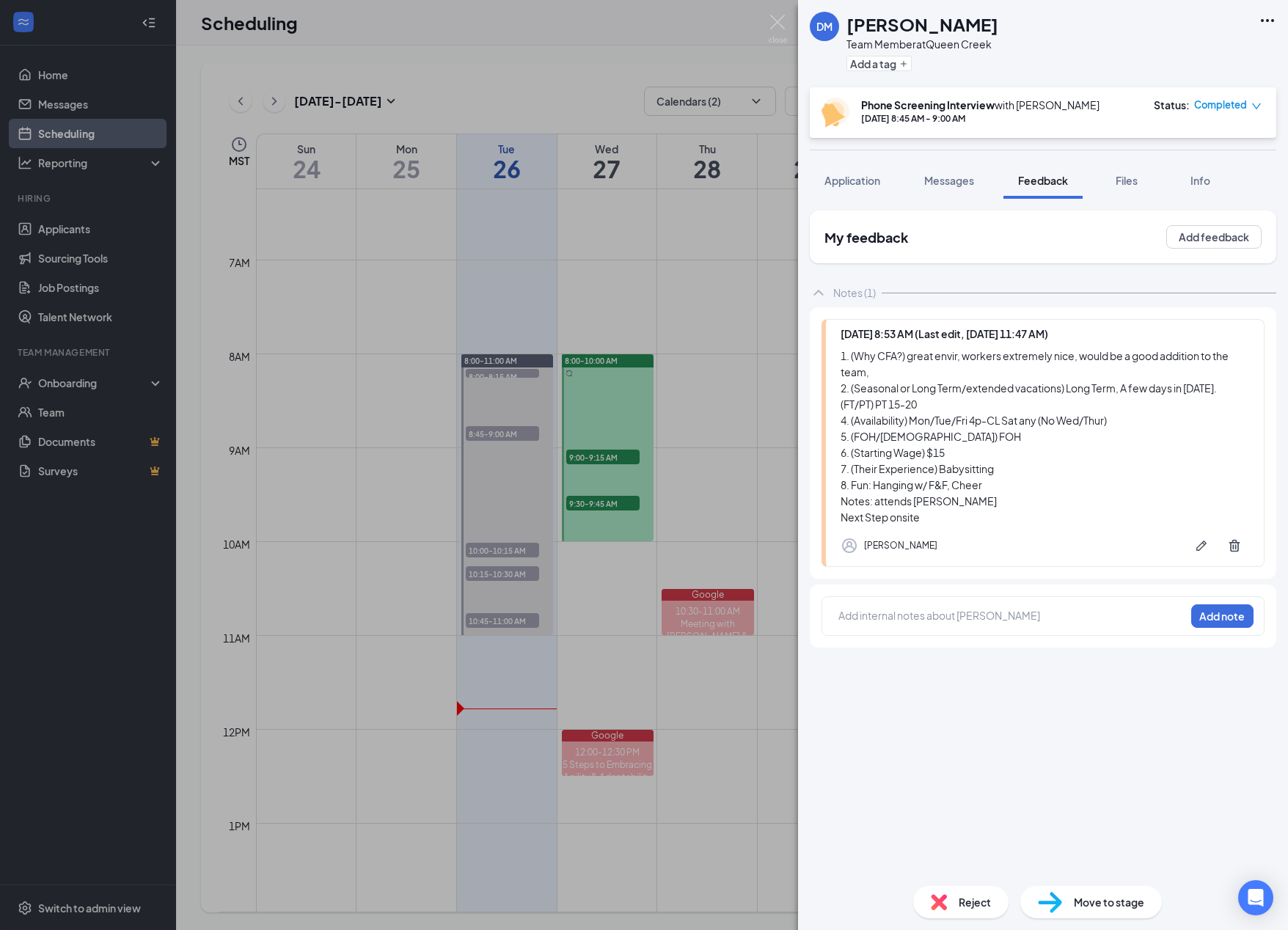
click at [821, 908] on span "Move to stage" at bounding box center [1109, 902] width 70 height 16
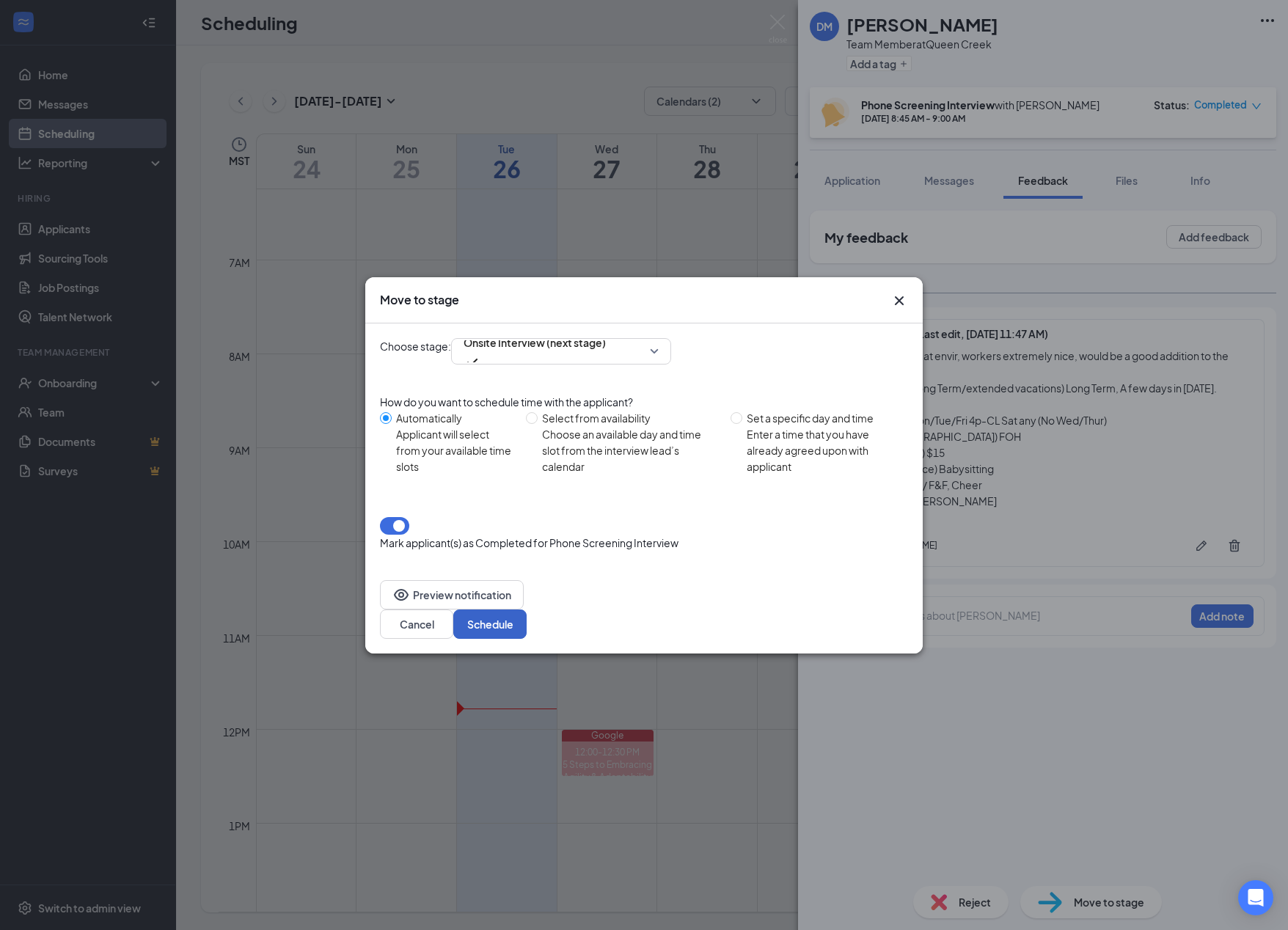
click at [527, 609] on button "Schedule" at bounding box center [490, 623] width 73 height 29
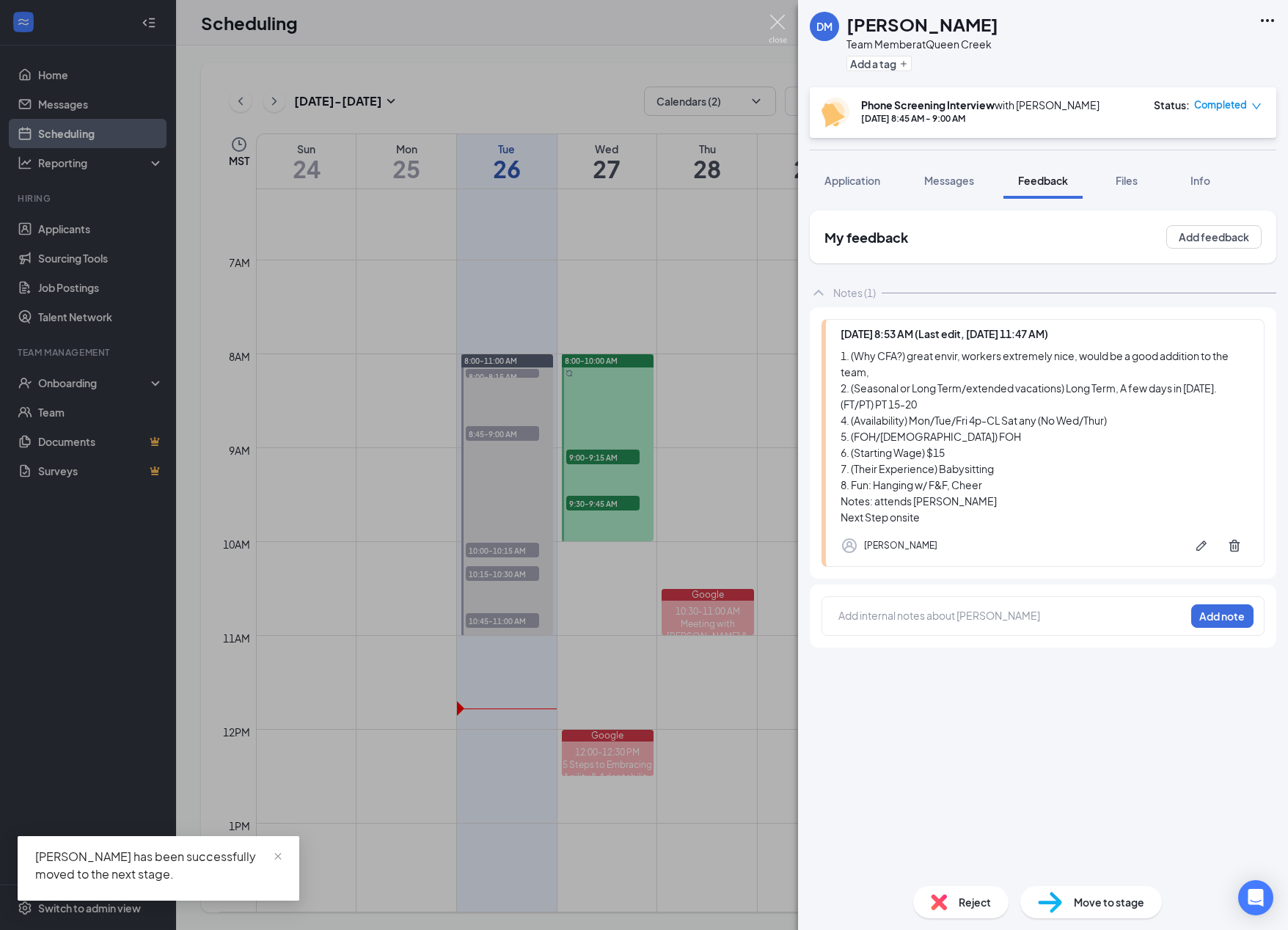
click at [782, 30] on img at bounding box center [778, 29] width 19 height 28
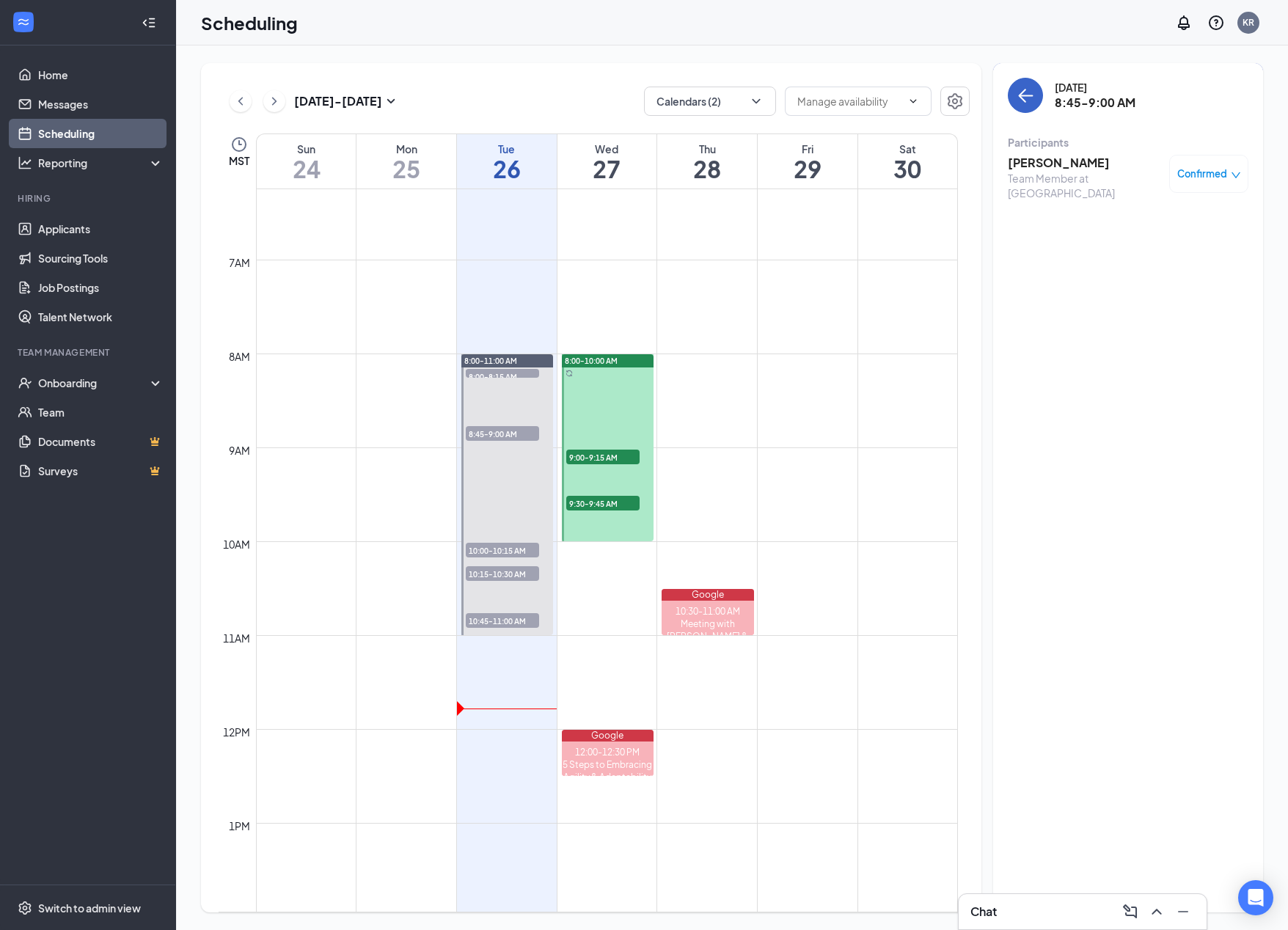
click at [821, 96] on icon "ArrowLeft" at bounding box center [1026, 97] width 14 height 2
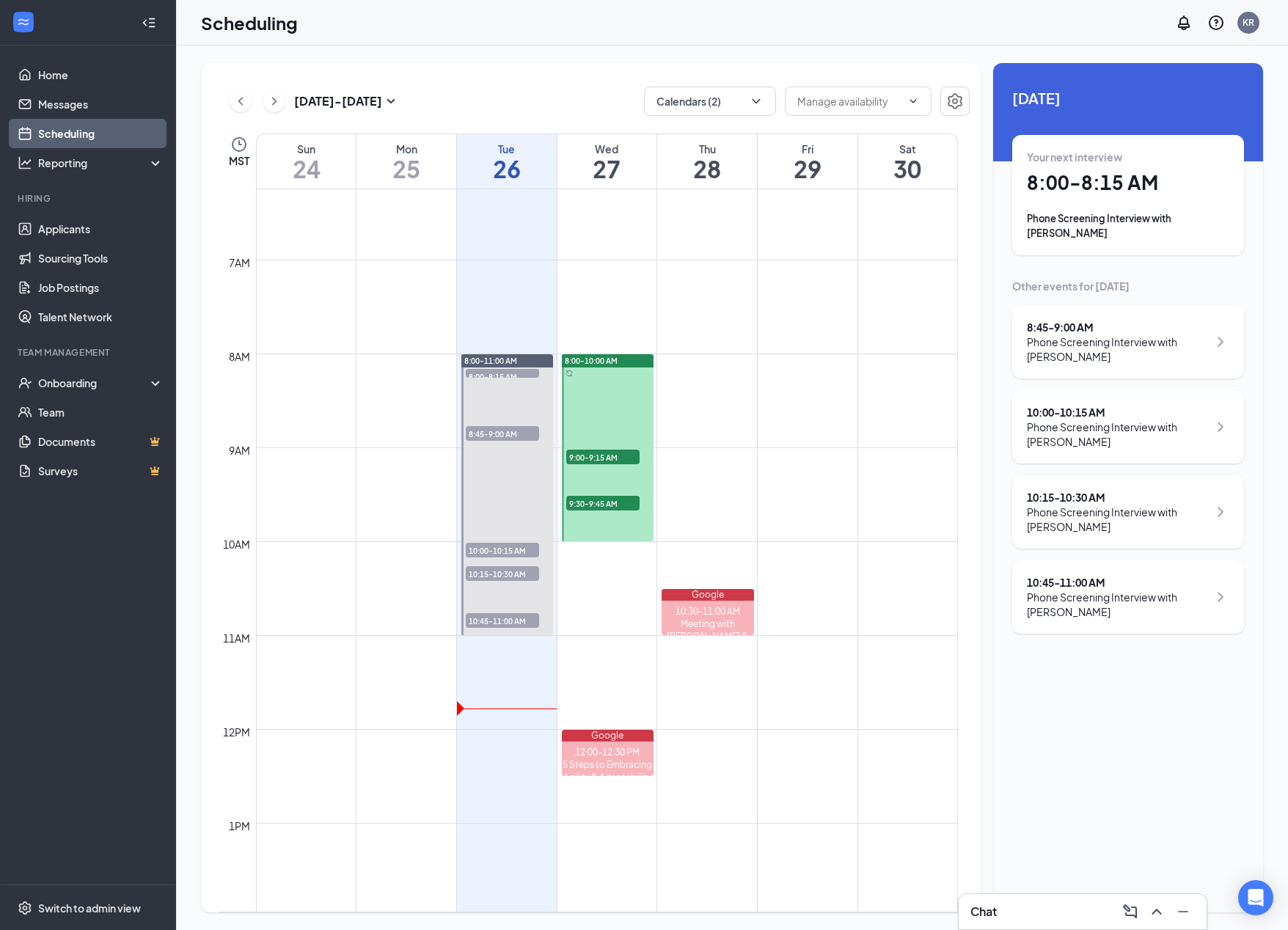
click at [821, 192] on h1 "8:00 - 8:15 AM" at bounding box center [1128, 182] width 203 height 25
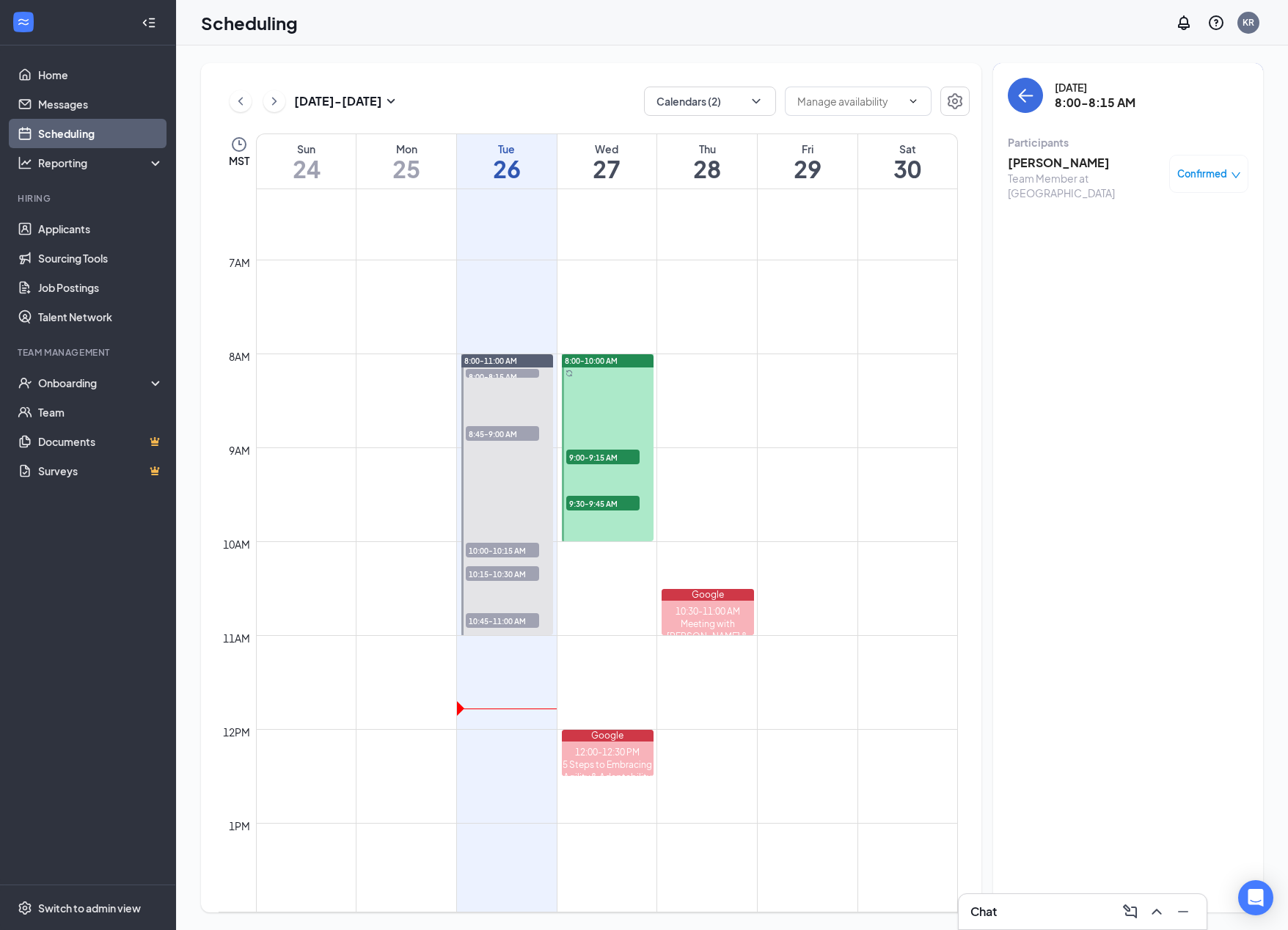
click at [821, 162] on h3 "[PERSON_NAME]" at bounding box center [1085, 162] width 154 height 16
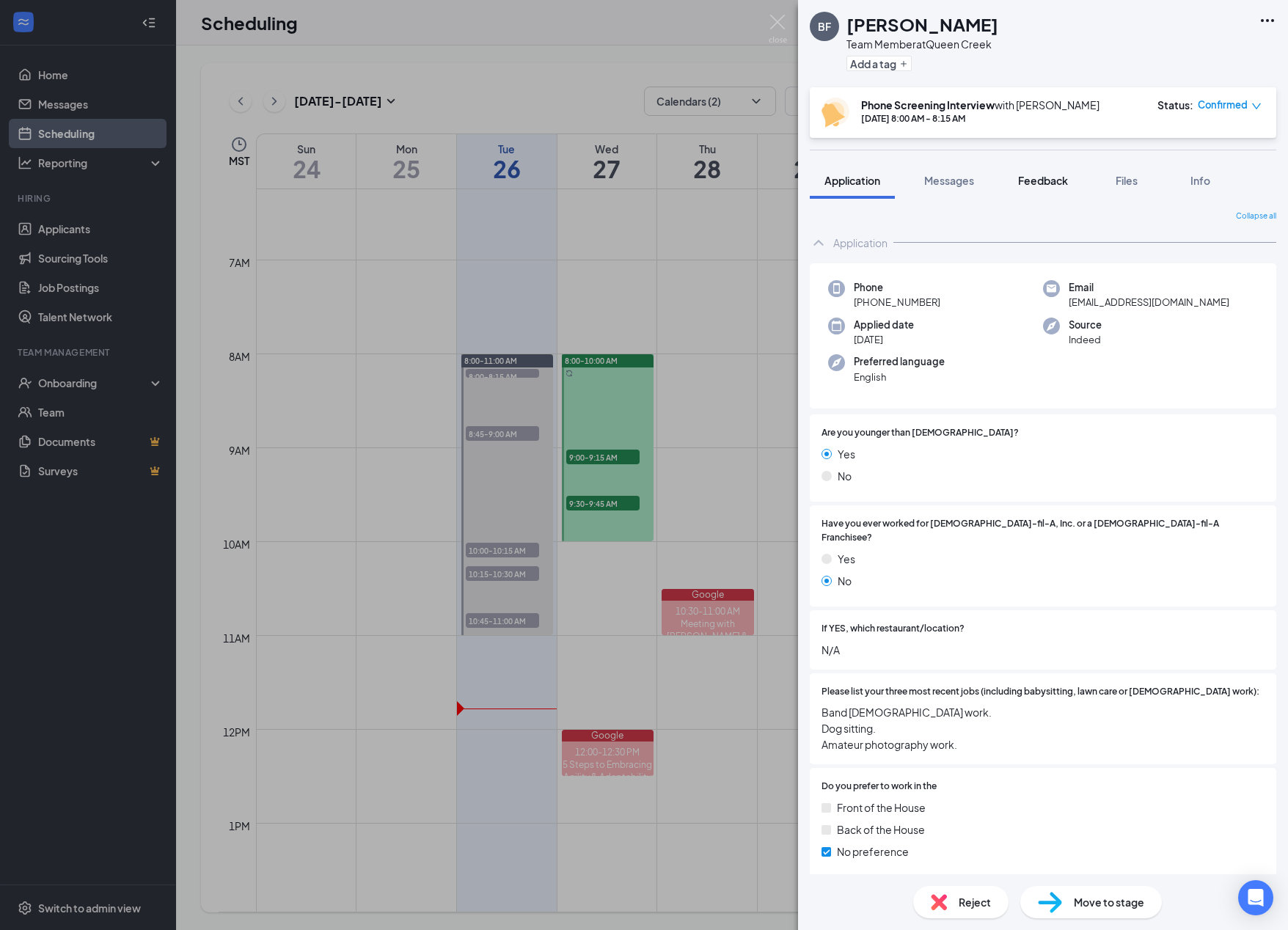
click at [821, 183] on span "Feedback" at bounding box center [1043, 180] width 50 height 13
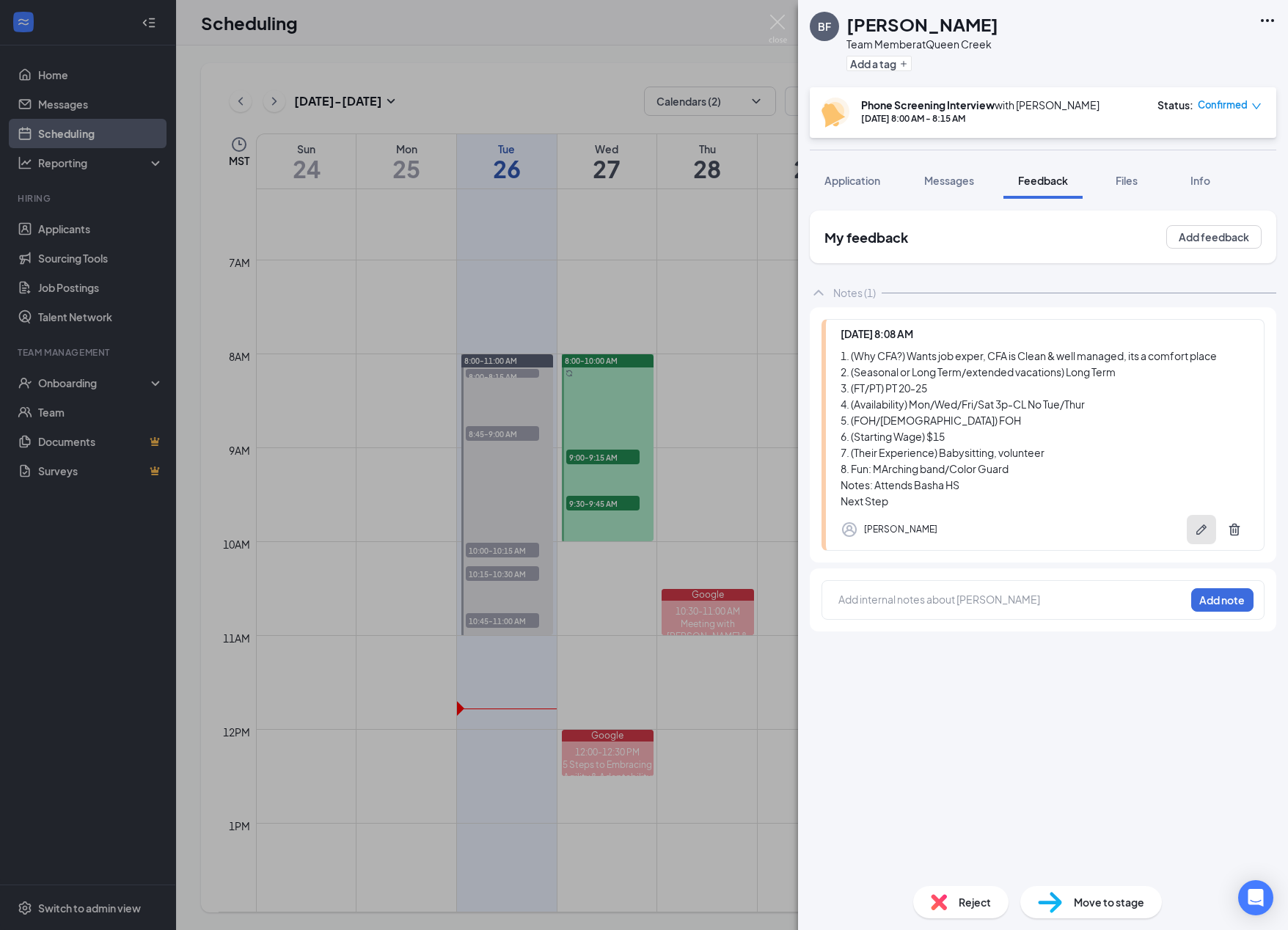
click at [821, 534] on icon "Pen" at bounding box center [1202, 529] width 15 height 15
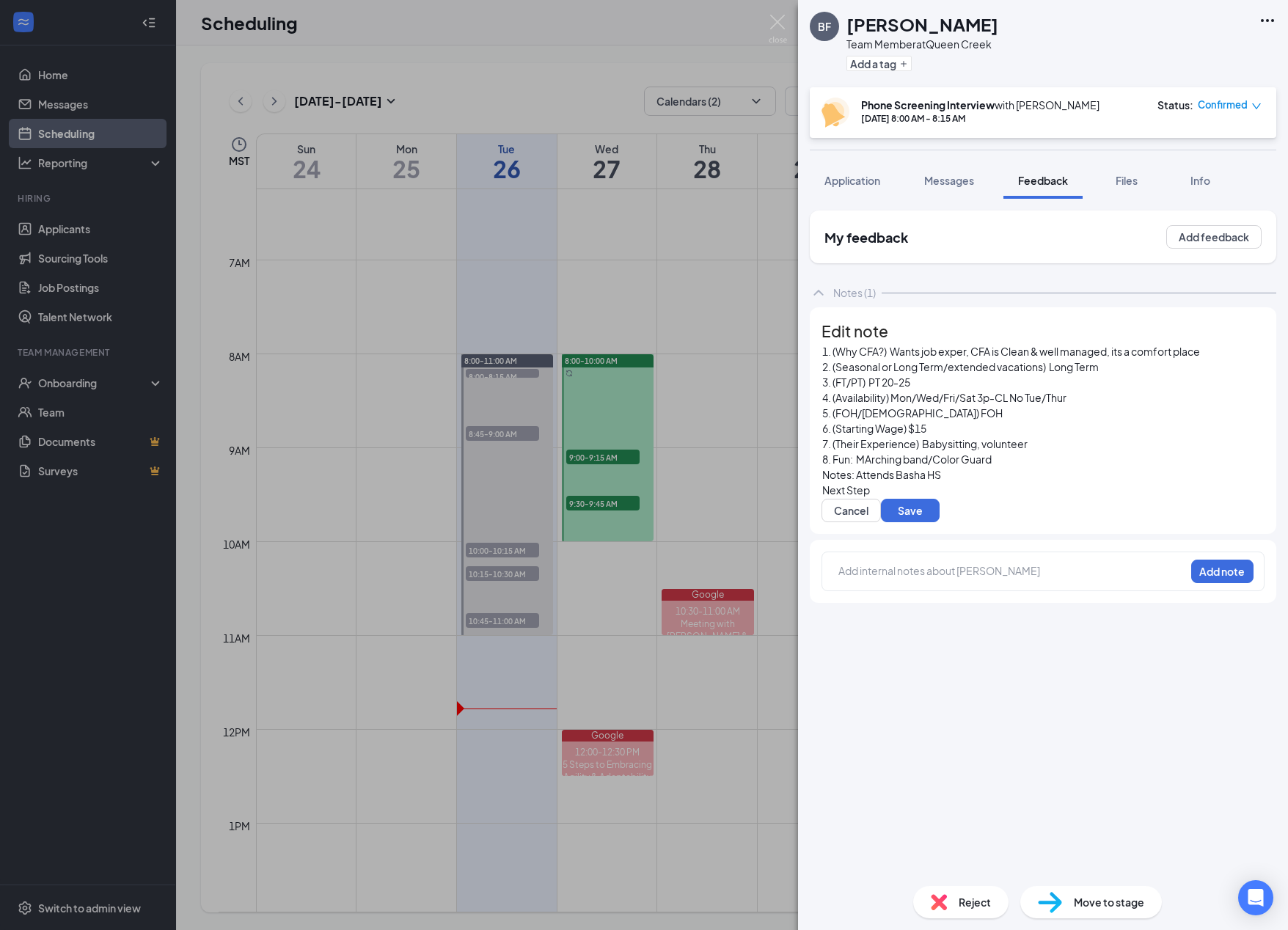
scroll to position [97, 0]
click at [821, 482] on div "Next Step" at bounding box center [1043, 490] width 441 height 15
click at [821, 498] on button "Save" at bounding box center [911, 510] width 59 height 23
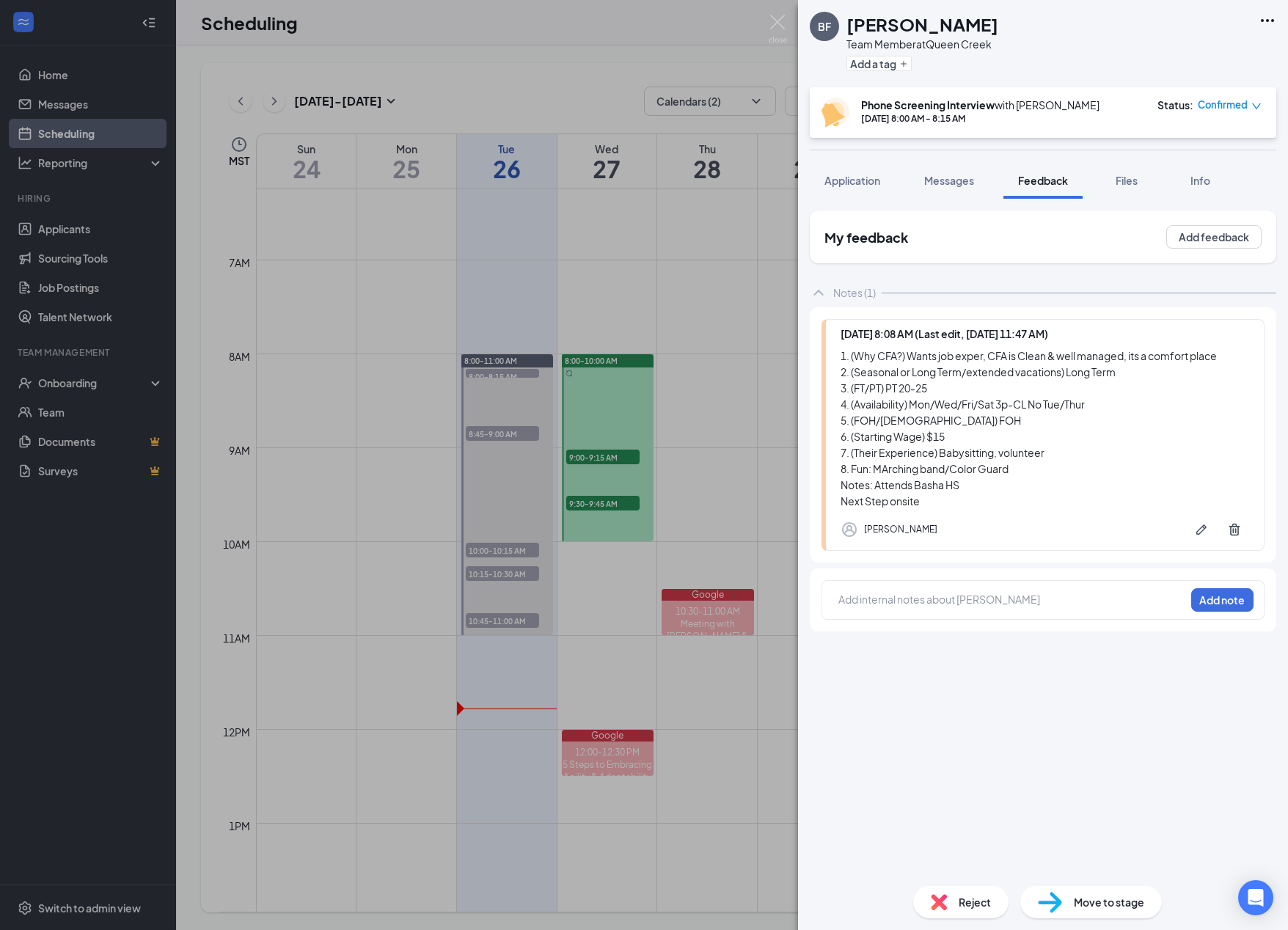
click at [821, 105] on icon "down" at bounding box center [1256, 106] width 10 height 10
click at [821, 176] on span "Mark complete" at bounding box center [1183, 177] width 73 height 16
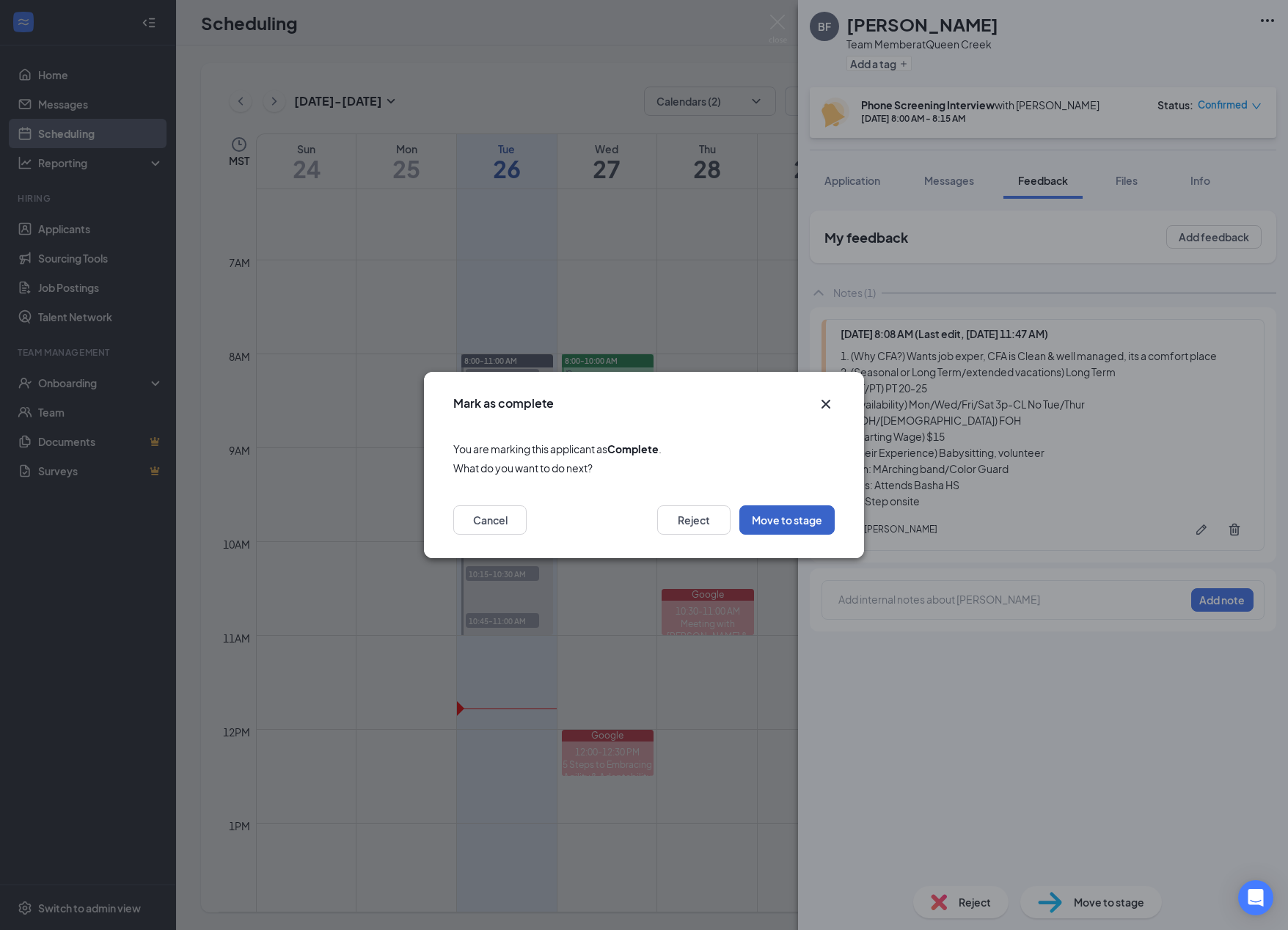
click at [813, 529] on button "Move to stage" at bounding box center [788, 519] width 96 height 29
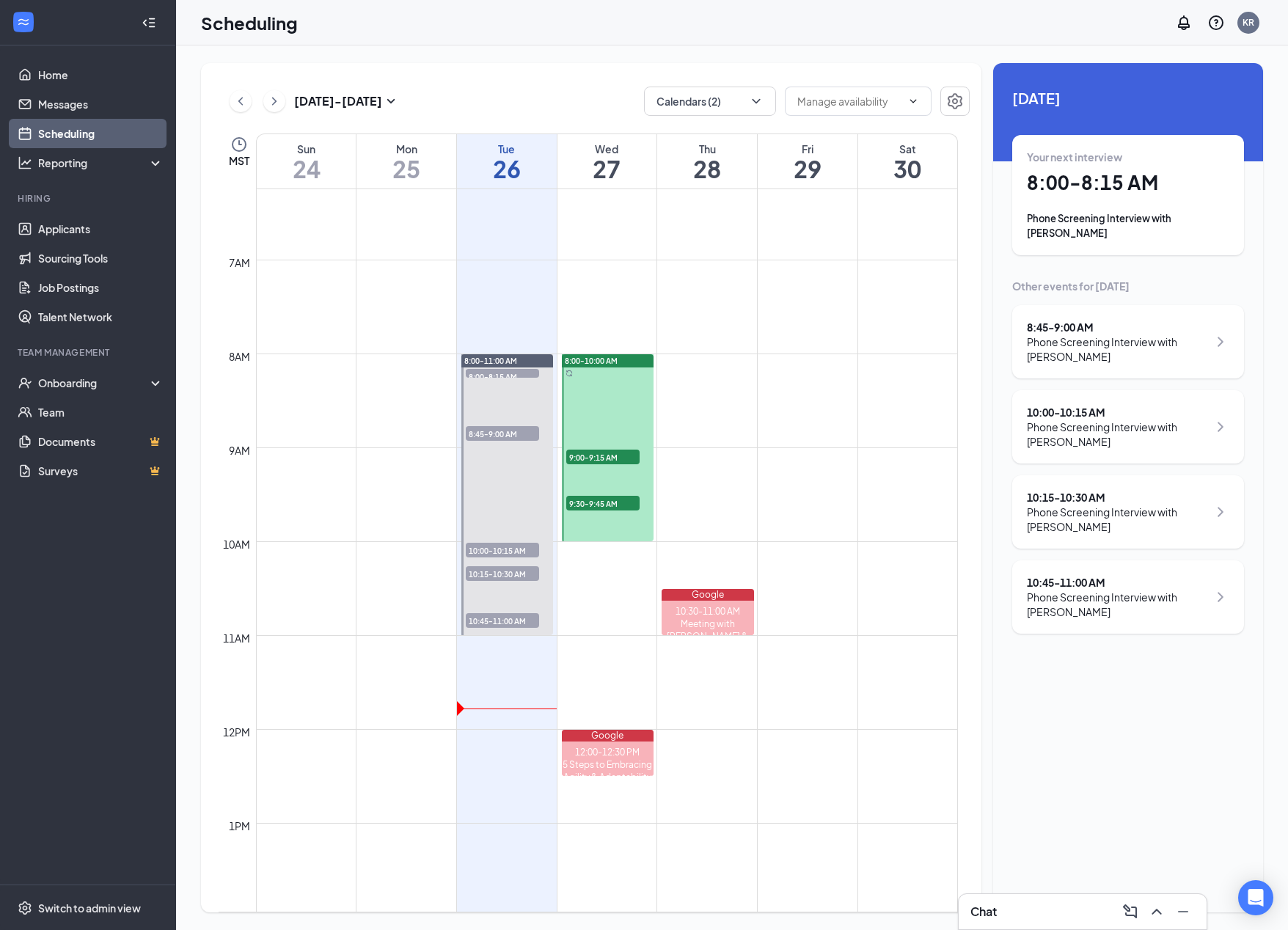
click at [821, 183] on h1 "8:00 - 8:15 AM" at bounding box center [1128, 182] width 203 height 25
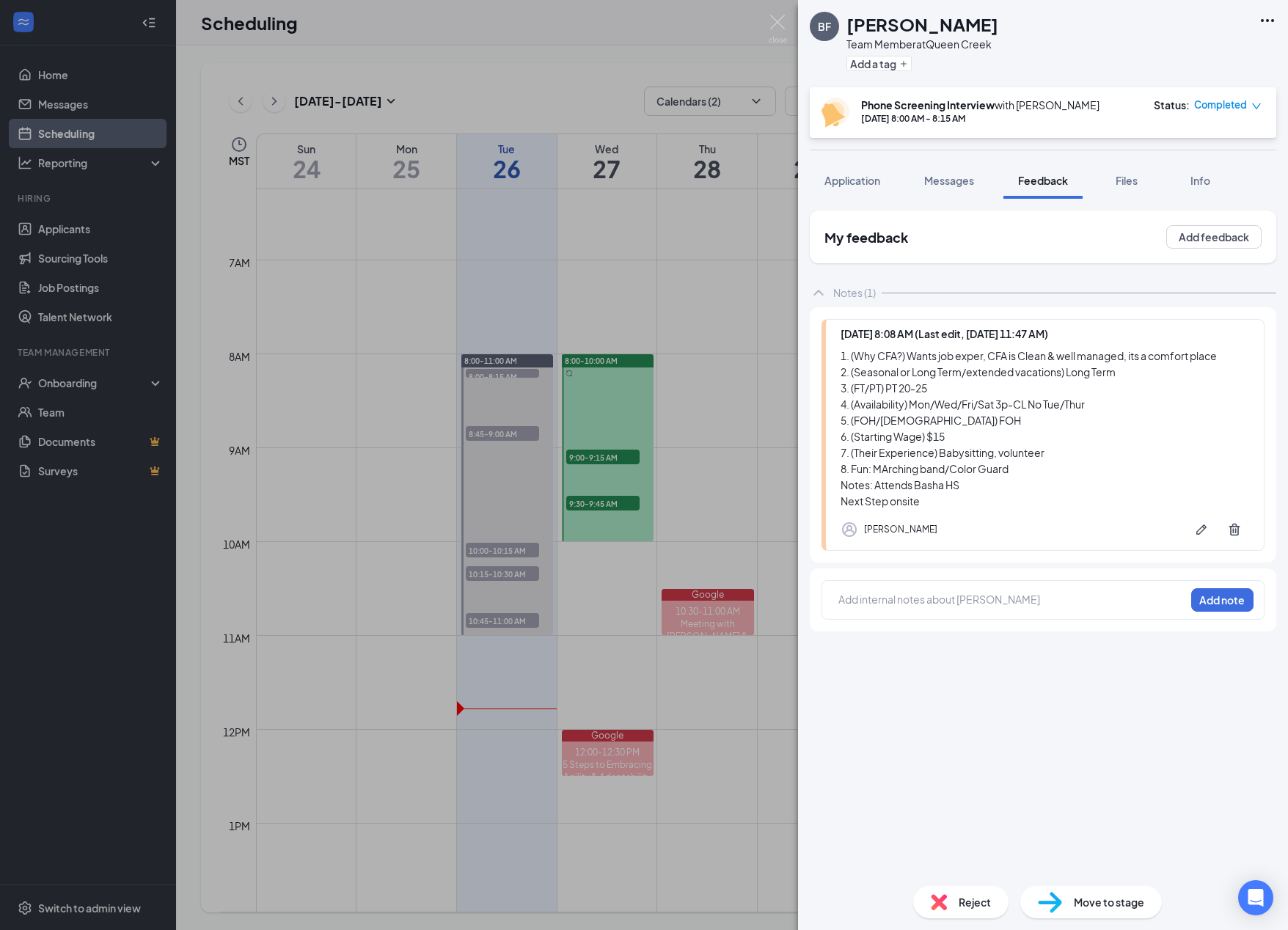
click at [821, 908] on span "Move to stage" at bounding box center [1109, 902] width 70 height 16
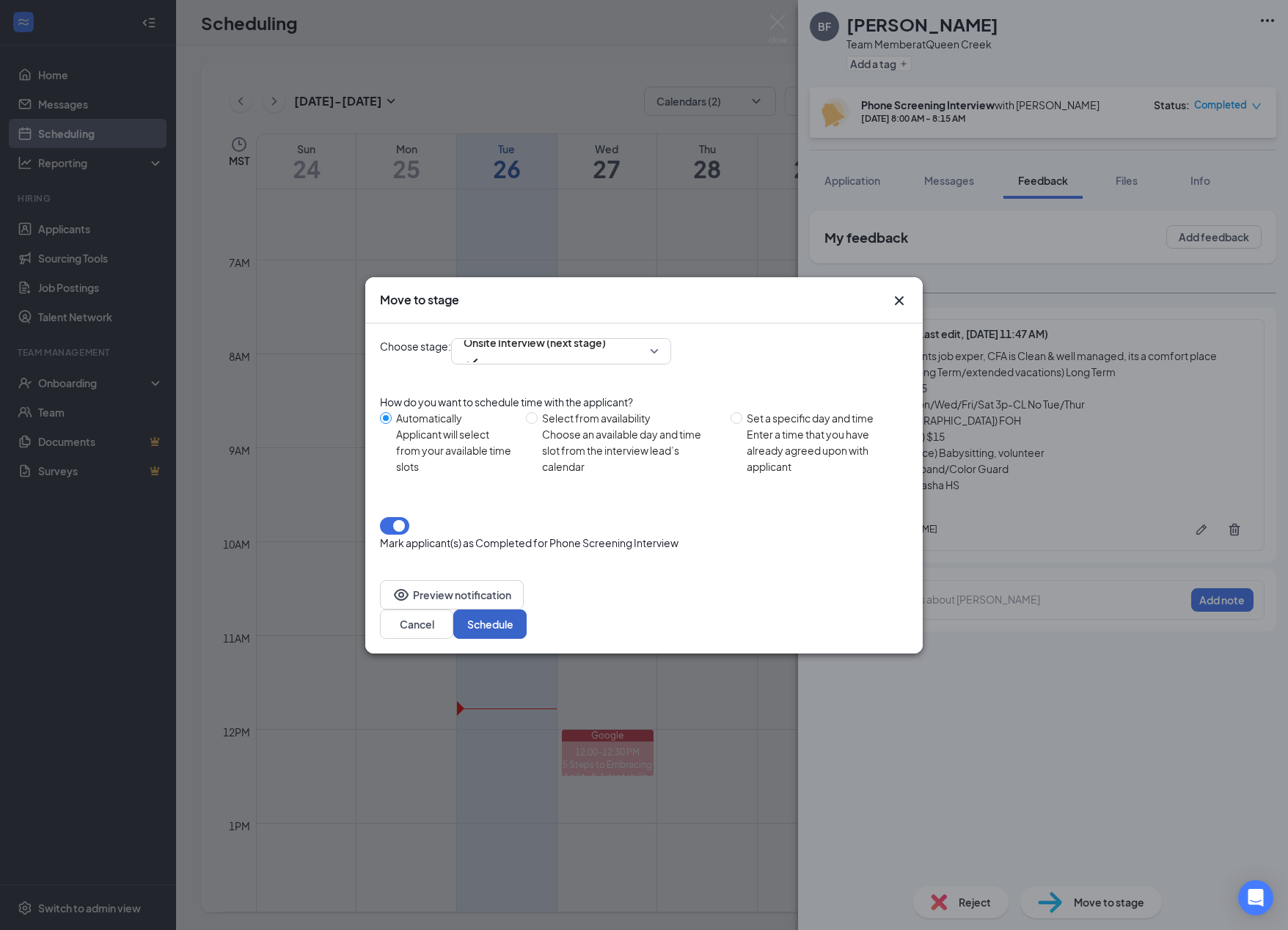
click at [527, 609] on button "Schedule" at bounding box center [490, 623] width 73 height 29
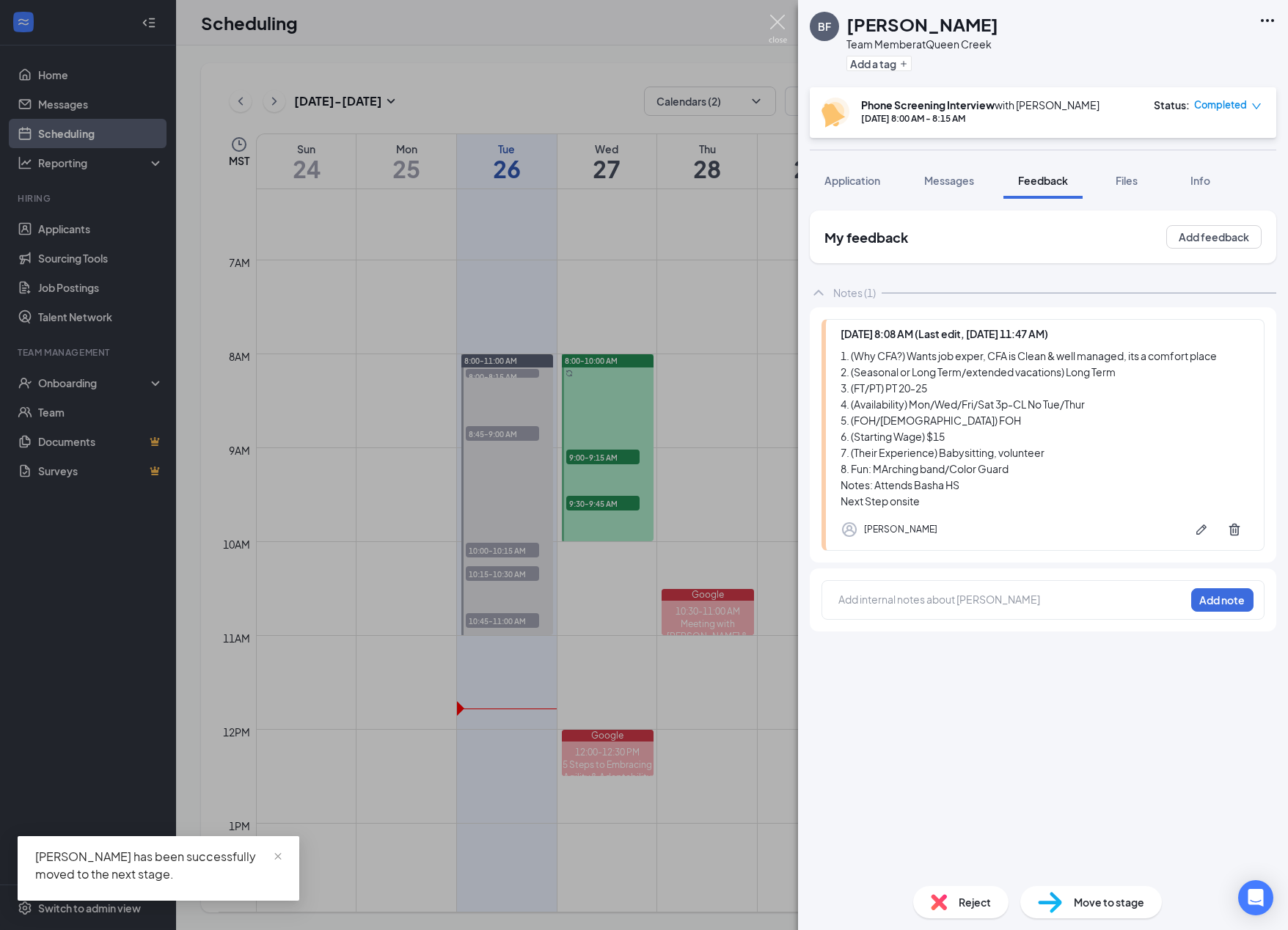
click at [783, 24] on img at bounding box center [778, 29] width 19 height 28
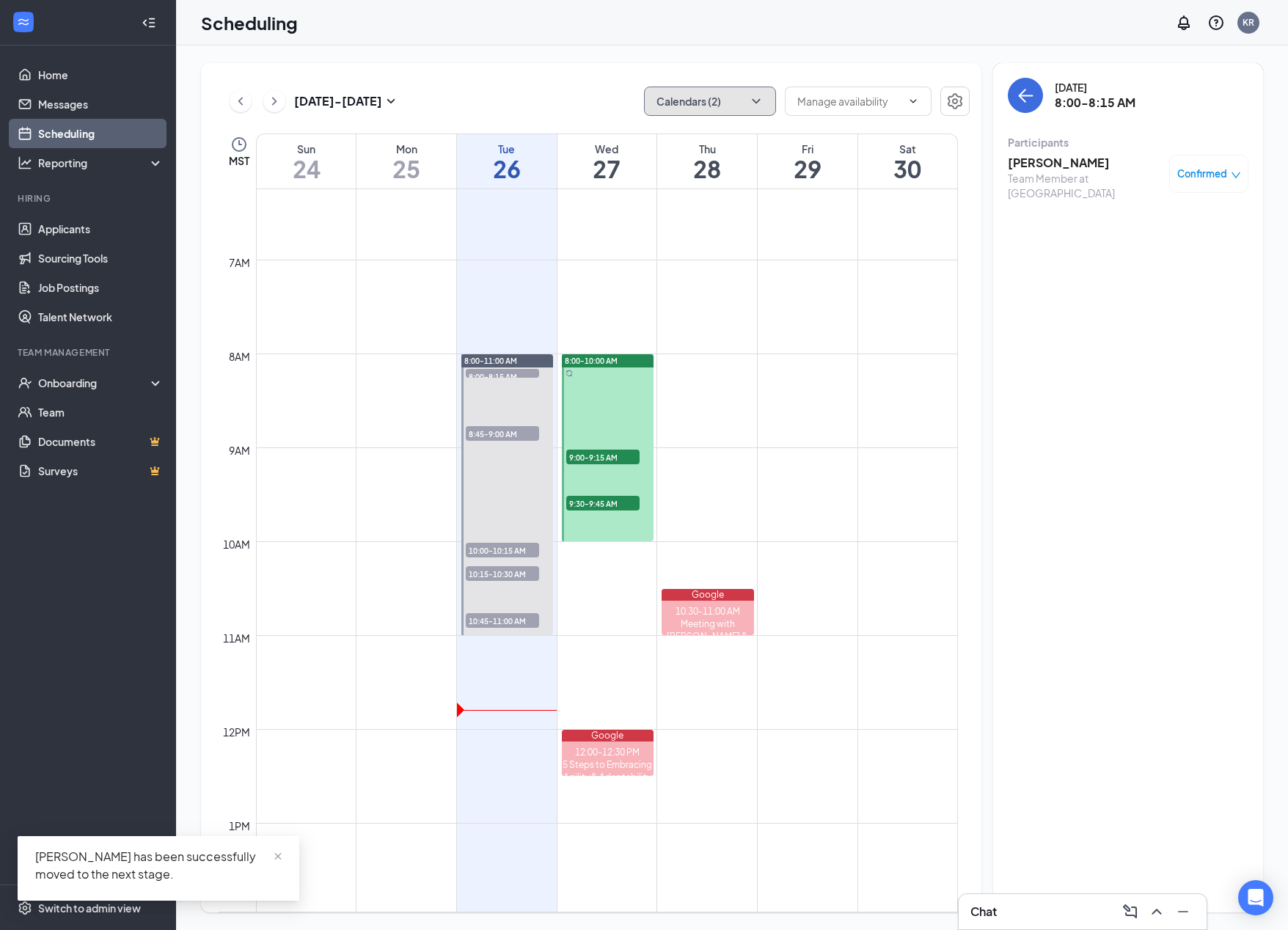
click at [764, 102] on button "Calendars (2)" at bounding box center [710, 100] width 132 height 29
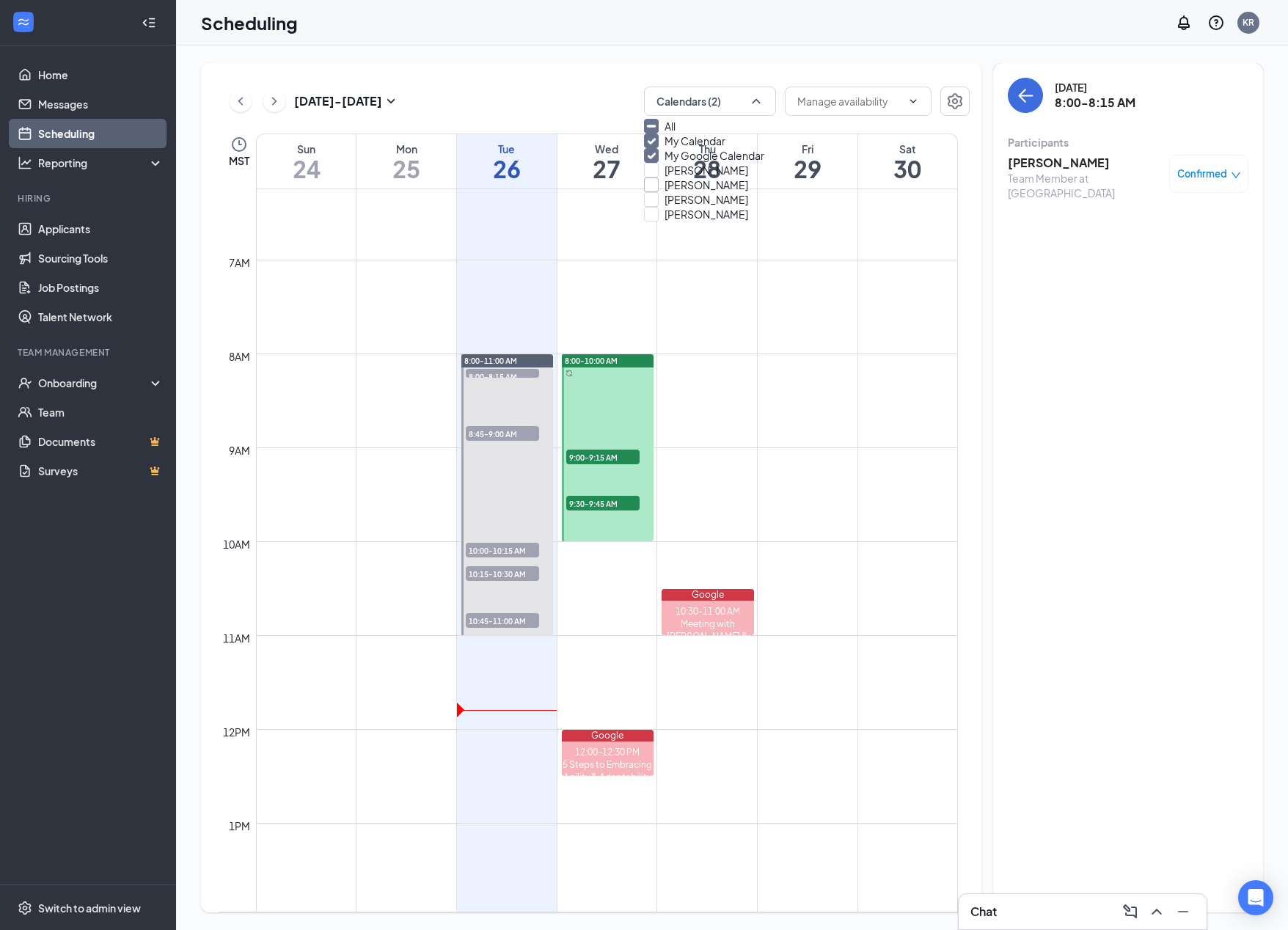
click at [728, 192] on input "[PERSON_NAME]" at bounding box center [696, 185] width 104 height 15
checkbox input "true"
click at [666, 148] on input "My Calendar" at bounding box center [684, 141] width 82 height 15
checkbox input "false"
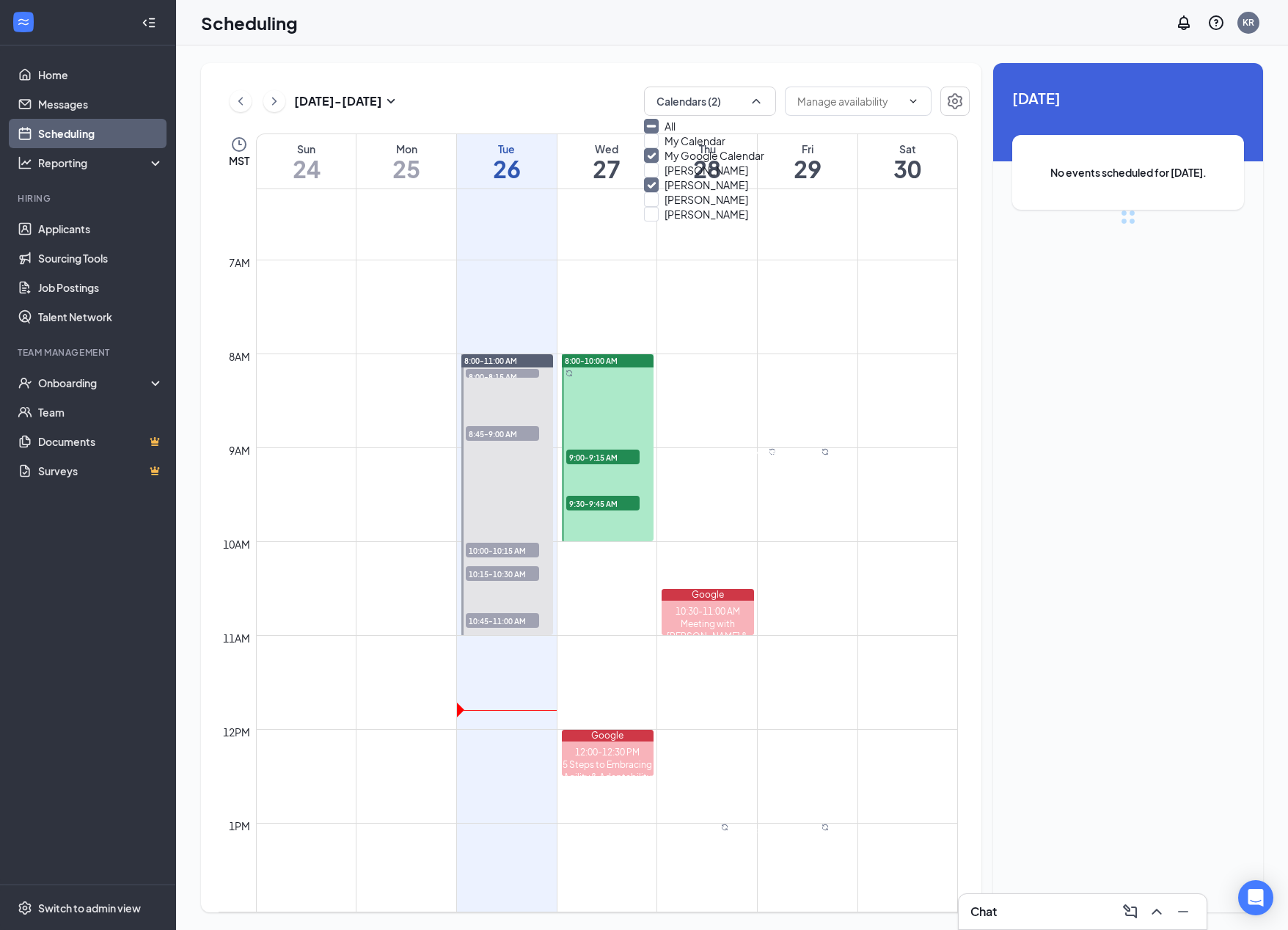
click at [668, 162] on input "My Google Calendar" at bounding box center [704, 156] width 120 height 15
checkbox input "false"
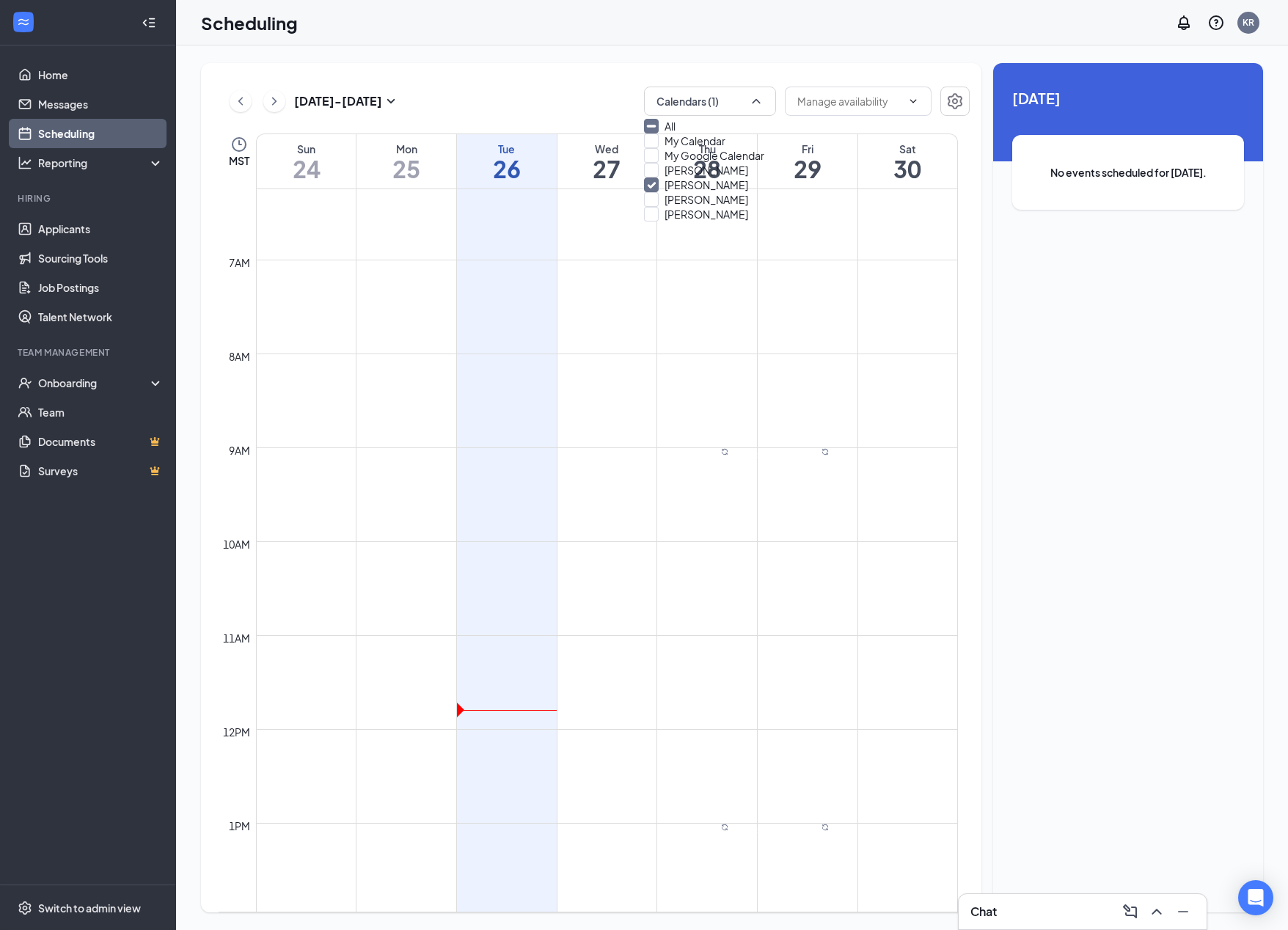
click at [728, 461] on span "9:00-9:30 AM" at bounding box center [754, 454] width 52 height 13
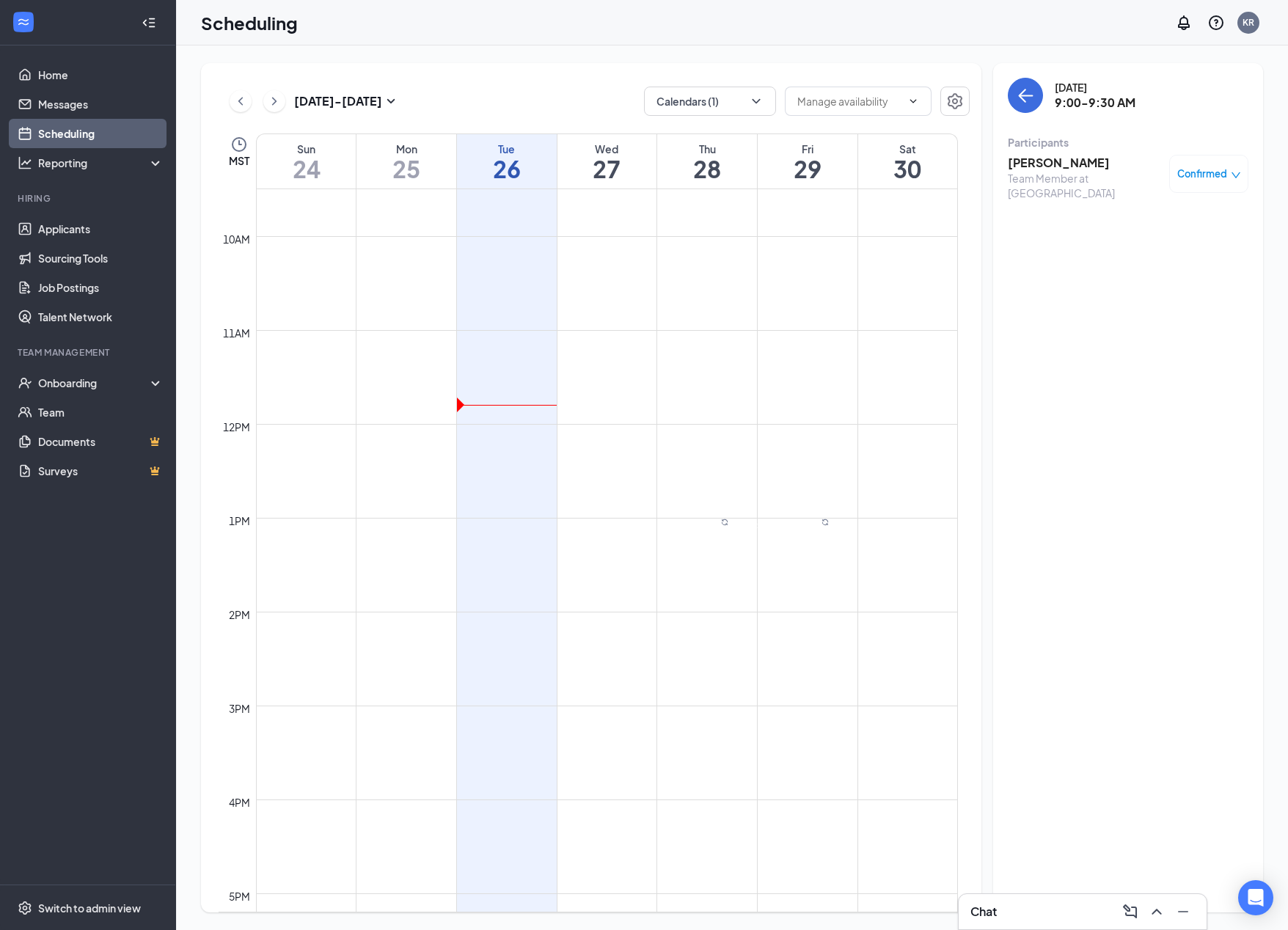
scroll to position [953, 0]
click at [728, 469] on span "3:30-4:00 PM" at bounding box center [754, 463] width 51 height 13
click at [814, 398] on span "2:00-2:30 PM" at bounding box center [790, 391] width 51 height 13
click at [821, 414] on div "1" at bounding box center [801, 406] width 73 height 15
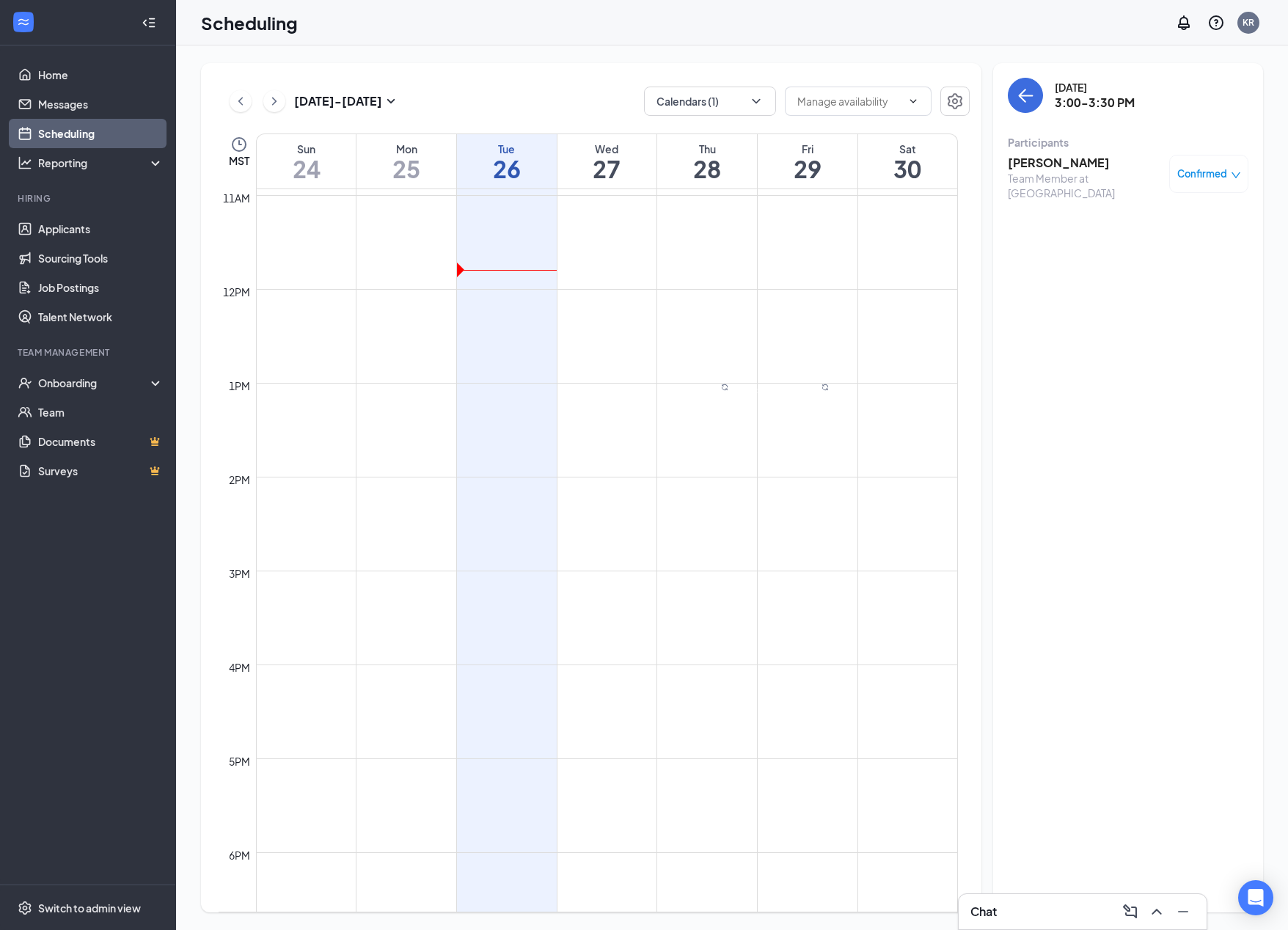
click at [821, 414] on div "1" at bounding box center [801, 406] width 73 height 15
click at [814, 414] on div "1" at bounding box center [801, 406] width 73 height 15
click at [814, 398] on span "3:30-4:00 PM" at bounding box center [790, 391] width 51 height 13
click at [817, 414] on div "1" at bounding box center [801, 406] width 73 height 15
click at [814, 398] on span "4:30-5:00 PM" at bounding box center [790, 391] width 51 height 13
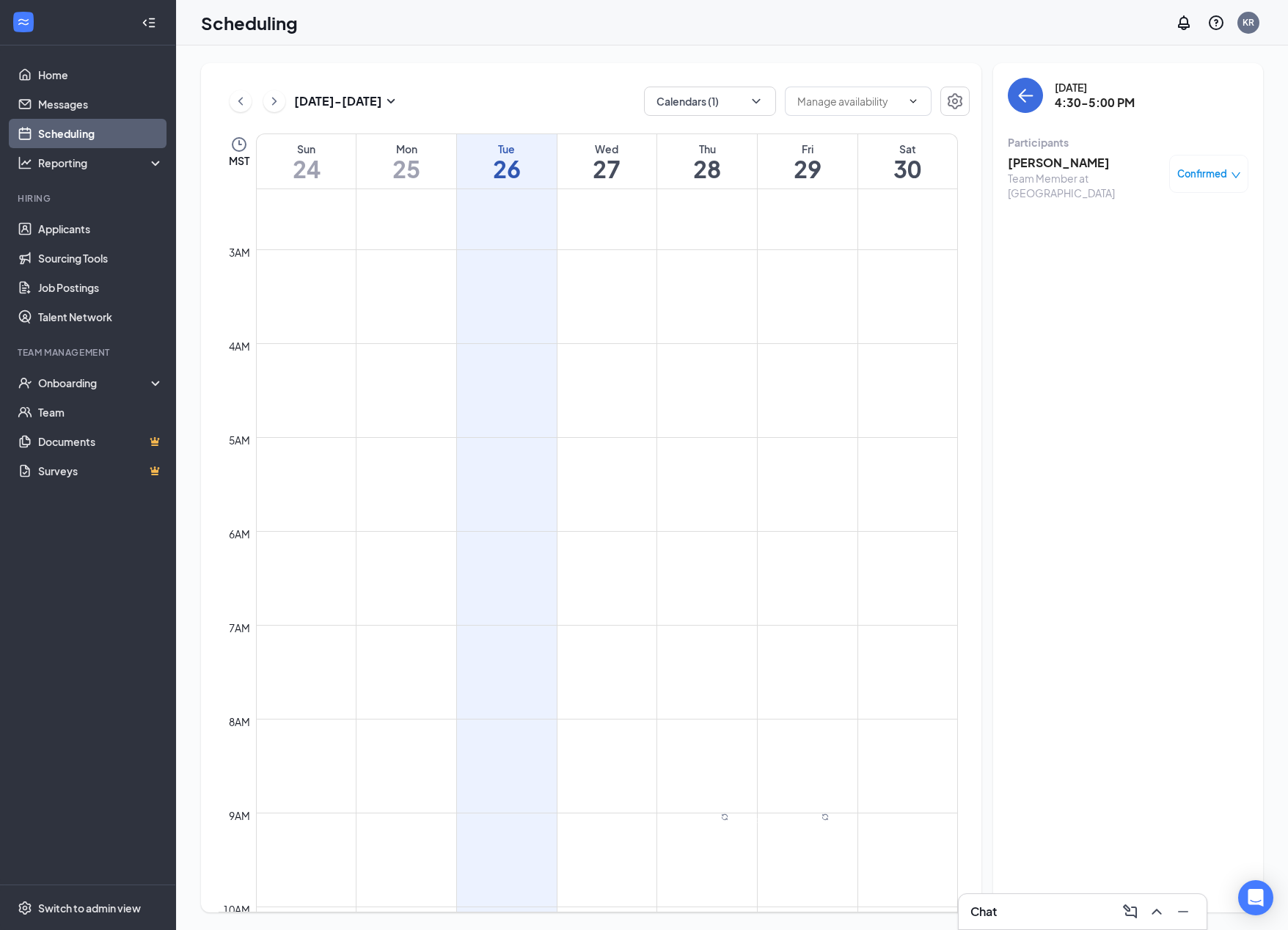
scroll to position [220, 0]
click at [821, 102] on icon "ArrowLeft" at bounding box center [1025, 95] width 18 height 18
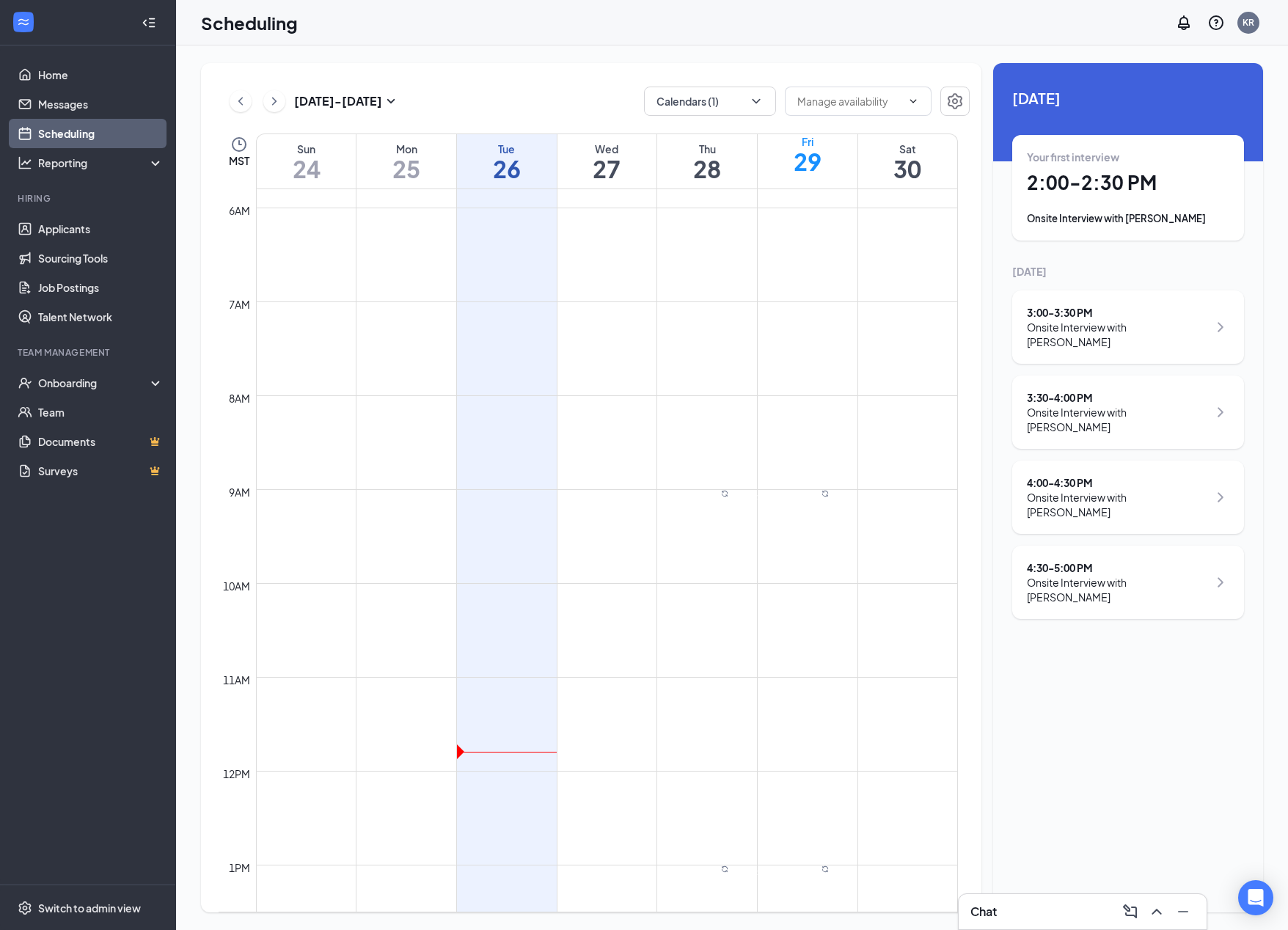
scroll to position [587, 0]
click at [274, 99] on icon "ChevronRight" at bounding box center [274, 100] width 5 height 8
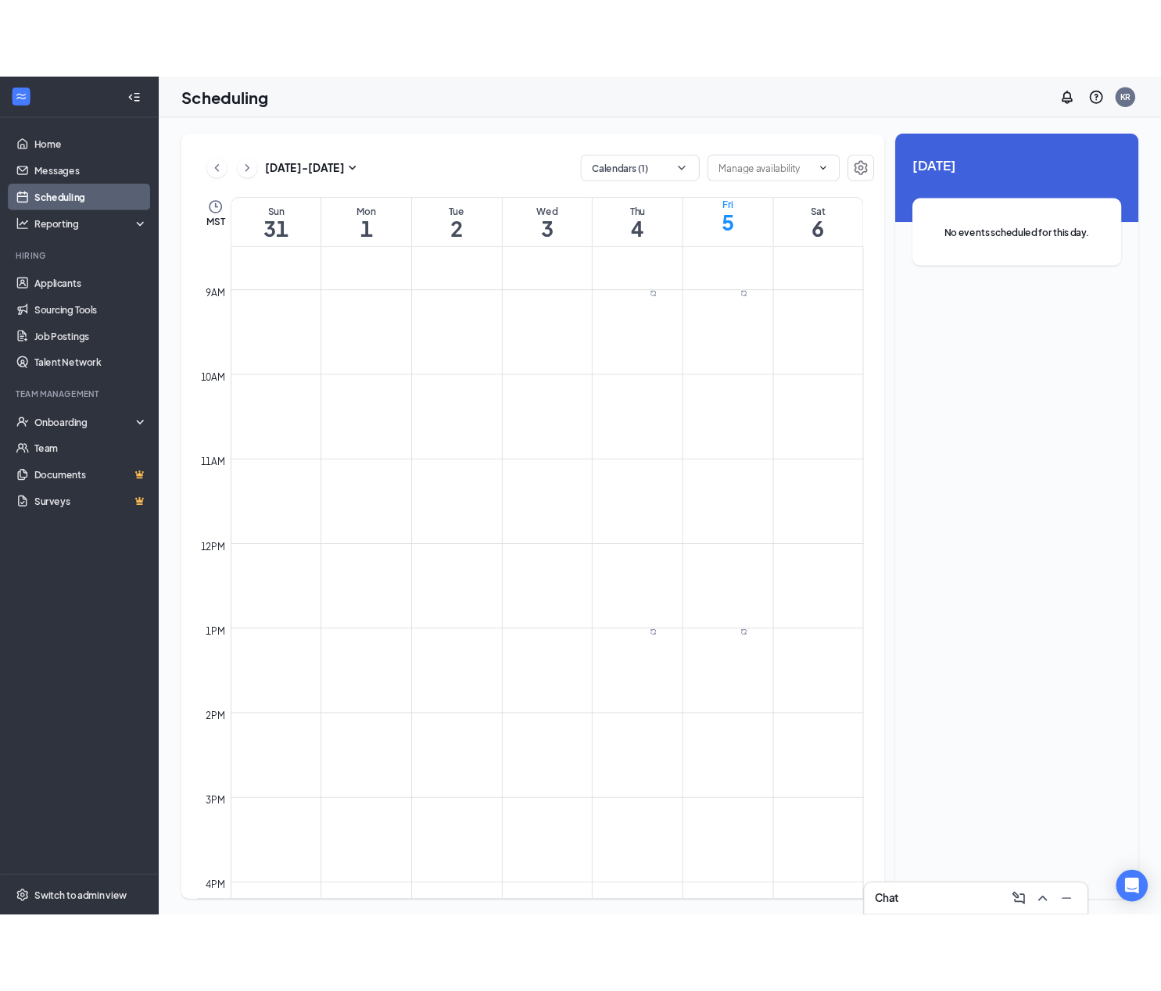
scroll to position [768, 0]
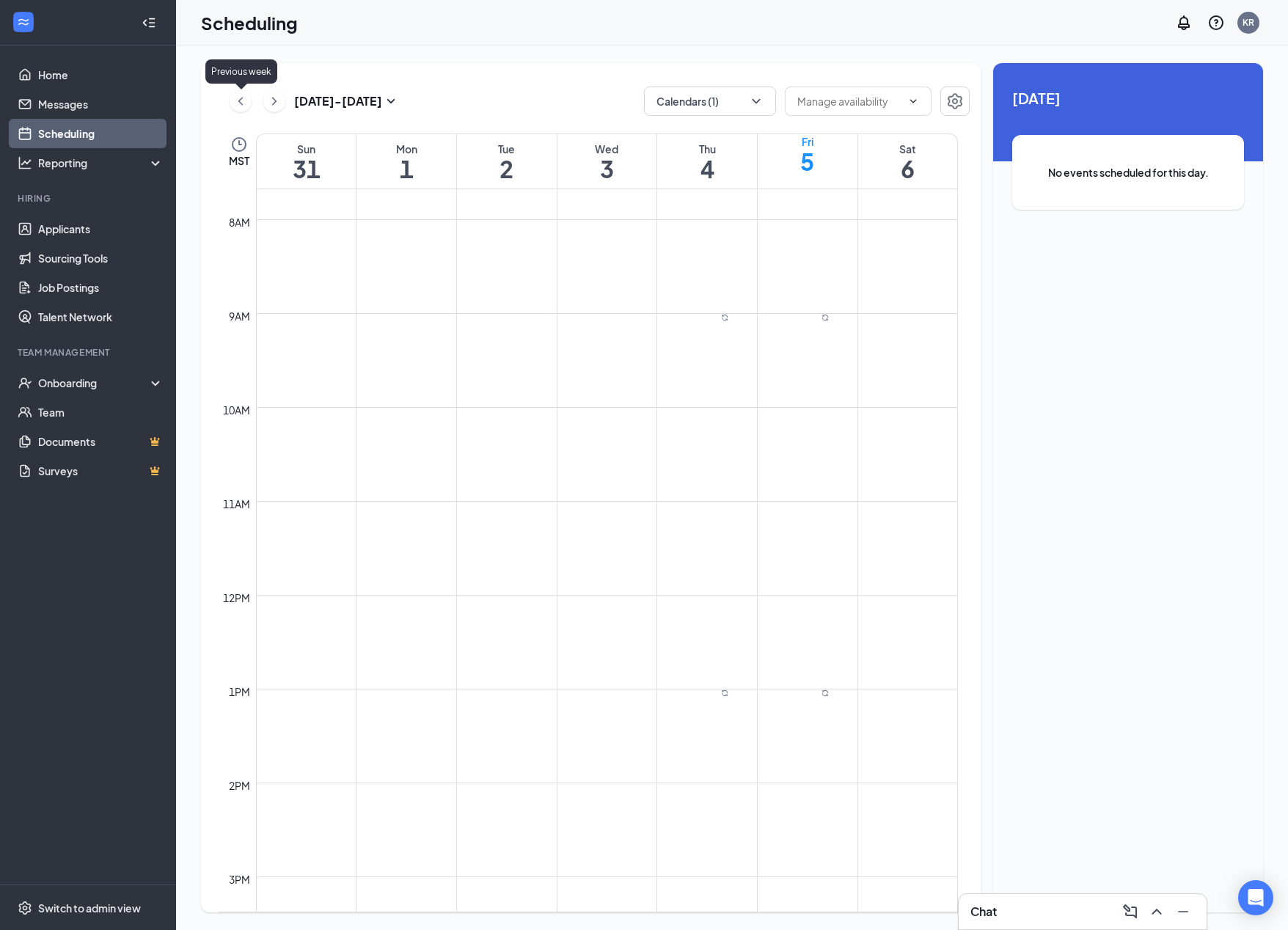
click at [238, 102] on icon "ChevronLeft" at bounding box center [241, 100] width 15 height 18
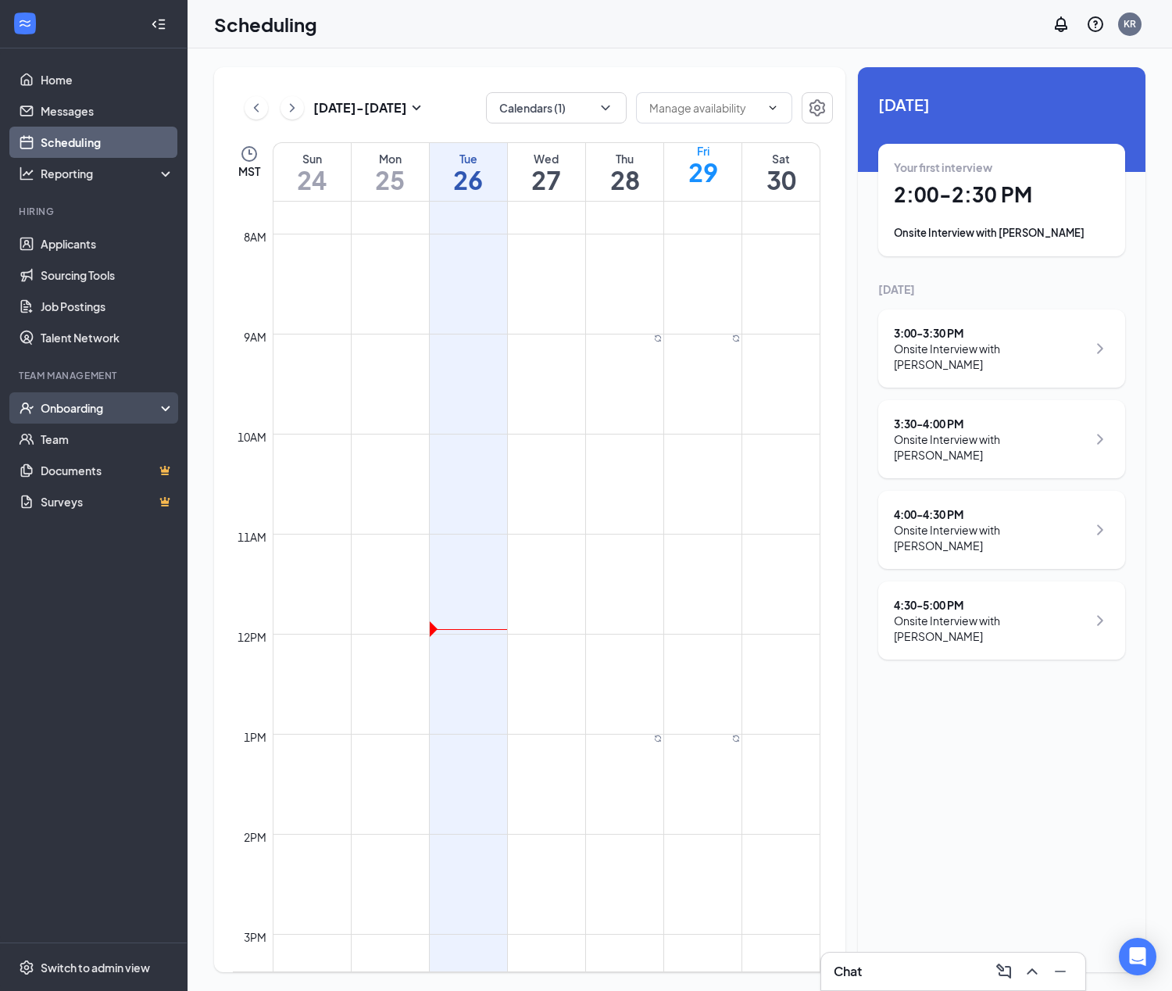
click at [81, 410] on div "Onboarding" at bounding box center [101, 408] width 120 height 16
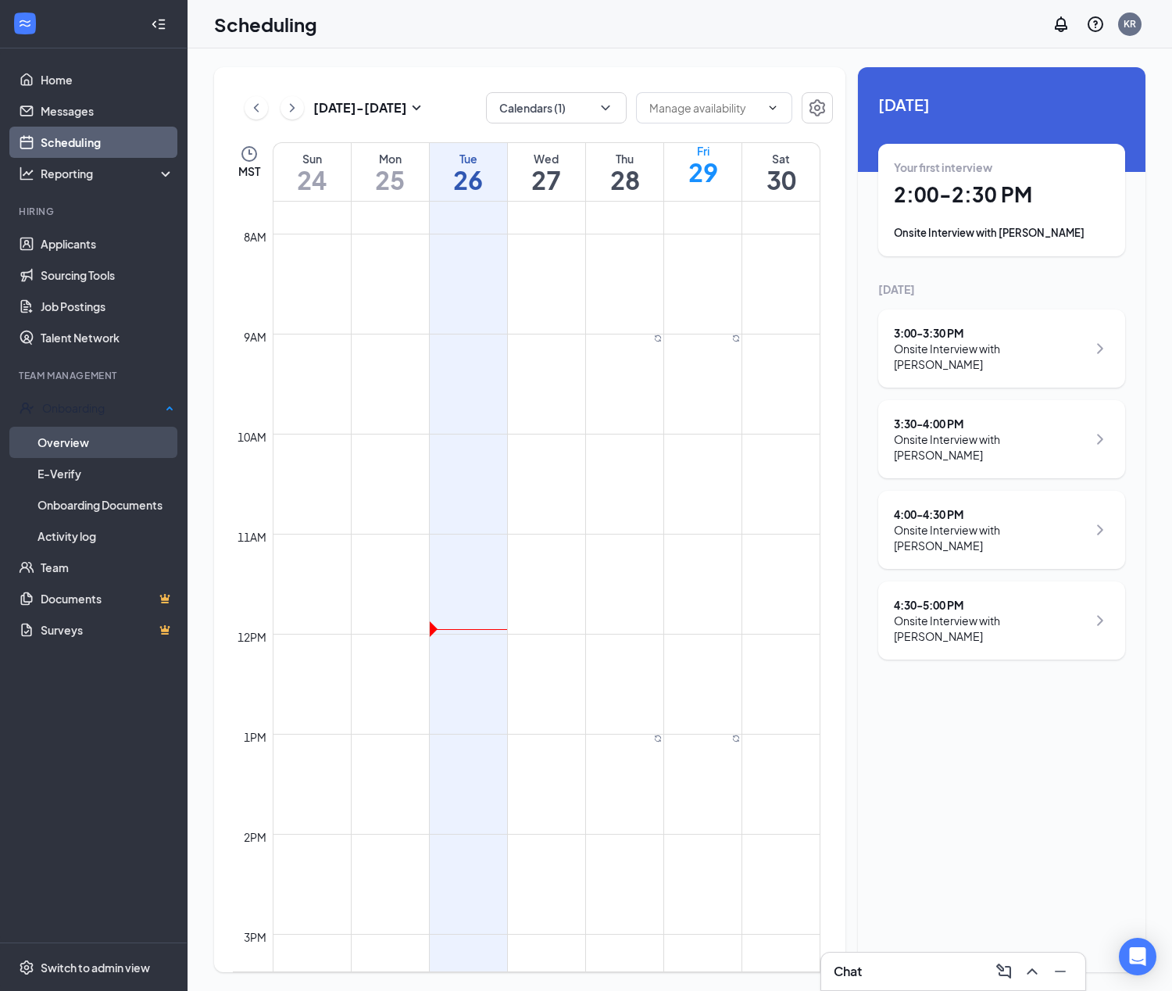
click at [88, 445] on link "Overview" at bounding box center [106, 442] width 137 height 31
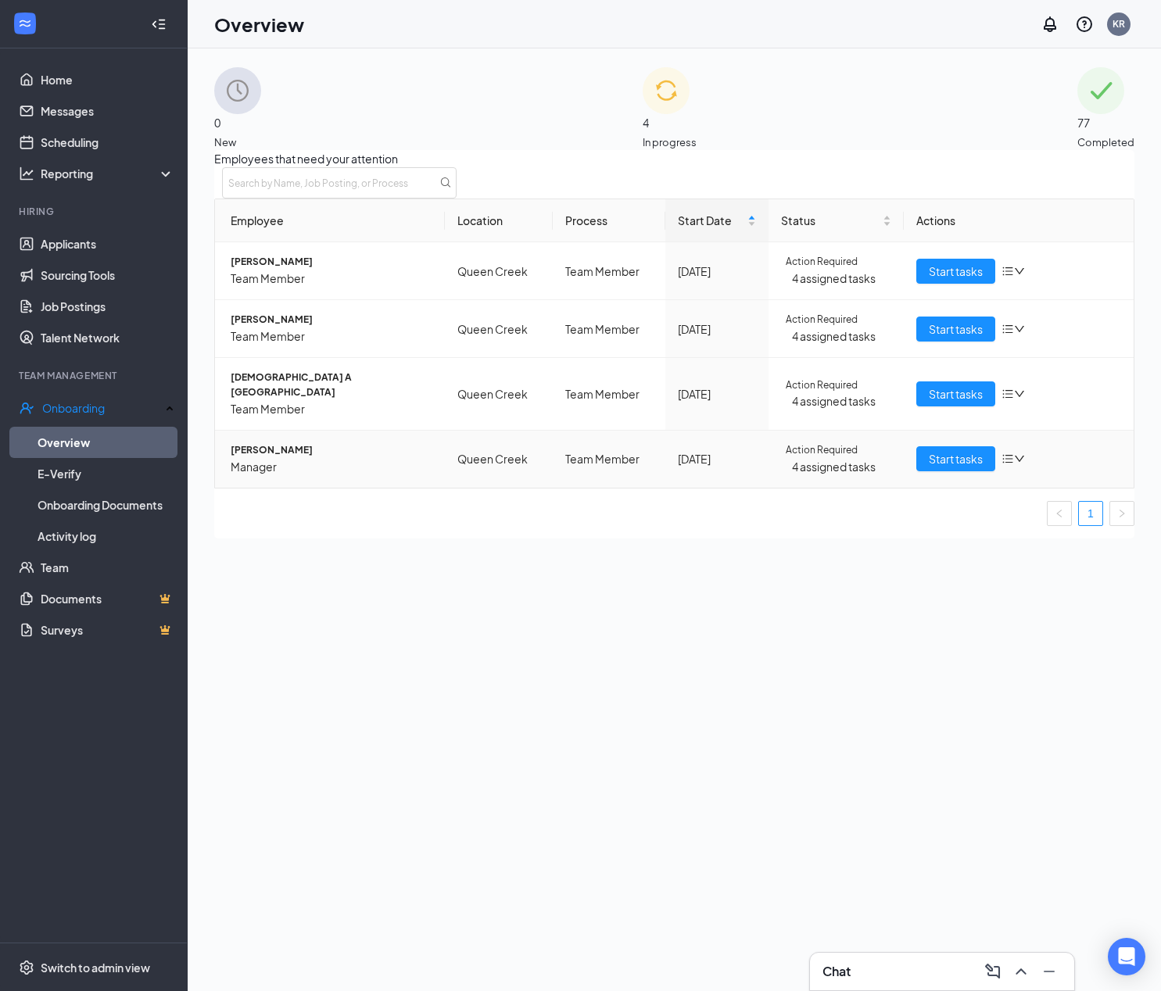
click at [288, 456] on span "[PERSON_NAME]" at bounding box center [332, 450] width 202 height 15
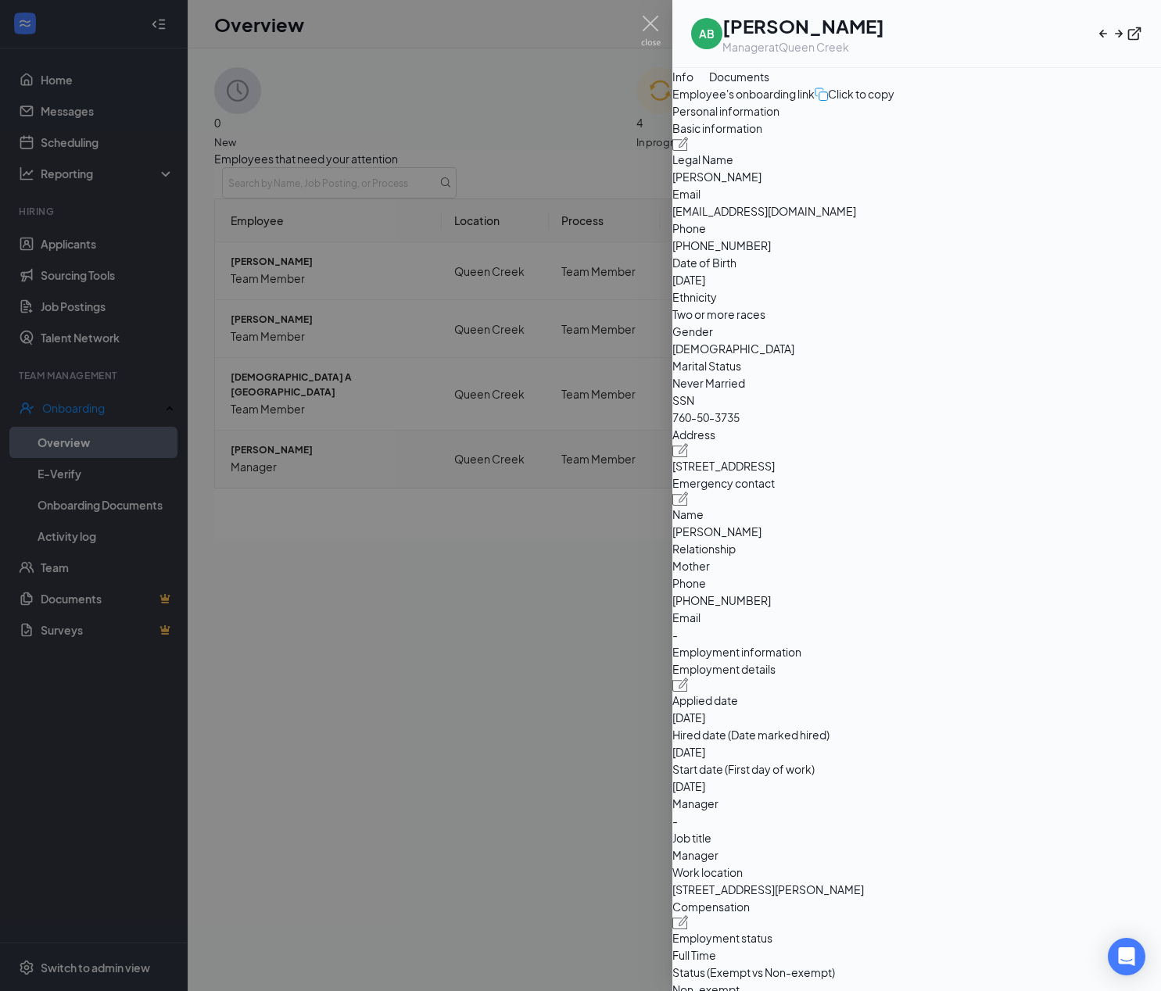
click at [288, 456] on div at bounding box center [580, 495] width 1161 height 991
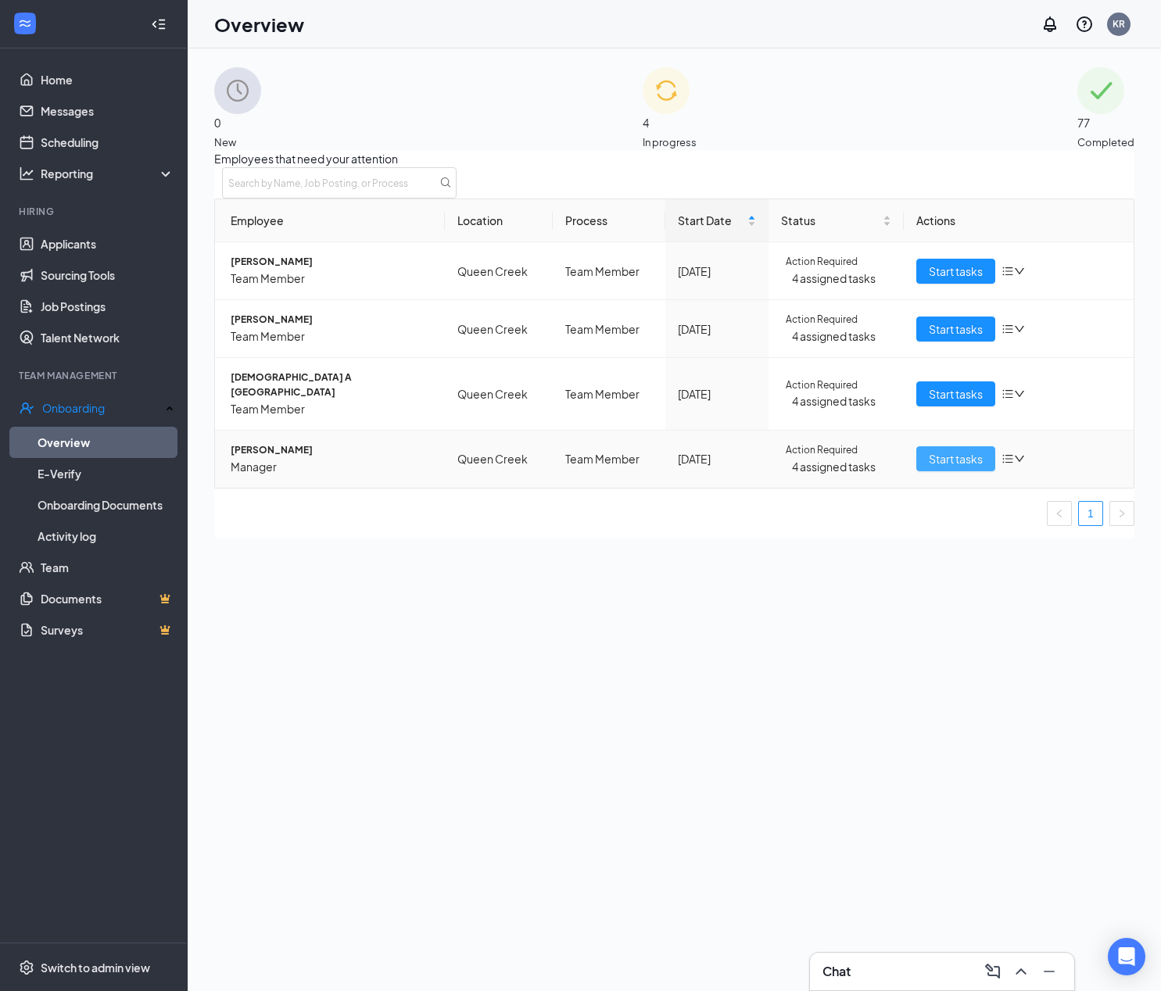
click at [875, 467] on span "Start tasks" at bounding box center [955, 458] width 54 height 17
